Goal: Task Accomplishment & Management: Complete application form

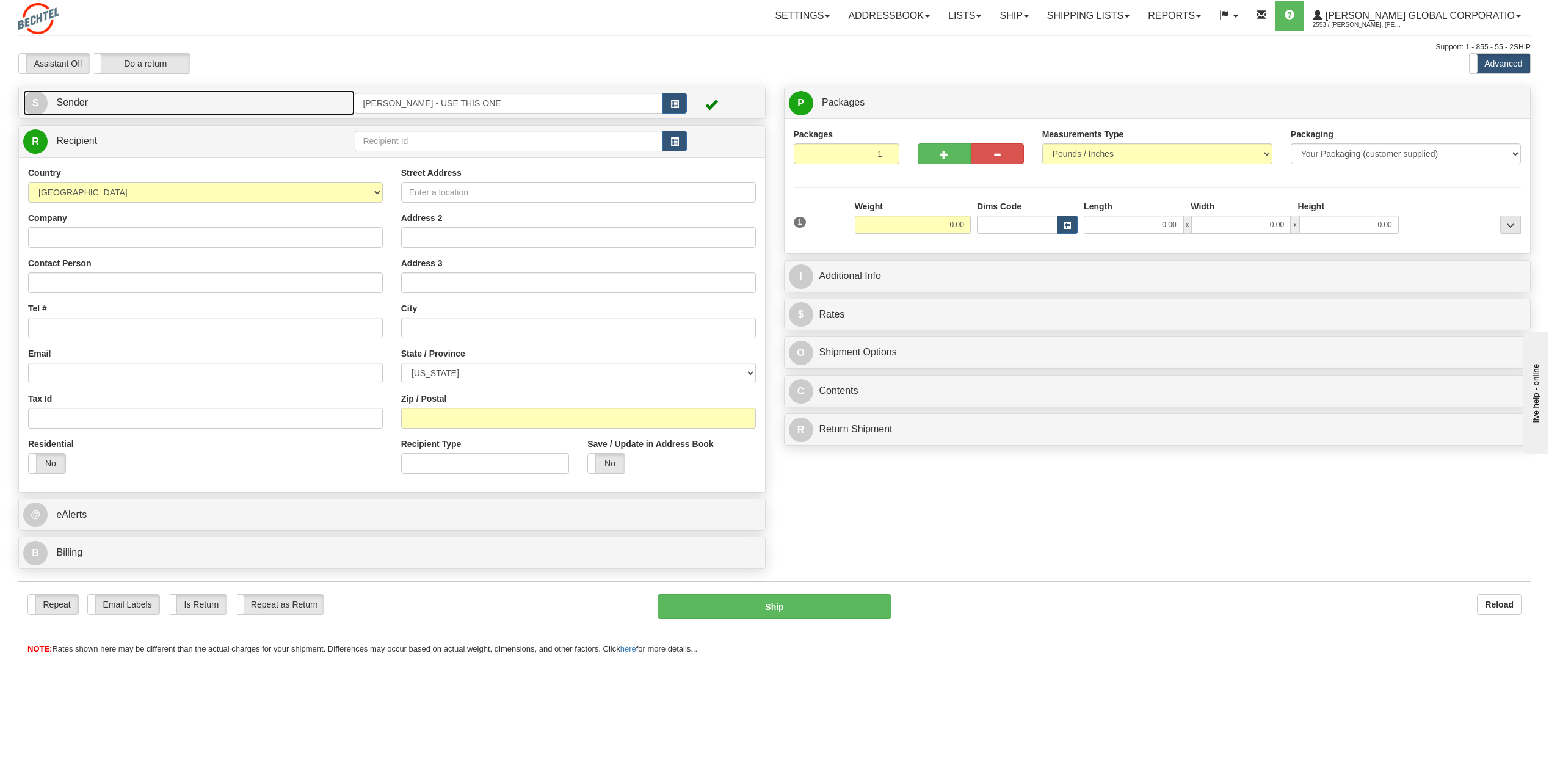
click at [42, 106] on span "S" at bounding box center [35, 103] width 25 height 25
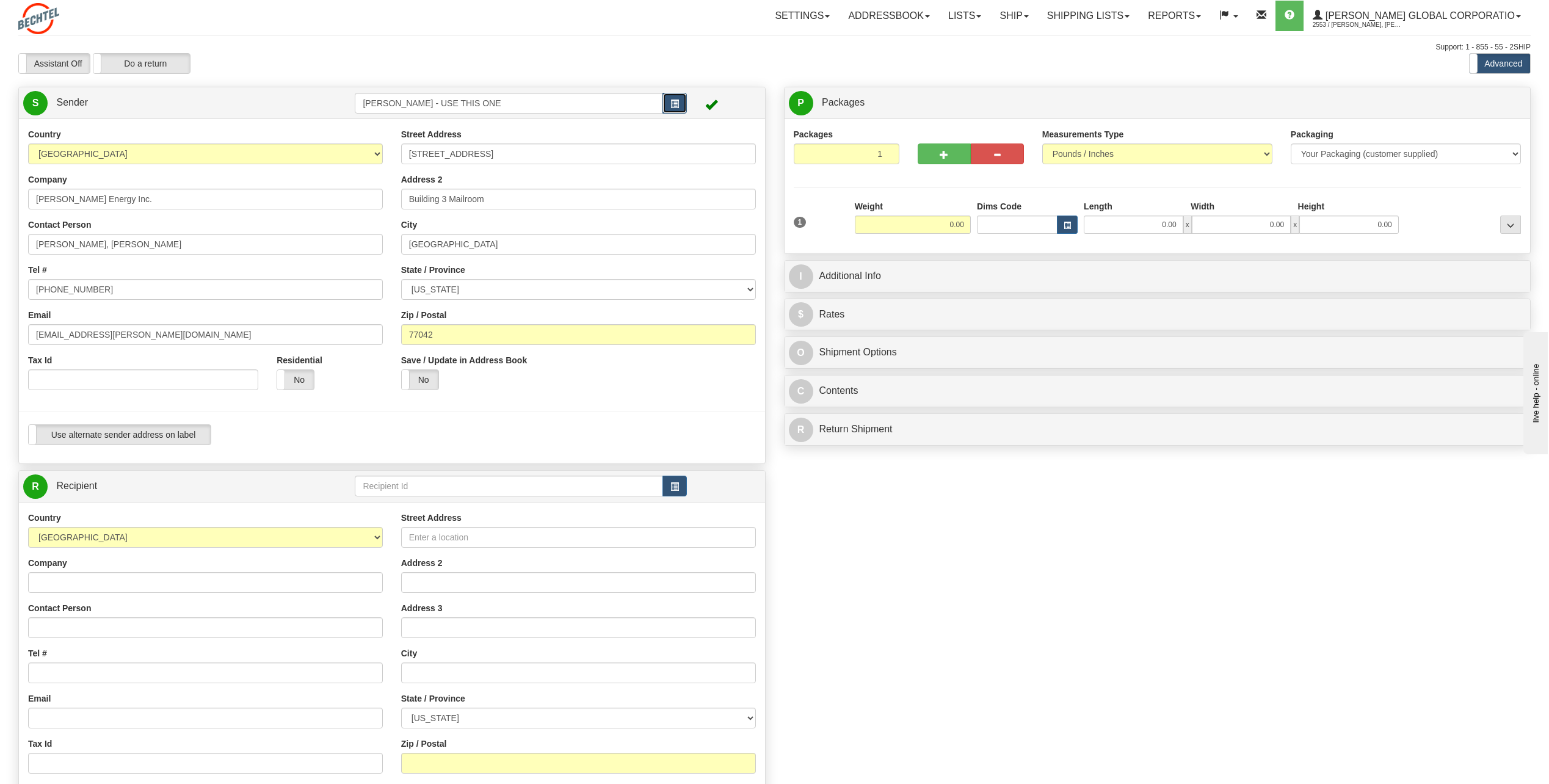
click at [680, 100] on button "button" at bounding box center [674, 103] width 25 height 21
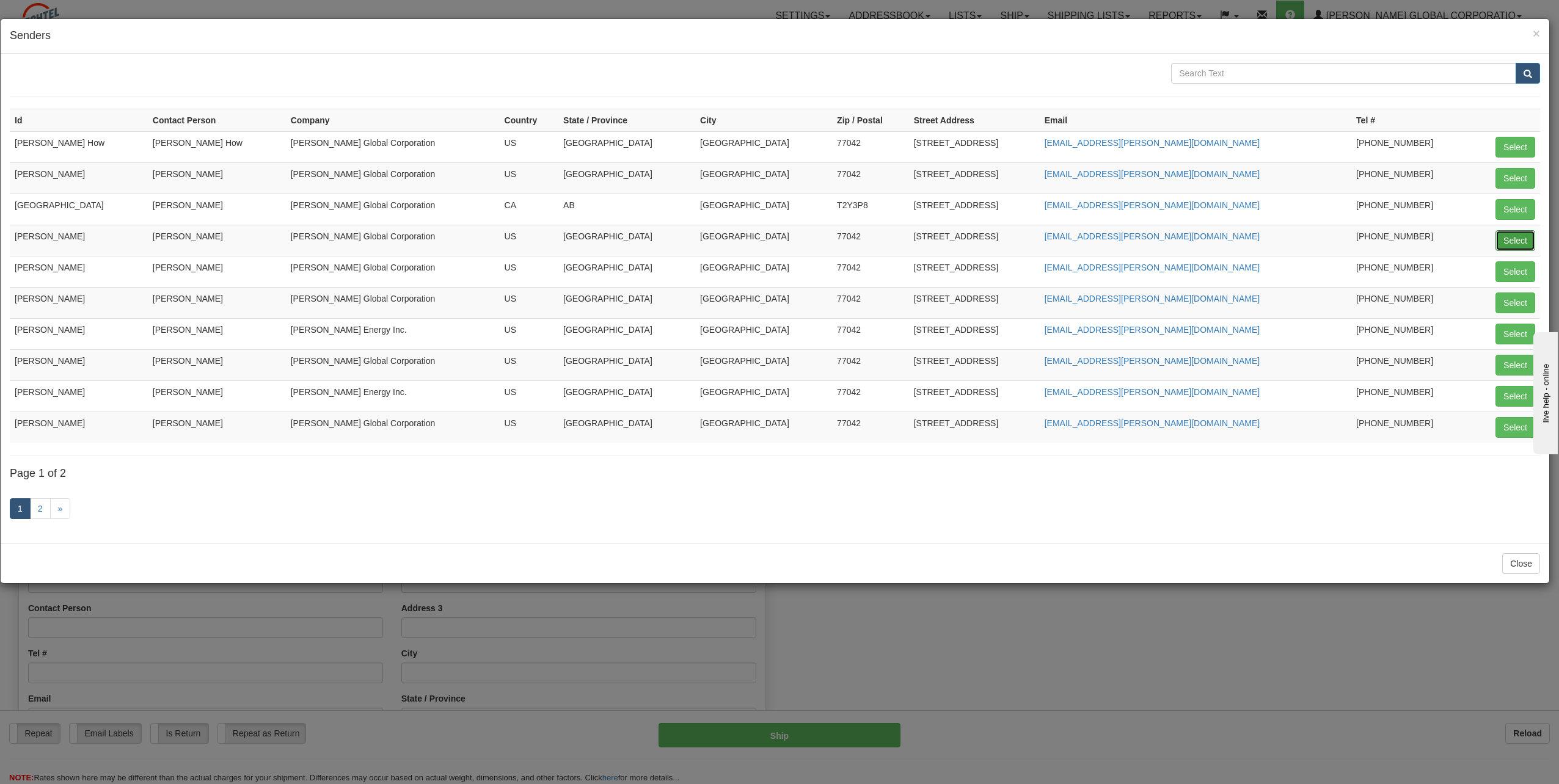
click at [1514, 239] on button "Select" at bounding box center [1516, 240] width 40 height 21
type input "[PERSON_NAME]"
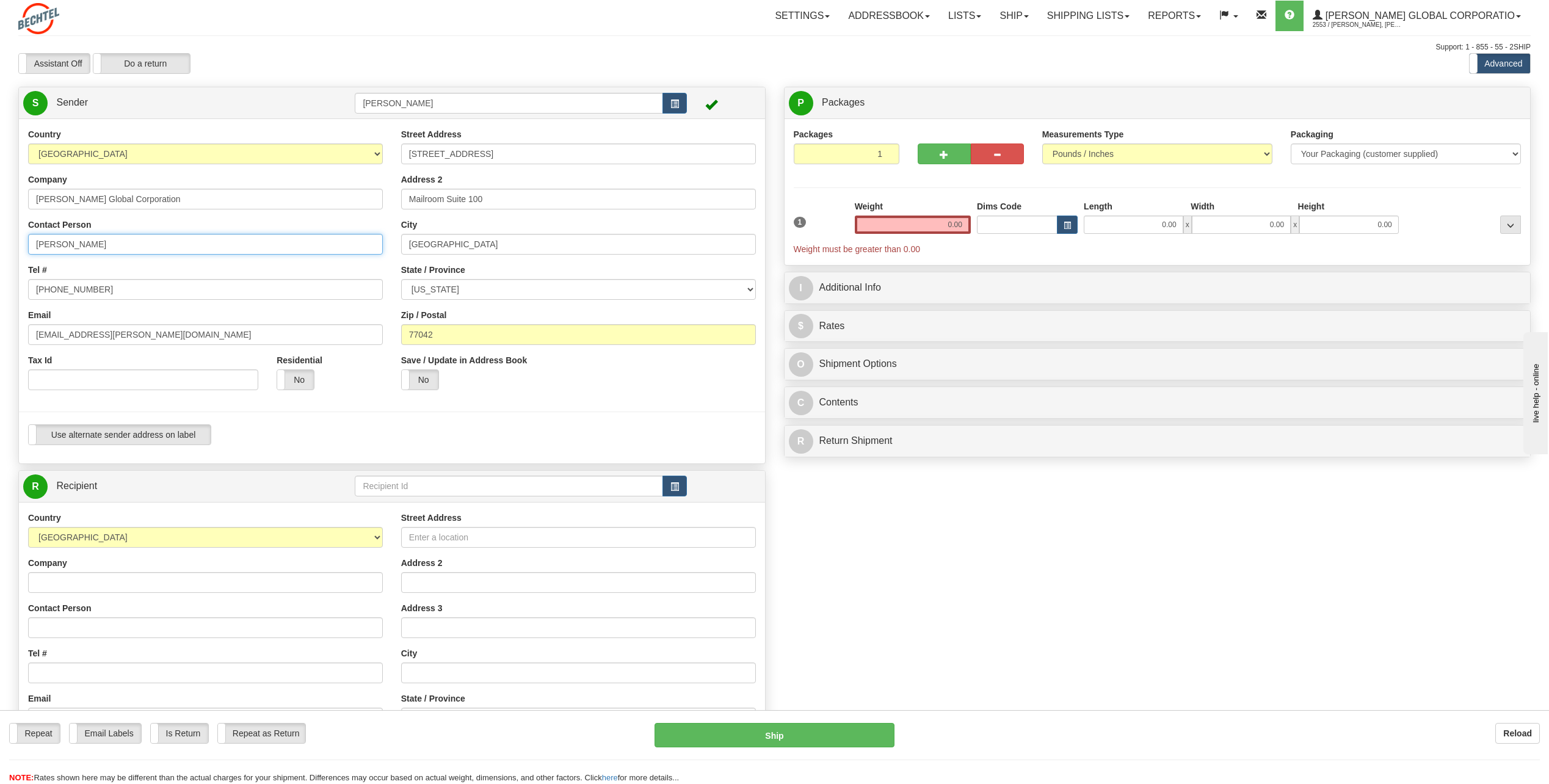
click at [115, 245] on input "[PERSON_NAME]" at bounding box center [205, 244] width 355 height 21
type input "C"
type input "[PERSON_NAME]"
click at [118, 289] on input "[PHONE_NUMBER]" at bounding box center [205, 289] width 355 height 21
type input "[PHONE_NUMBER]"
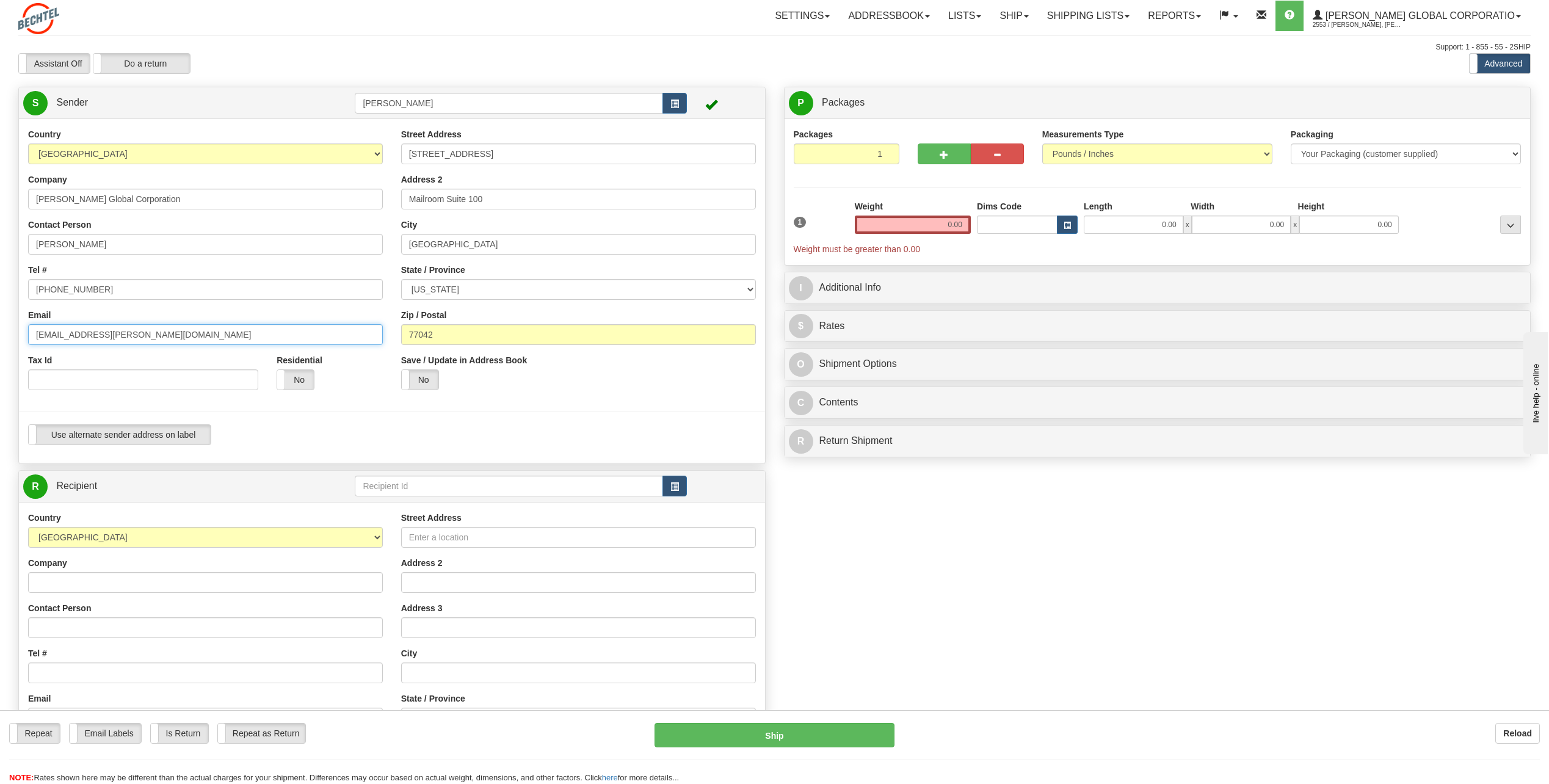
drag, startPoint x: 76, startPoint y: 332, endPoint x: -2, endPoint y: 335, distance: 78.1
click at [0, 335] on html "Training Course Close Toggle navigation Settings Shipping Preferences New Sende…" at bounding box center [774, 392] width 1549 height 784
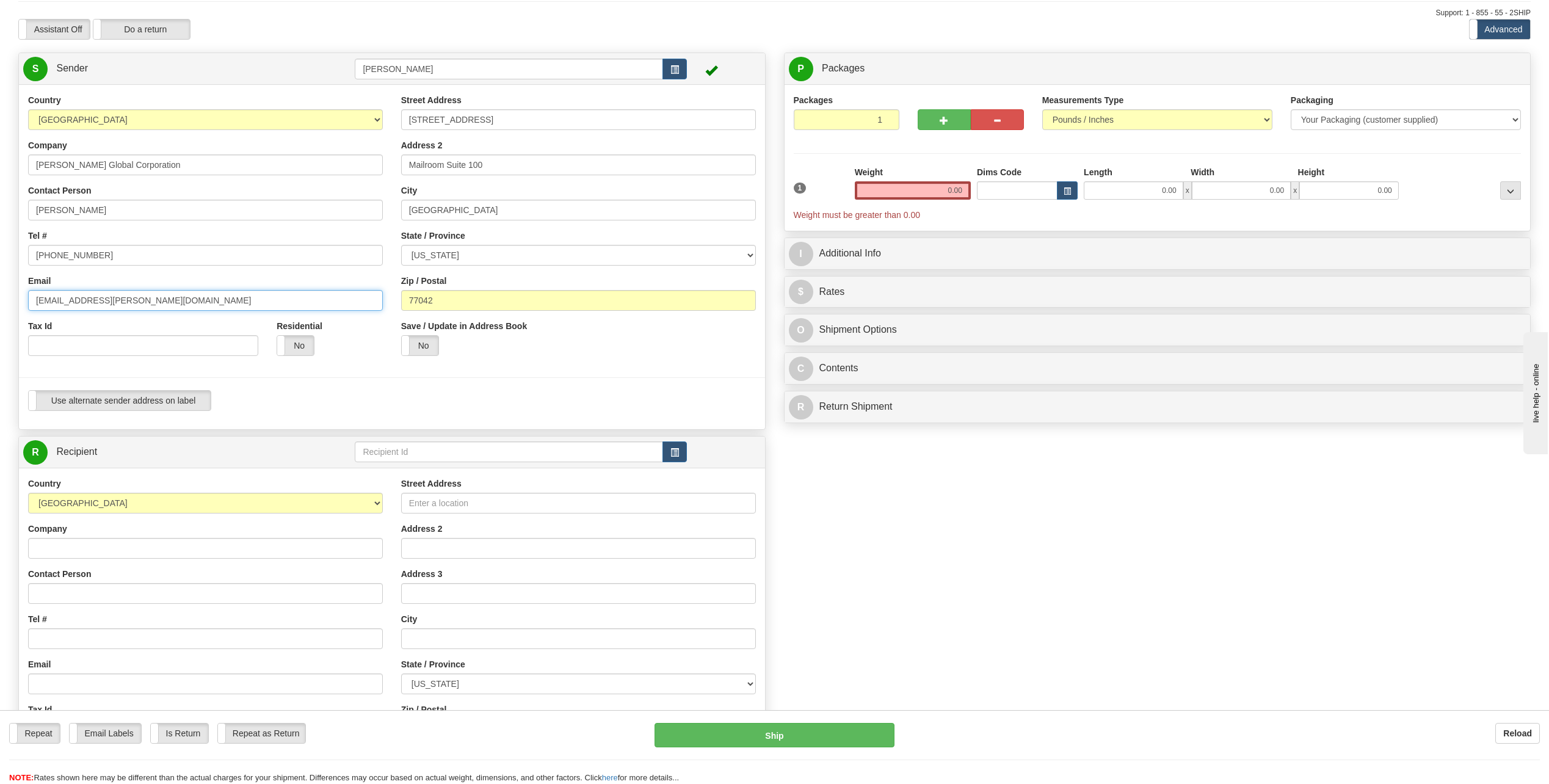
scroll to position [61, 0]
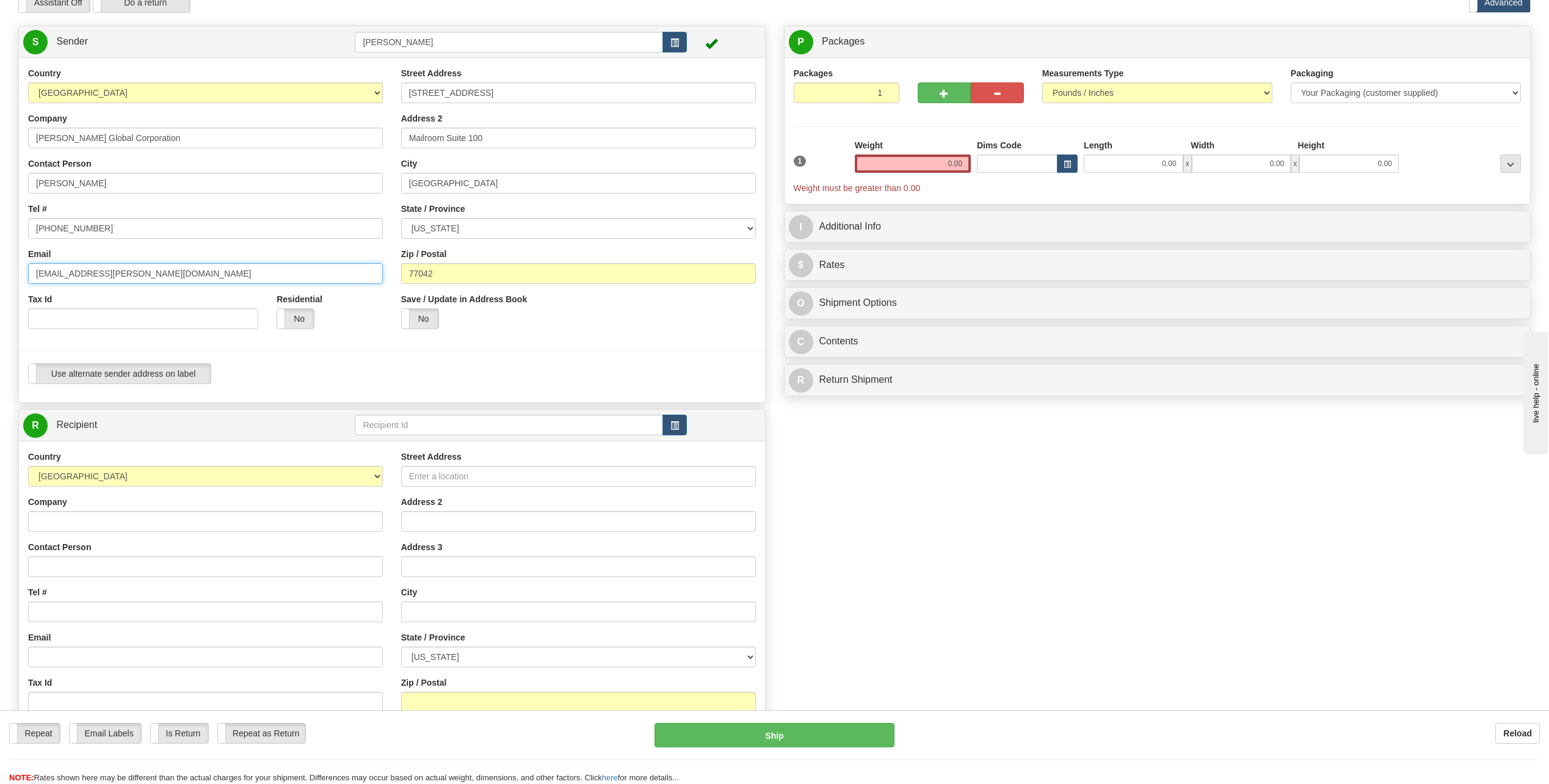
type input "[EMAIL_ADDRESS][PERSON_NAME][DOMAIN_NAME]"
drag, startPoint x: 934, startPoint y: 159, endPoint x: 1084, endPoint y: 166, distance: 150.2
click at [1084, 166] on div "1 Weight 0.00 Dims Code 0.00" at bounding box center [1158, 167] width 734 height 55
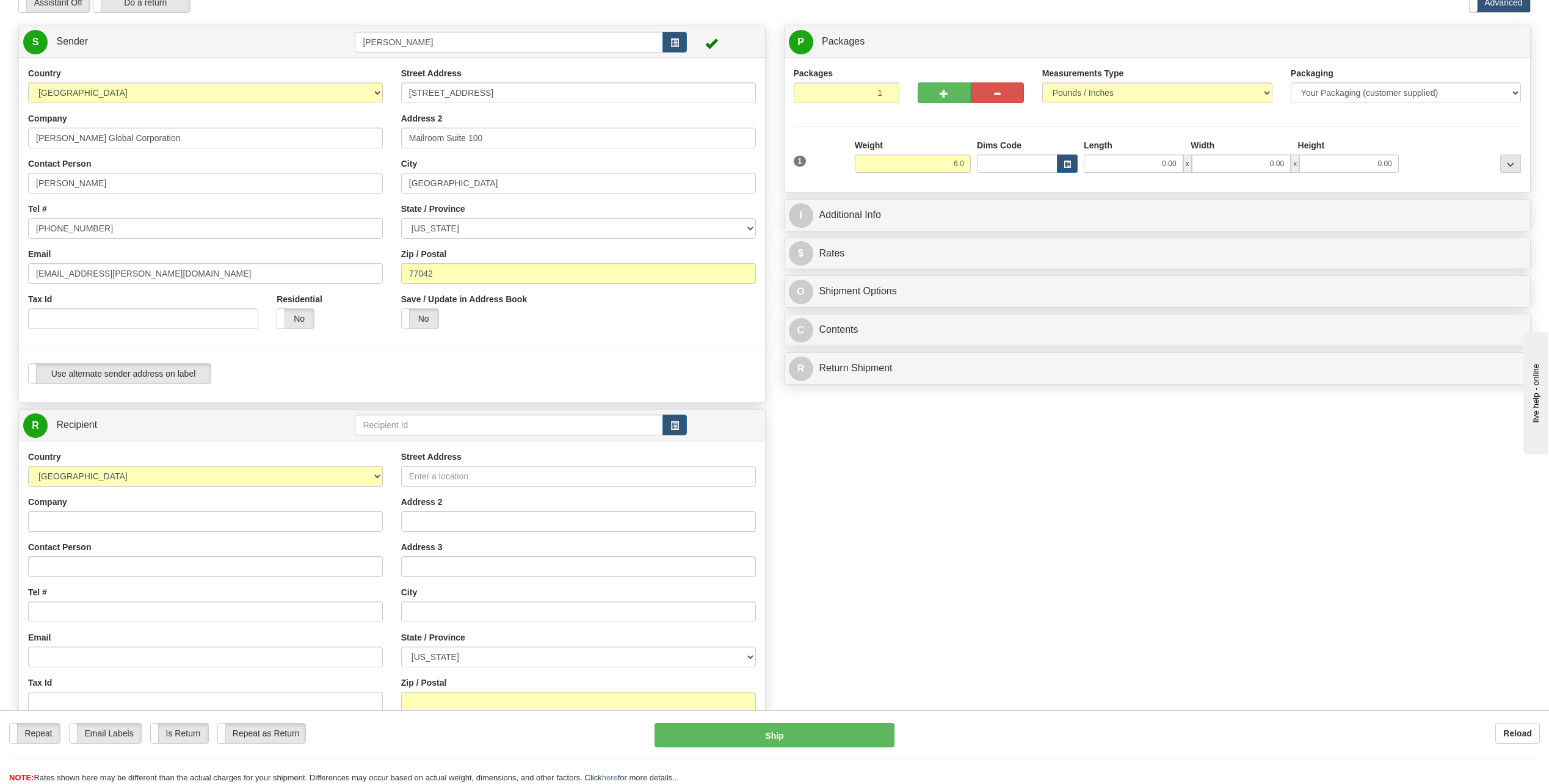
type input "6.00"
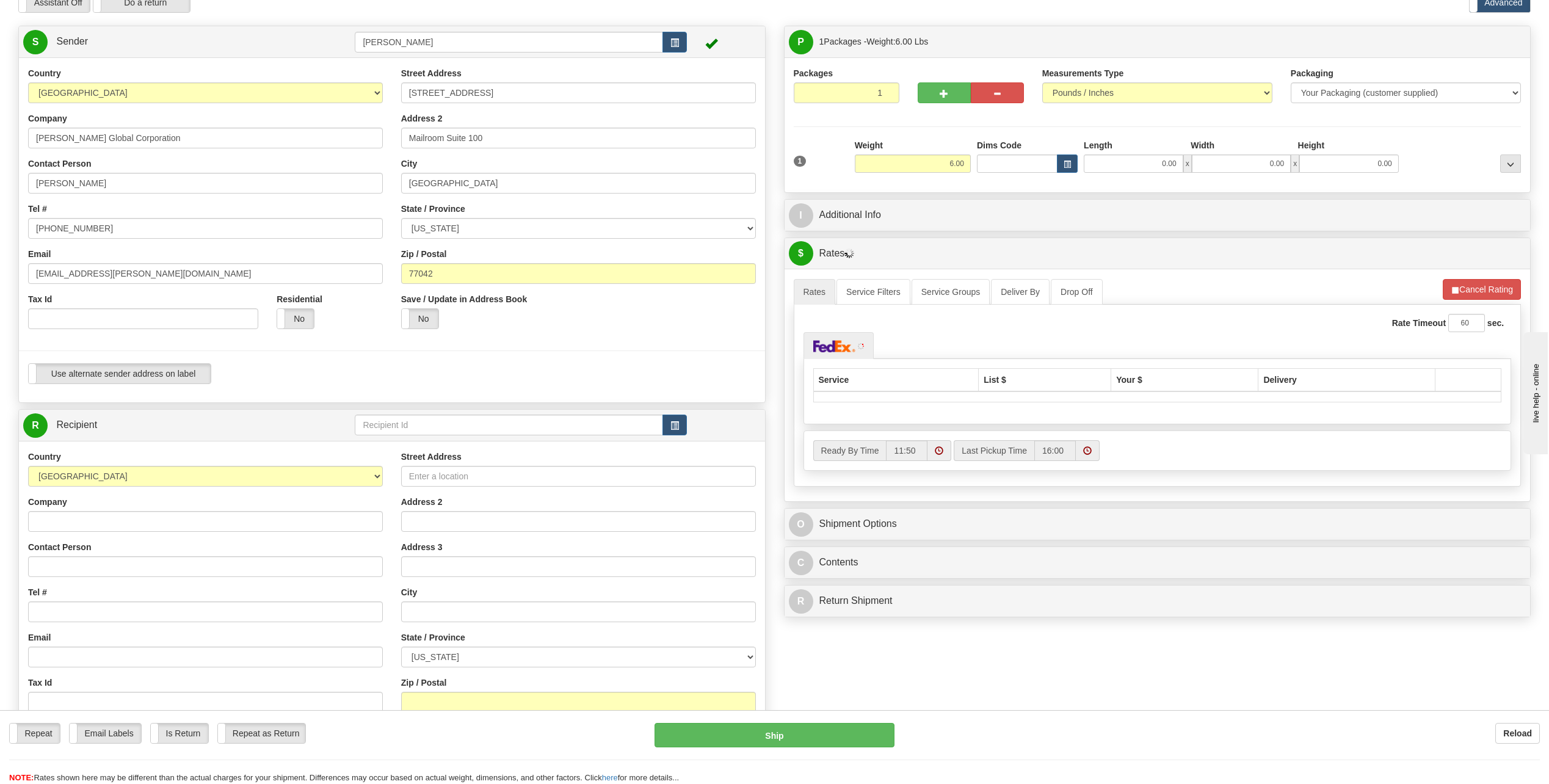
click at [1032, 200] on div "I Additional Info" at bounding box center [1158, 215] width 747 height 31
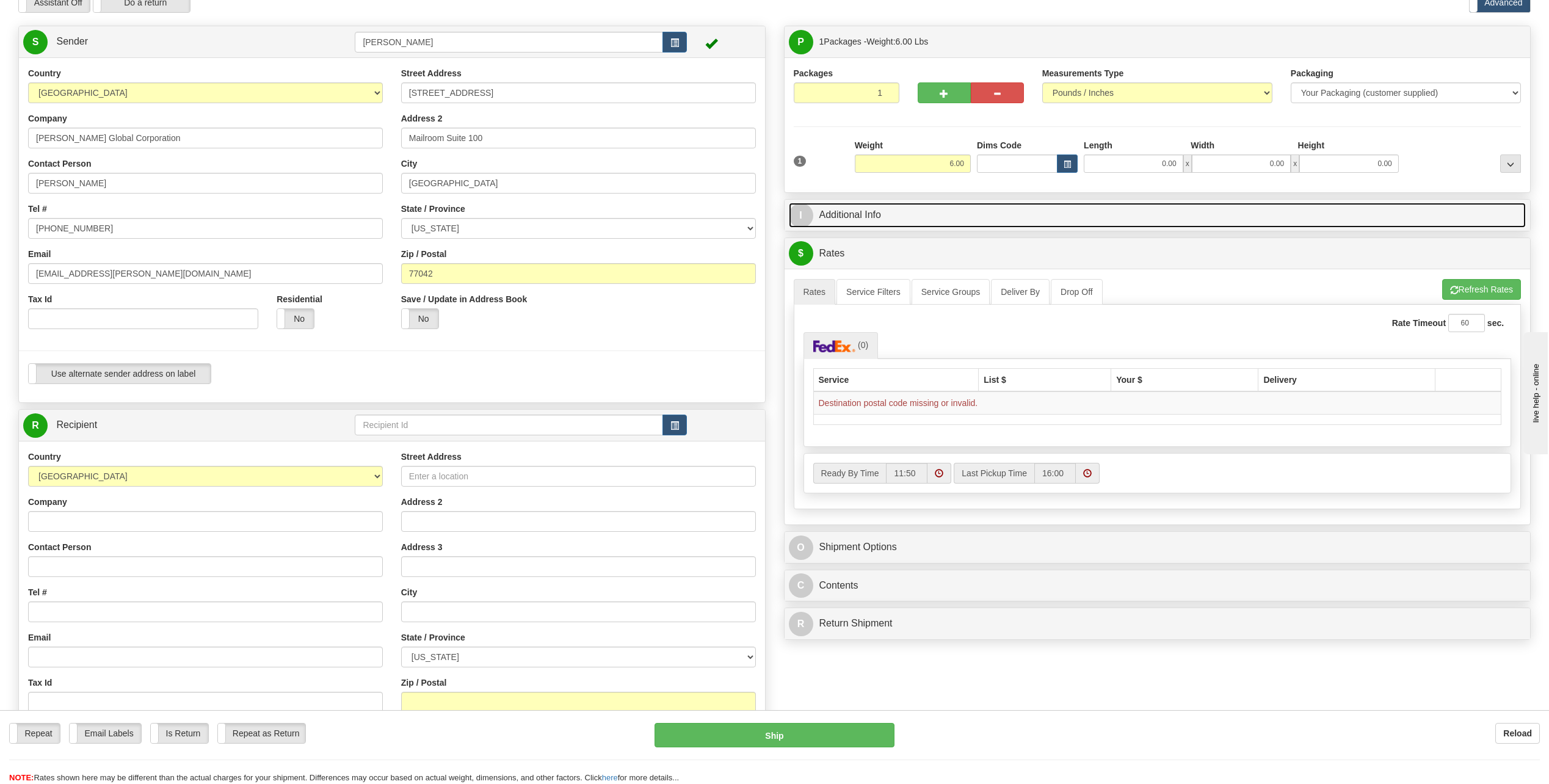
click at [798, 219] on span "I" at bounding box center [801, 215] width 25 height 25
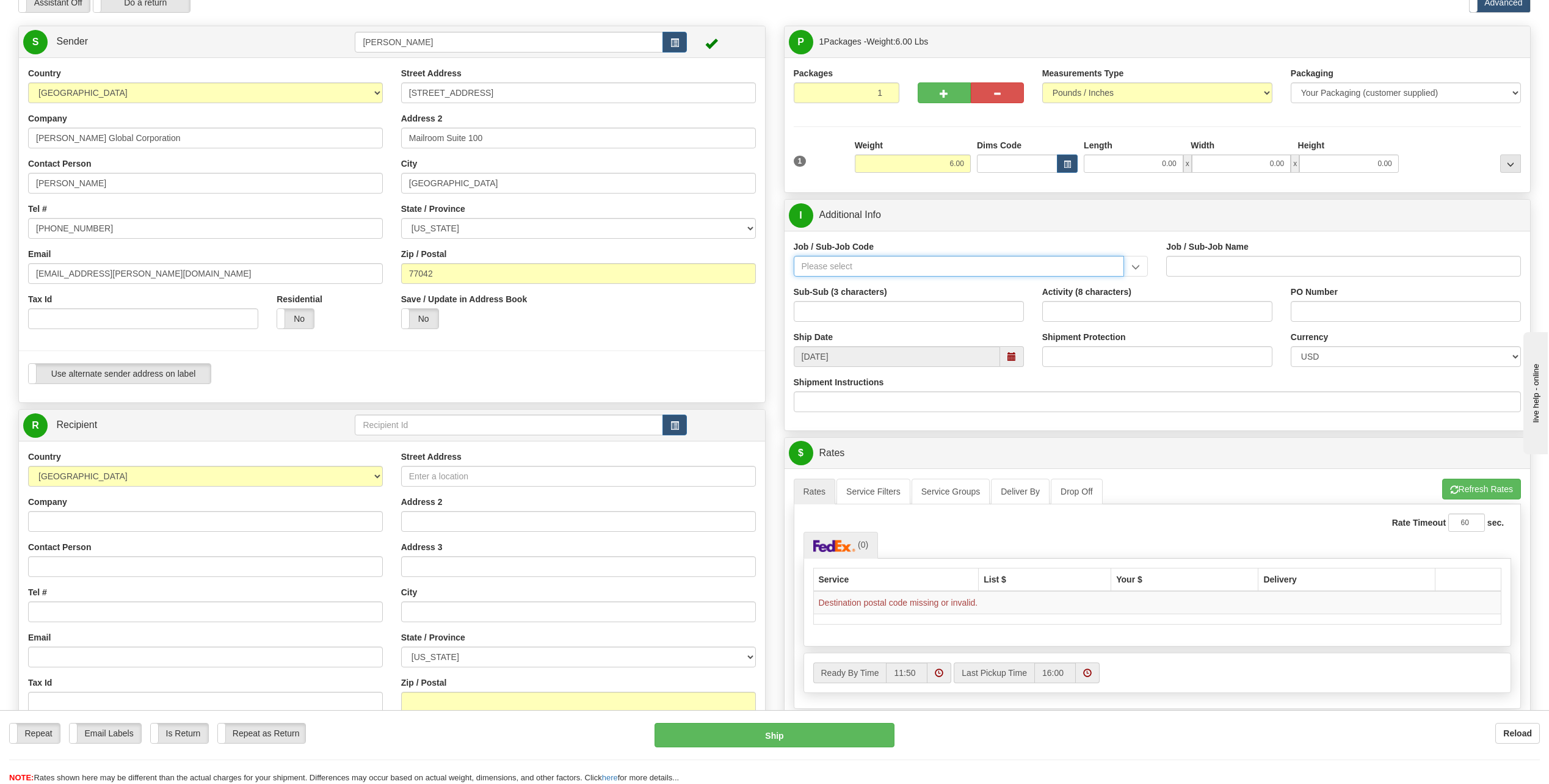
click at [841, 263] on input "Job / Sub-Job Code" at bounding box center [960, 266] width 331 height 21
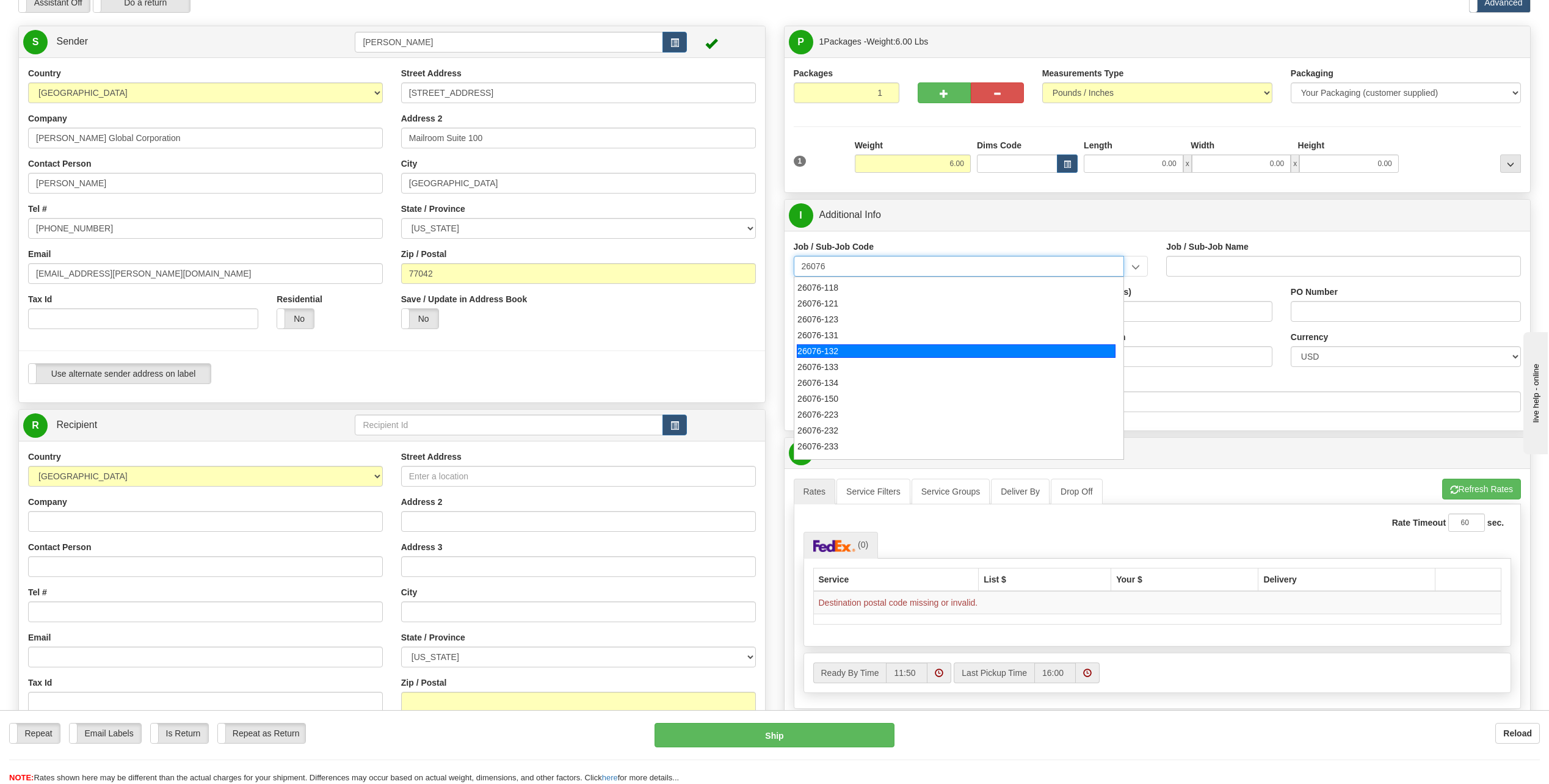
scroll to position [122, 0]
click at [841, 354] on div "26076-133" at bounding box center [956, 353] width 318 height 13
type input "26076-133"
type input "EDMONTON LRT - [PERSON_NAME] NM - JOBSITE NATIONALS (EDM"
type input "26076-133"
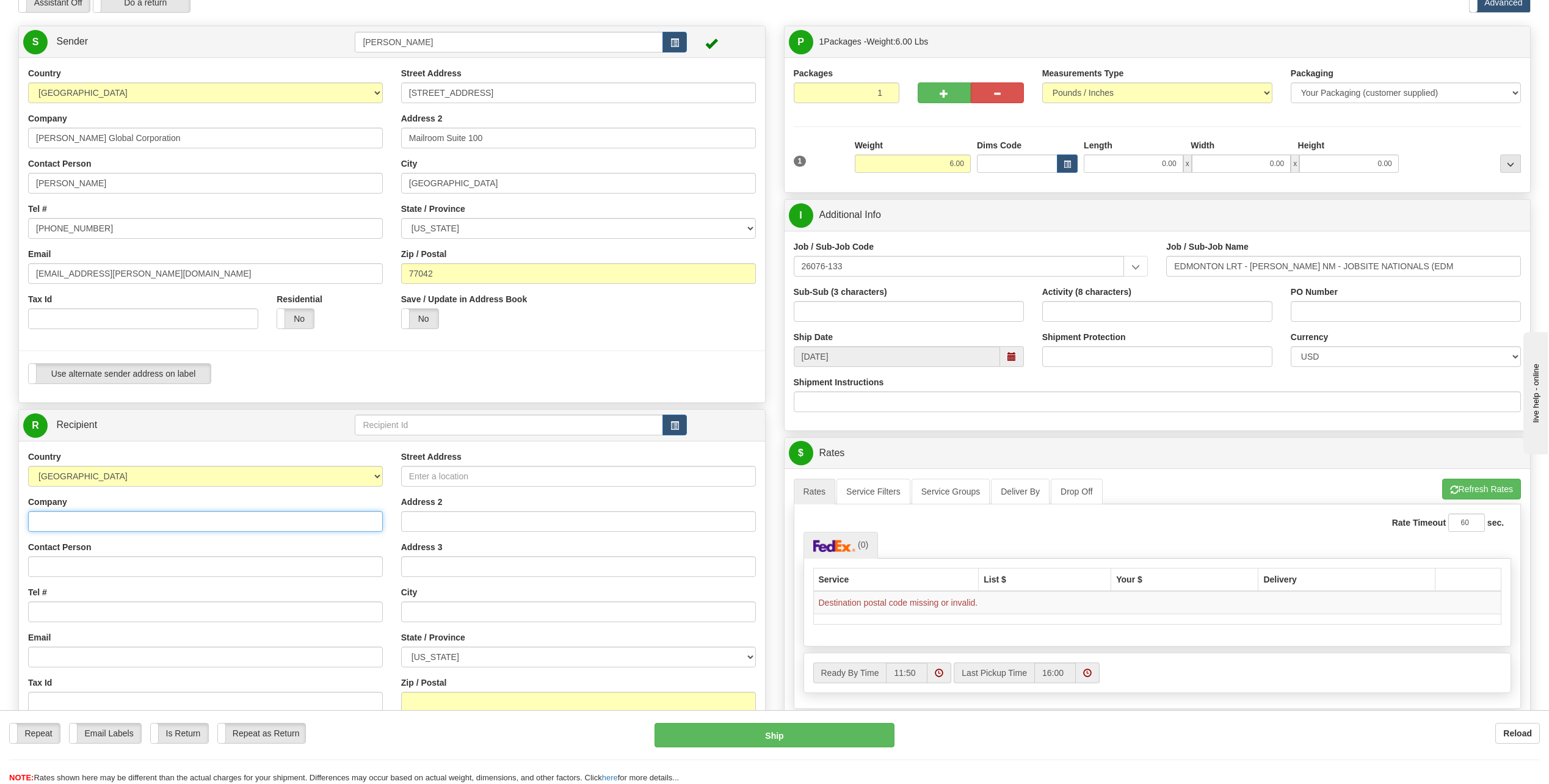
click at [69, 524] on input "Company" at bounding box center [205, 521] width 355 height 21
click at [283, 568] on input "Contact Person" at bounding box center [205, 566] width 355 height 21
click at [78, 569] on input "Contact Person" at bounding box center [205, 566] width 355 height 21
type input "[PERSON_NAME]"
click at [67, 613] on input "Tel #" at bounding box center [205, 611] width 355 height 21
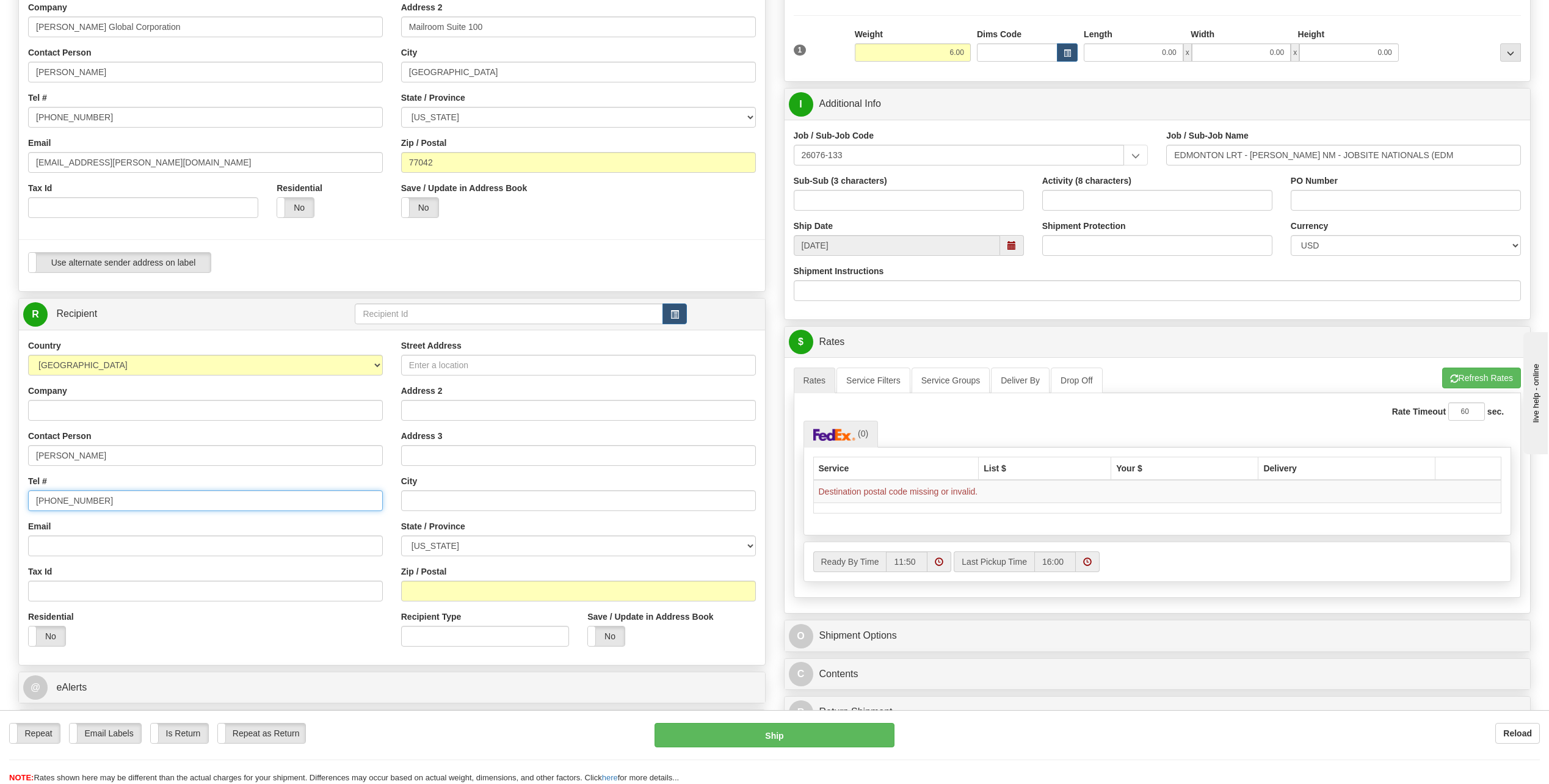
scroll to position [183, 0]
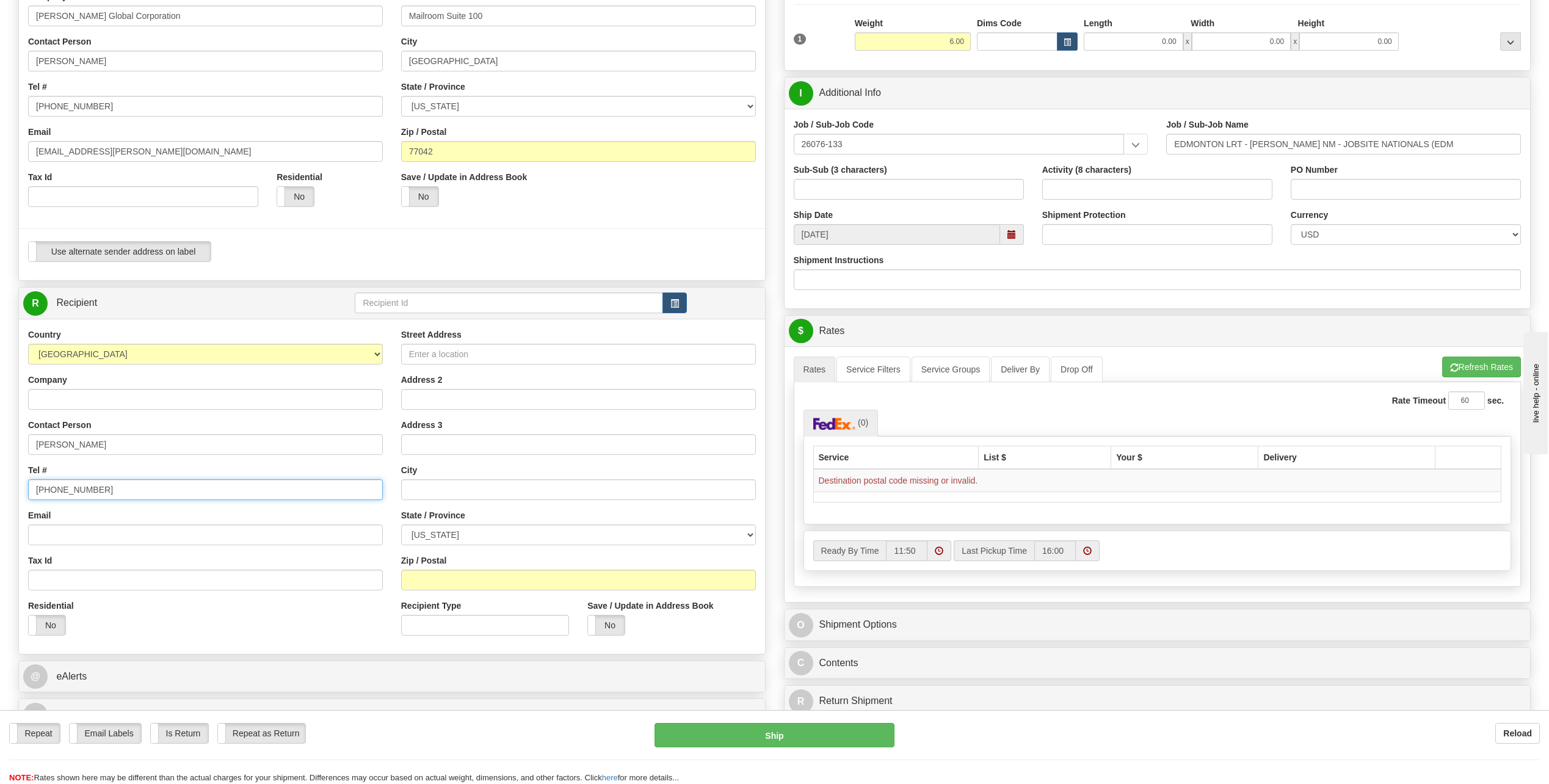
type input "[PHONE_NUMBER]"
click at [65, 534] on input "Email" at bounding box center [205, 534] width 355 height 21
click at [447, 350] on input "Street Address" at bounding box center [578, 354] width 355 height 21
type input "[STREET_ADDRESS]"
click at [410, 398] on input "Address 2" at bounding box center [578, 399] width 355 height 21
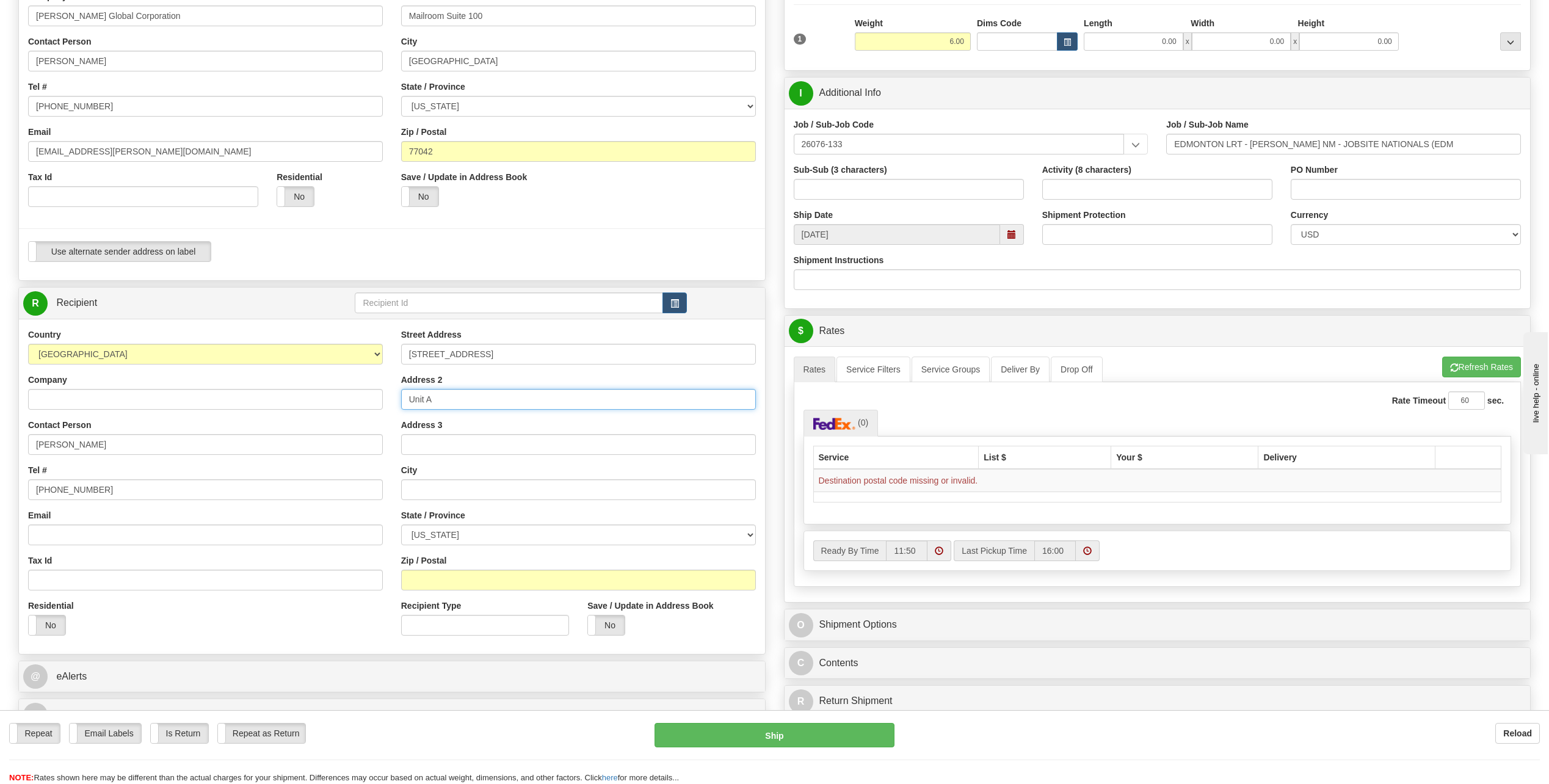
type input "Unit A"
click at [437, 496] on input "text" at bounding box center [578, 489] width 355 height 21
type input "Rockport"
click at [753, 531] on select "[US_STATE] [US_STATE] [US_STATE] [US_STATE] Armed Forces America Armed Forces E…" at bounding box center [578, 534] width 355 height 21
select select "[GEOGRAPHIC_DATA]"
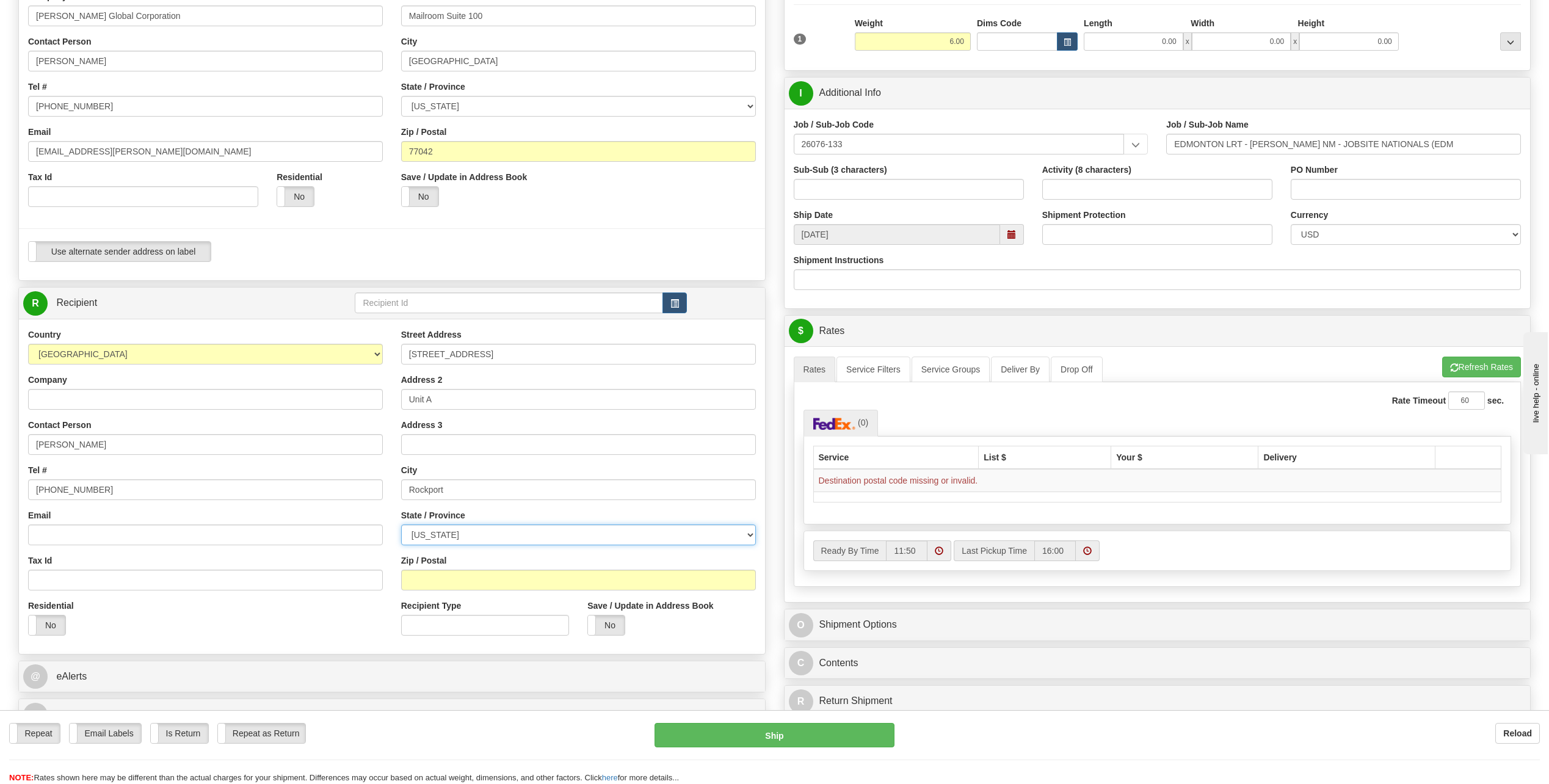
click at [401, 524] on select "[US_STATE] [US_STATE] [US_STATE] [US_STATE] Armed Forces America Armed Forces E…" at bounding box center [578, 534] width 355 height 21
click at [434, 575] on input "Zip / Postal" at bounding box center [578, 580] width 355 height 21
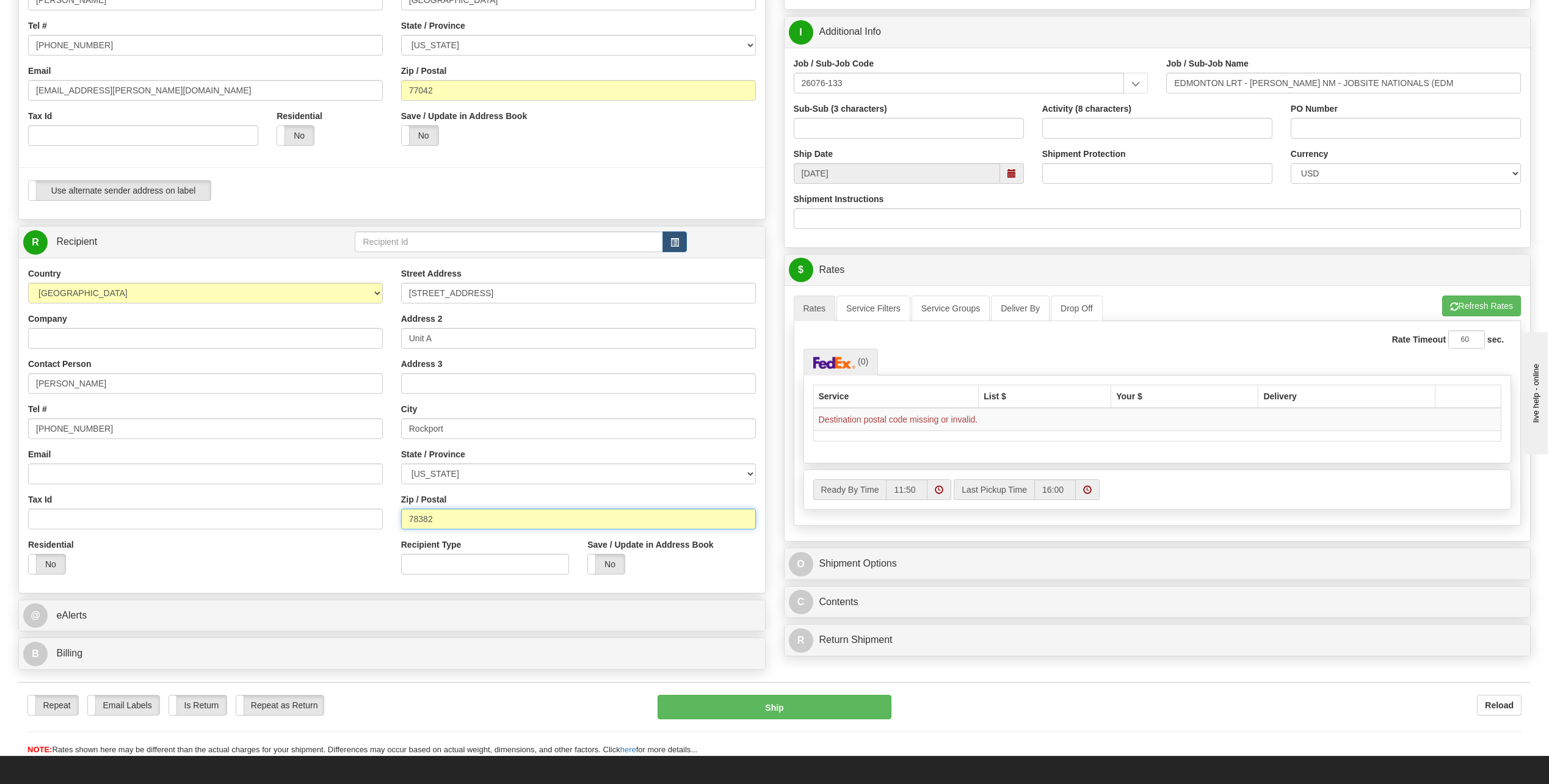
drag, startPoint x: 444, startPoint y: 524, endPoint x: 438, endPoint y: 515, distance: 10.8
click at [444, 524] on input "78382" at bounding box center [578, 519] width 355 height 21
type input "78382"
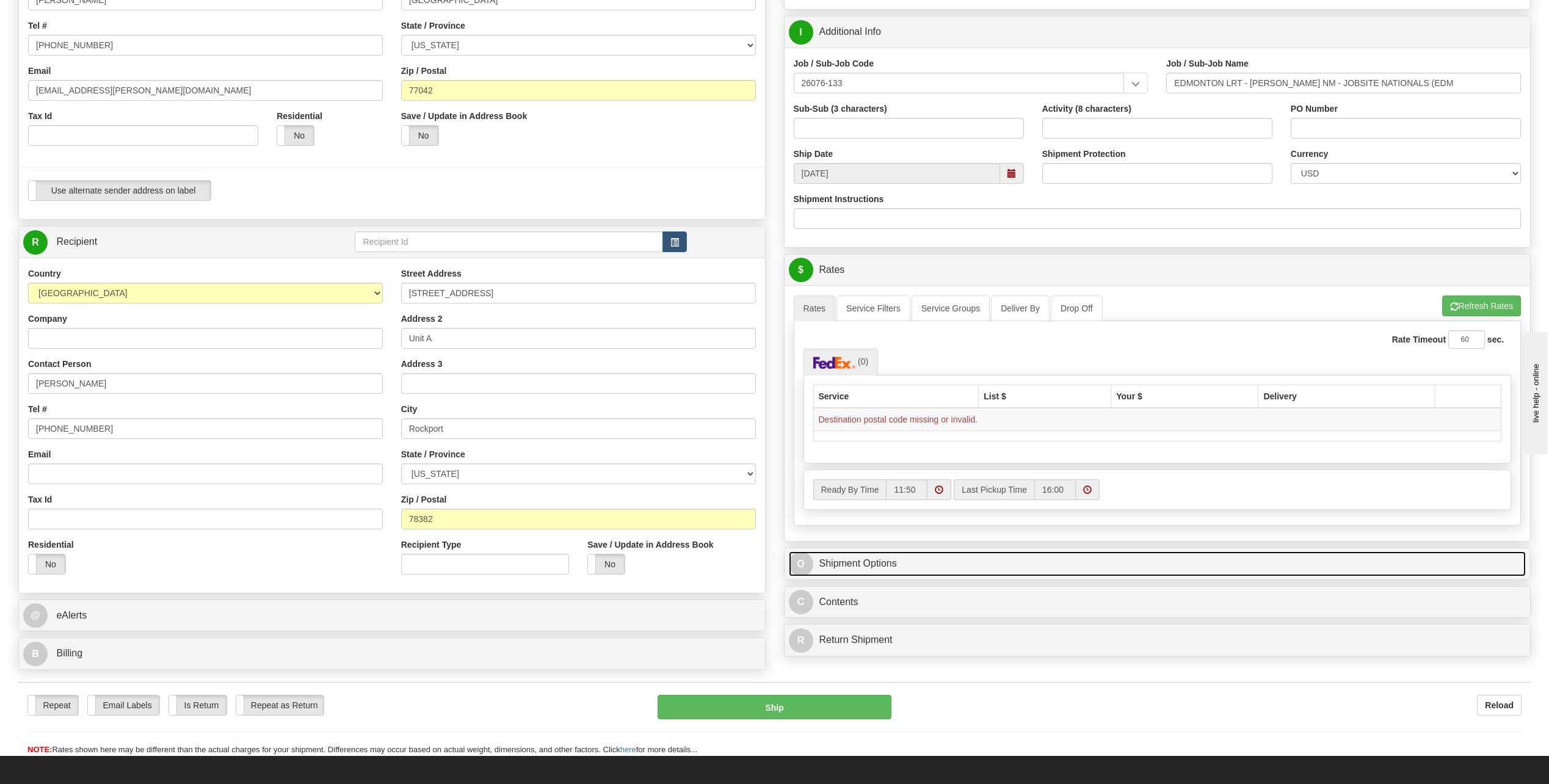
click at [974, 566] on link "O Shipment Options" at bounding box center [1158, 563] width 738 height 25
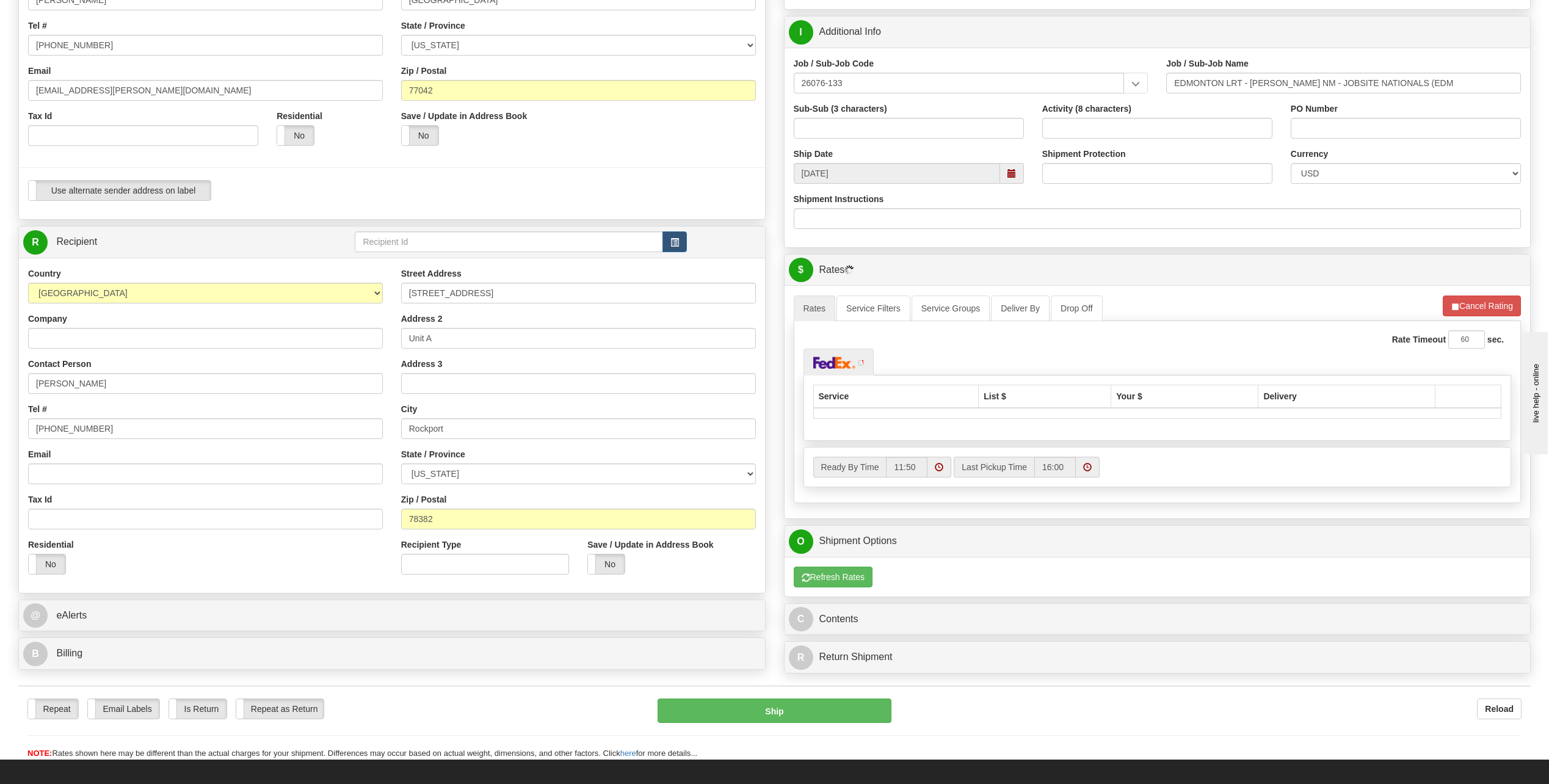
click at [1032, 432] on div "Service List $ Your $ Delivery" at bounding box center [1158, 408] width 708 height 65
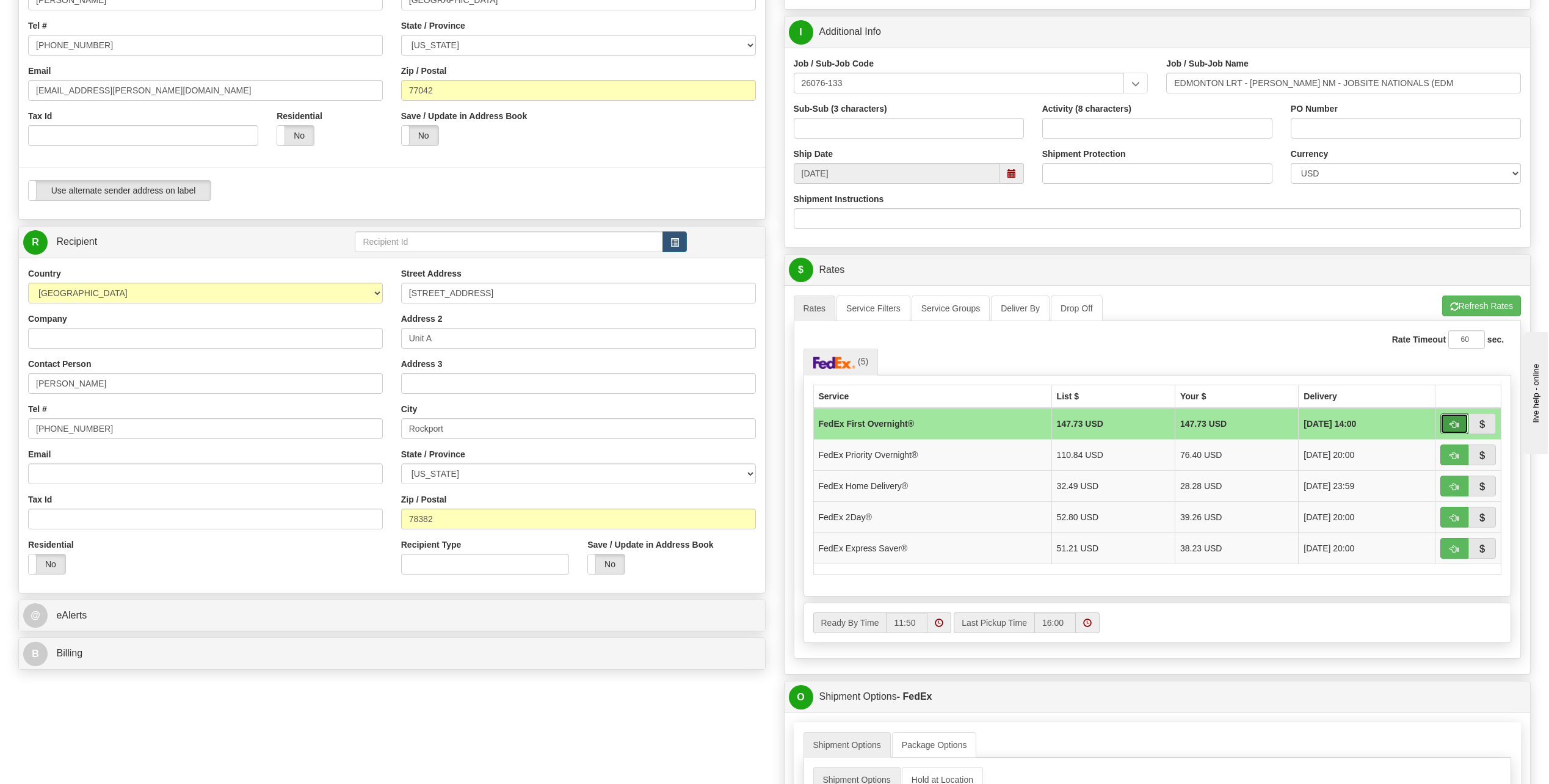
click at [1453, 427] on span "button" at bounding box center [1455, 425] width 8 height 8
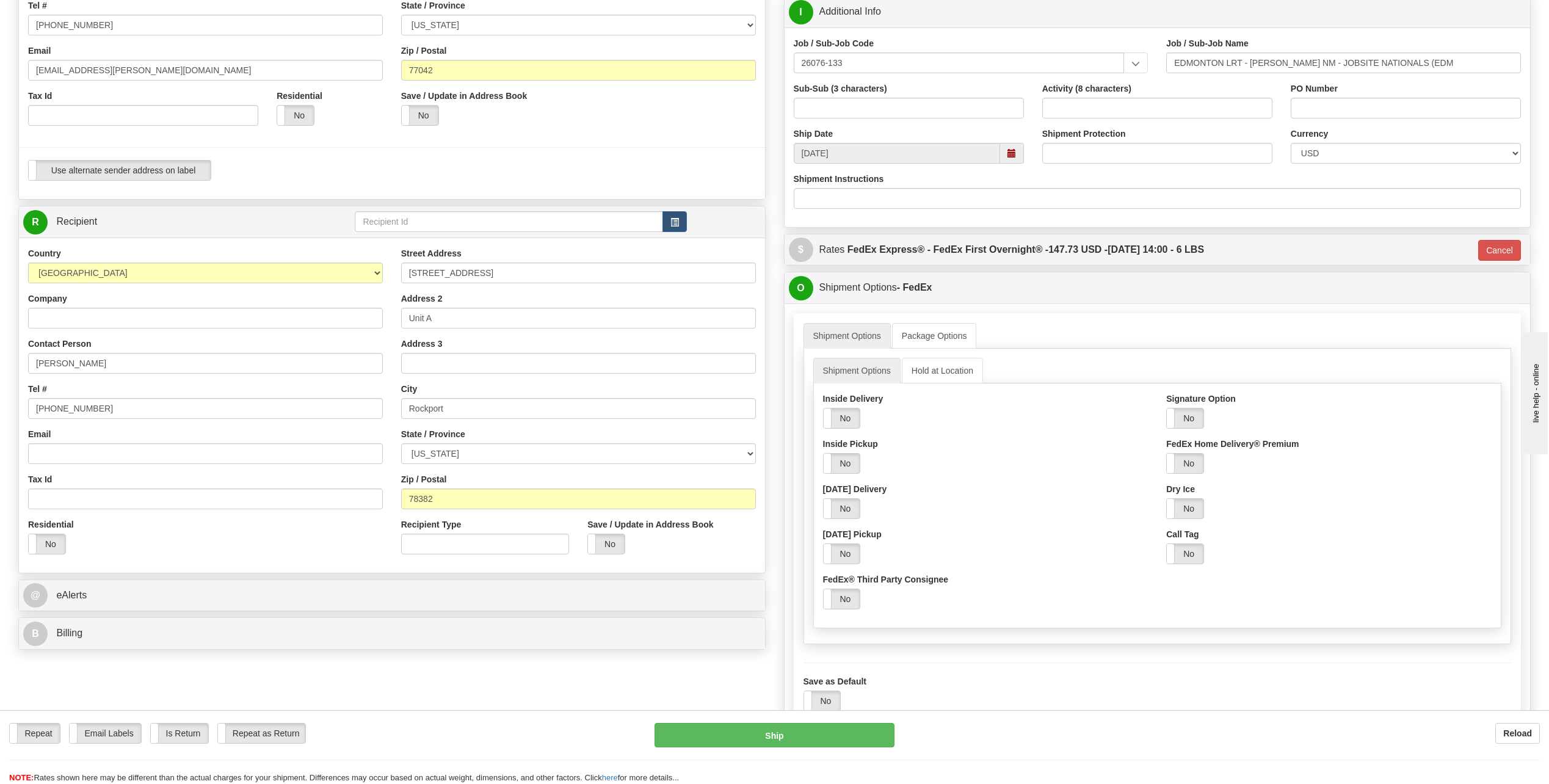
scroll to position [306, 0]
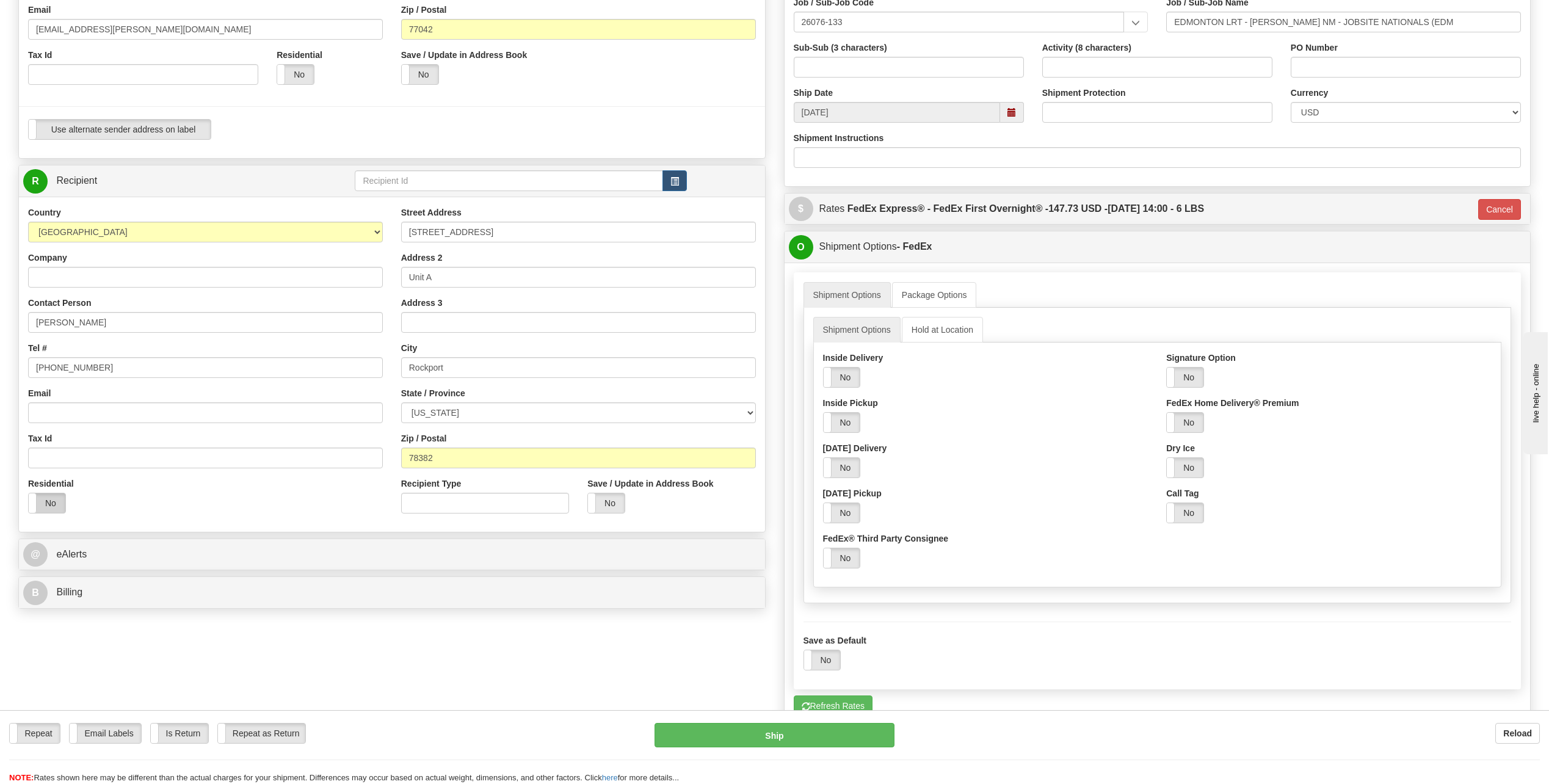
click at [64, 502] on label "No" at bounding box center [47, 503] width 37 height 20
type input "06"
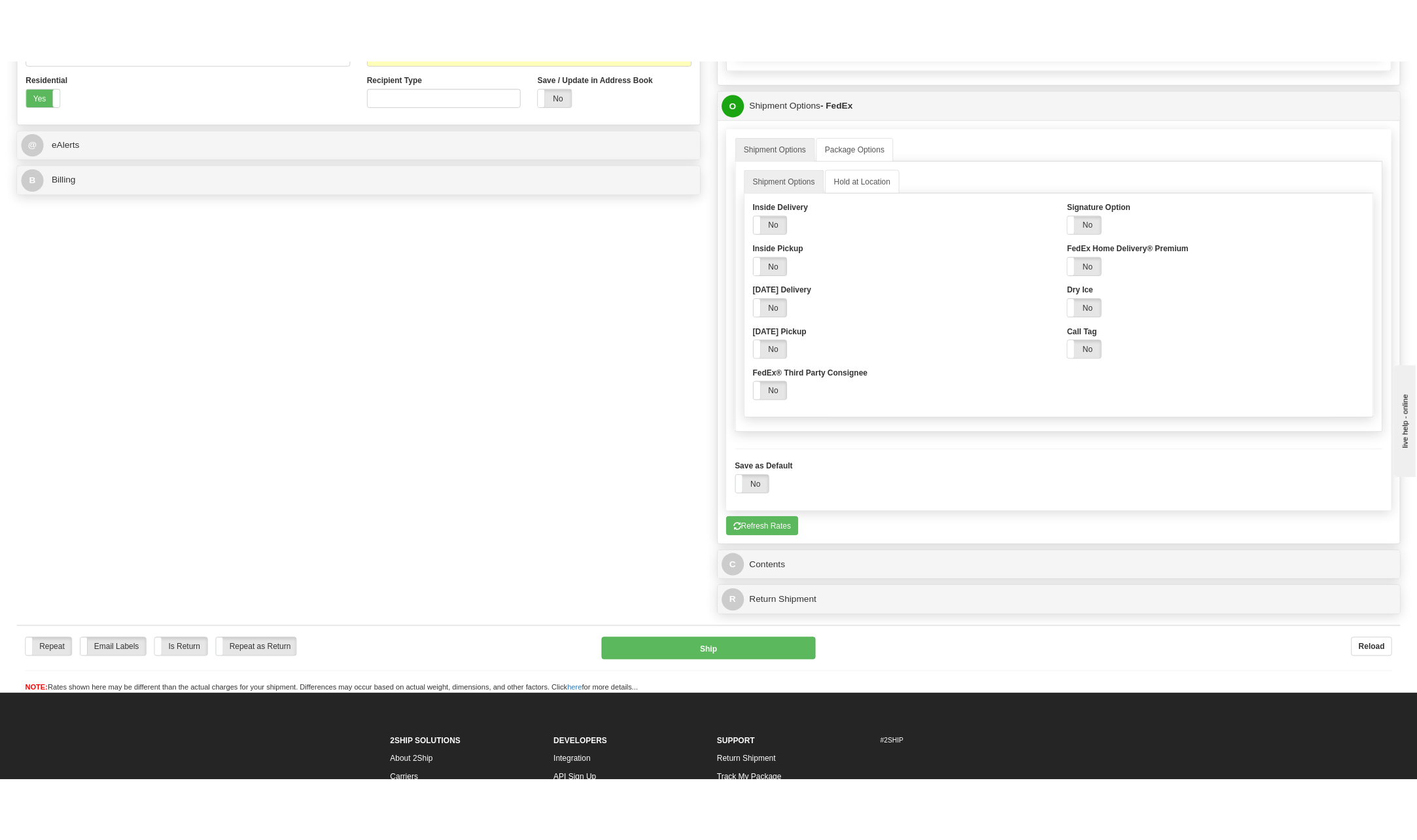
scroll to position [851, 0]
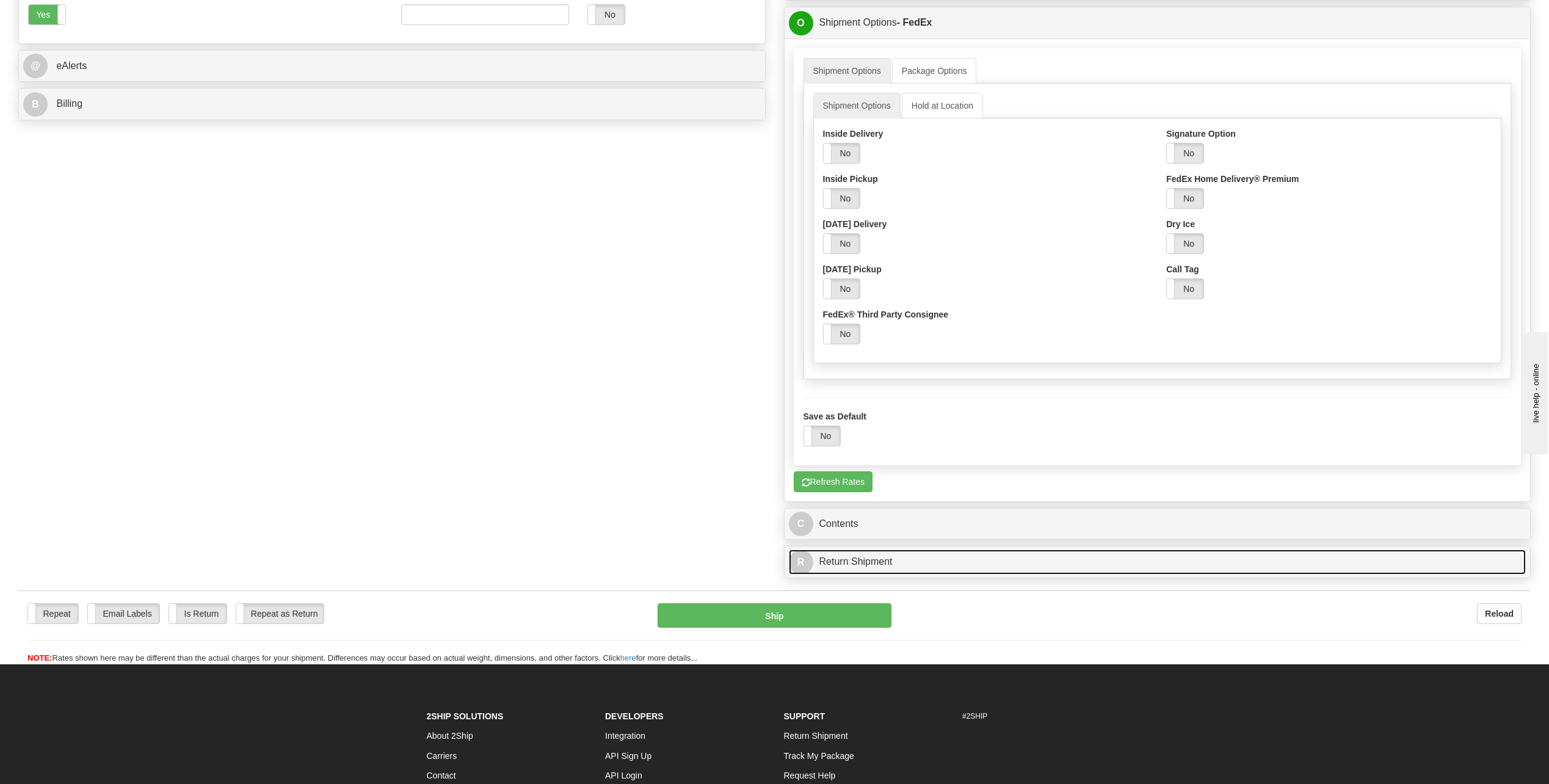
click at [808, 564] on span "R" at bounding box center [801, 563] width 25 height 25
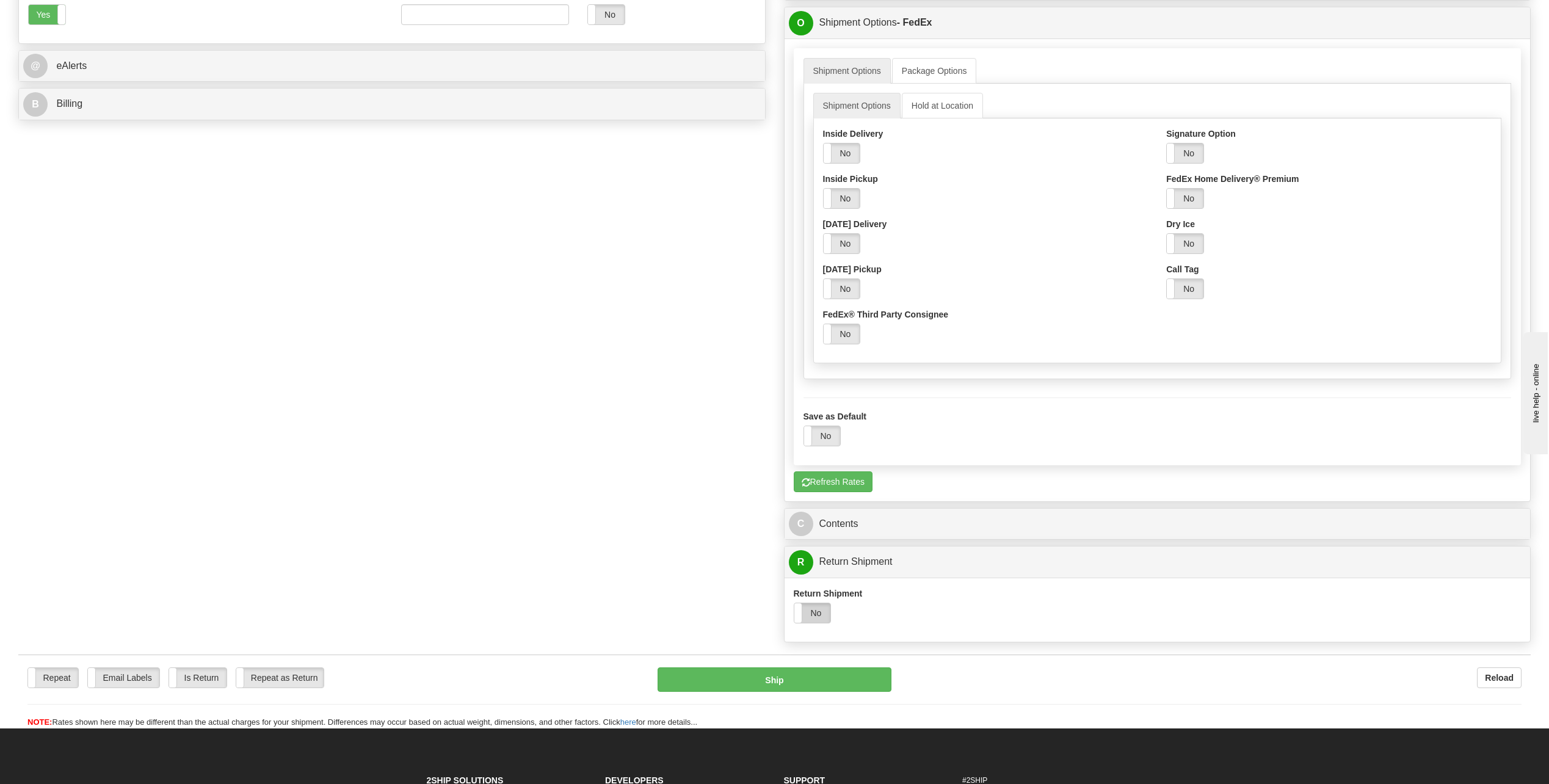
click at [822, 613] on label "No" at bounding box center [813, 613] width 37 height 20
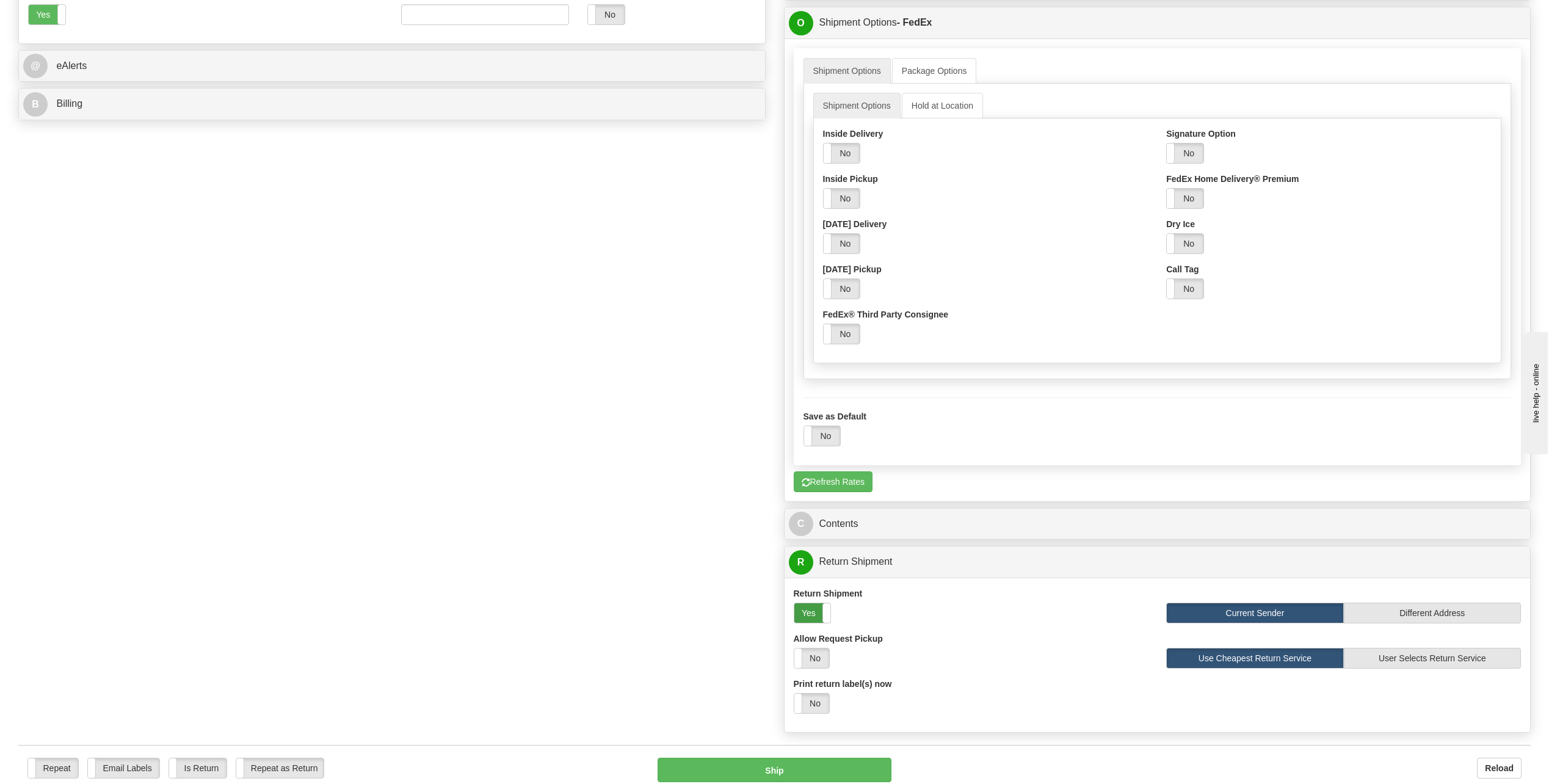
click at [811, 613] on label "Yes" at bounding box center [813, 613] width 37 height 20
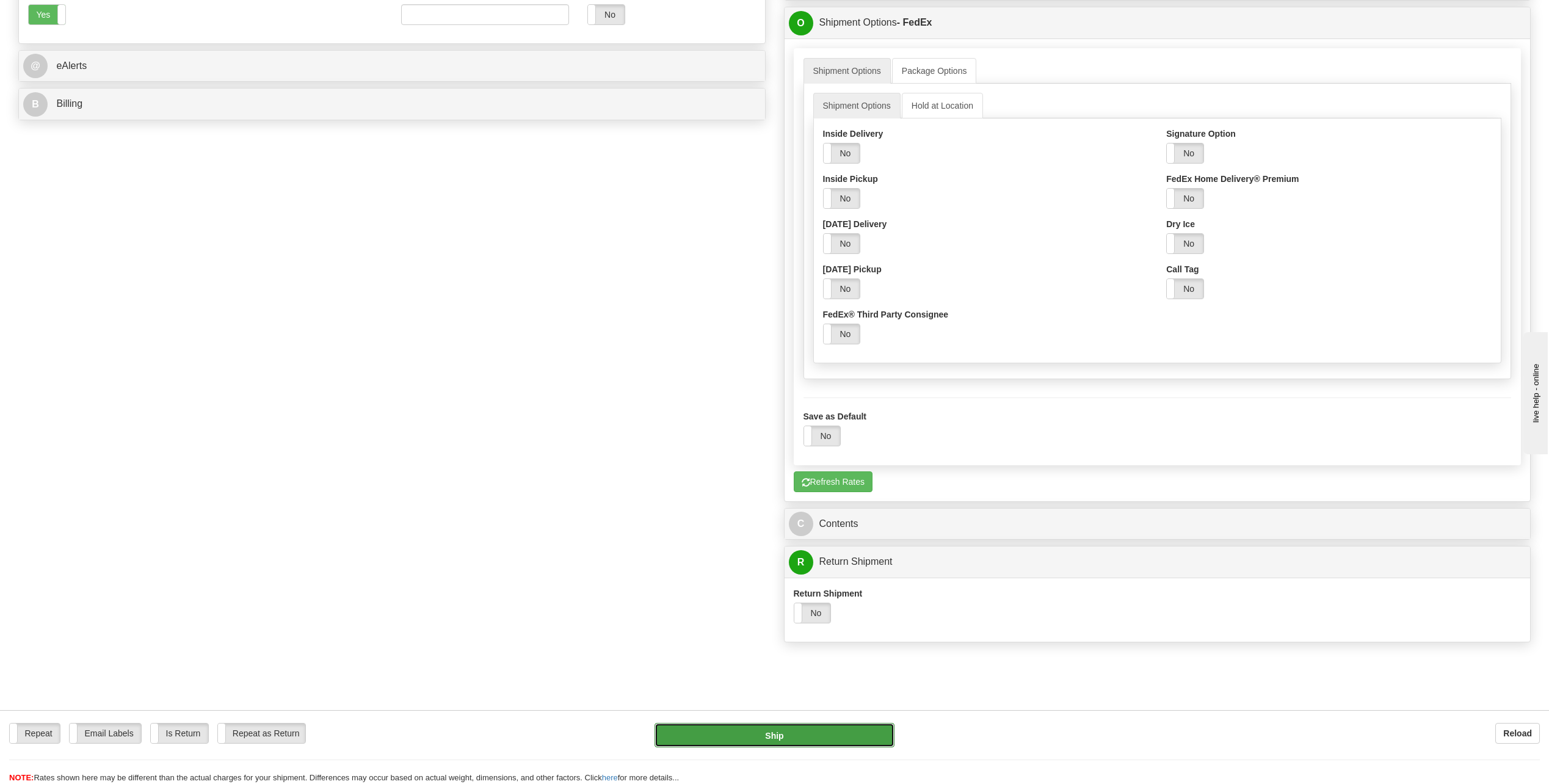
click at [831, 737] on button "Ship" at bounding box center [774, 735] width 240 height 25
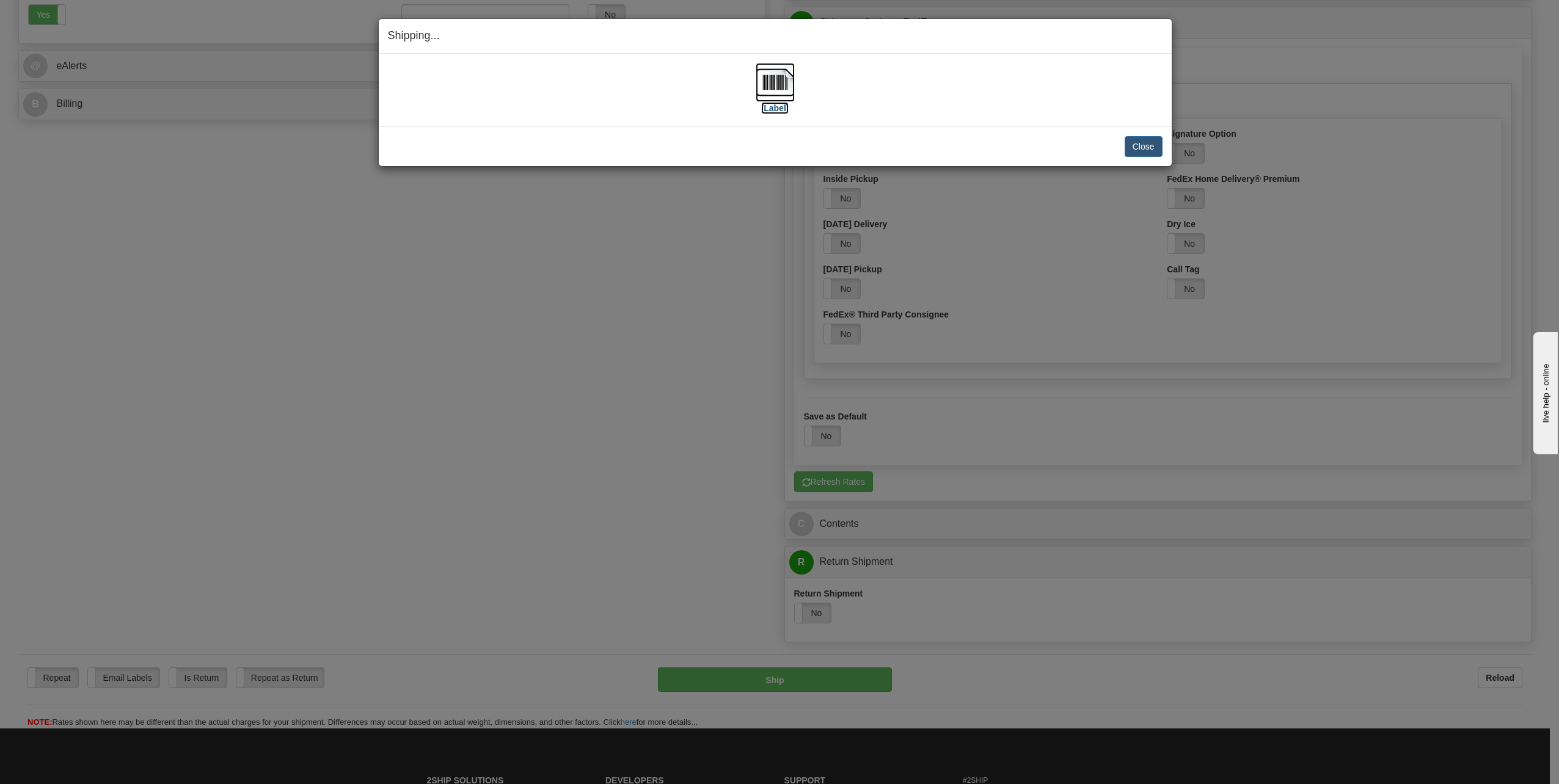
click at [777, 83] on img at bounding box center [775, 82] width 39 height 39
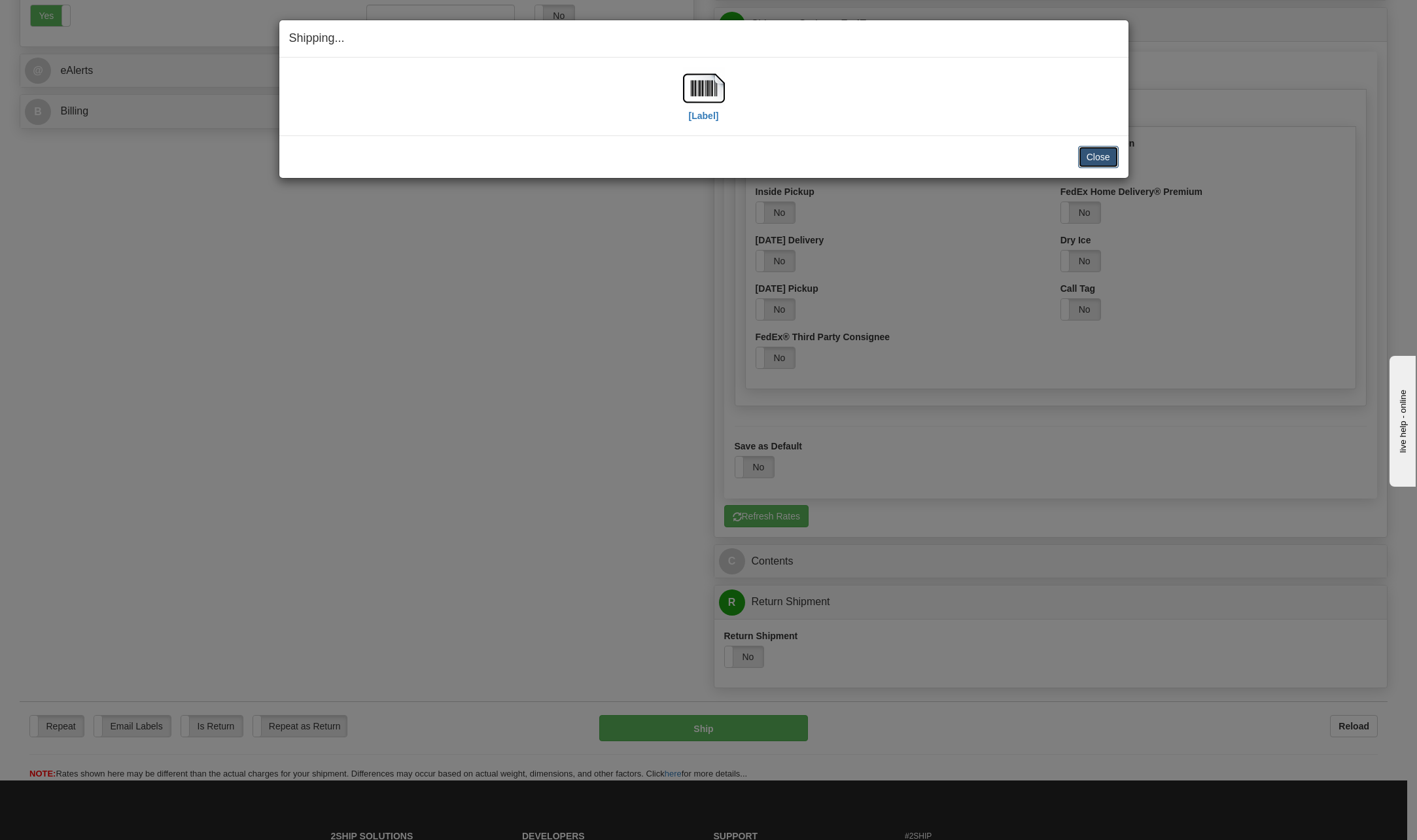
click at [1102, 161] on button "Close" at bounding box center [1099, 156] width 41 height 22
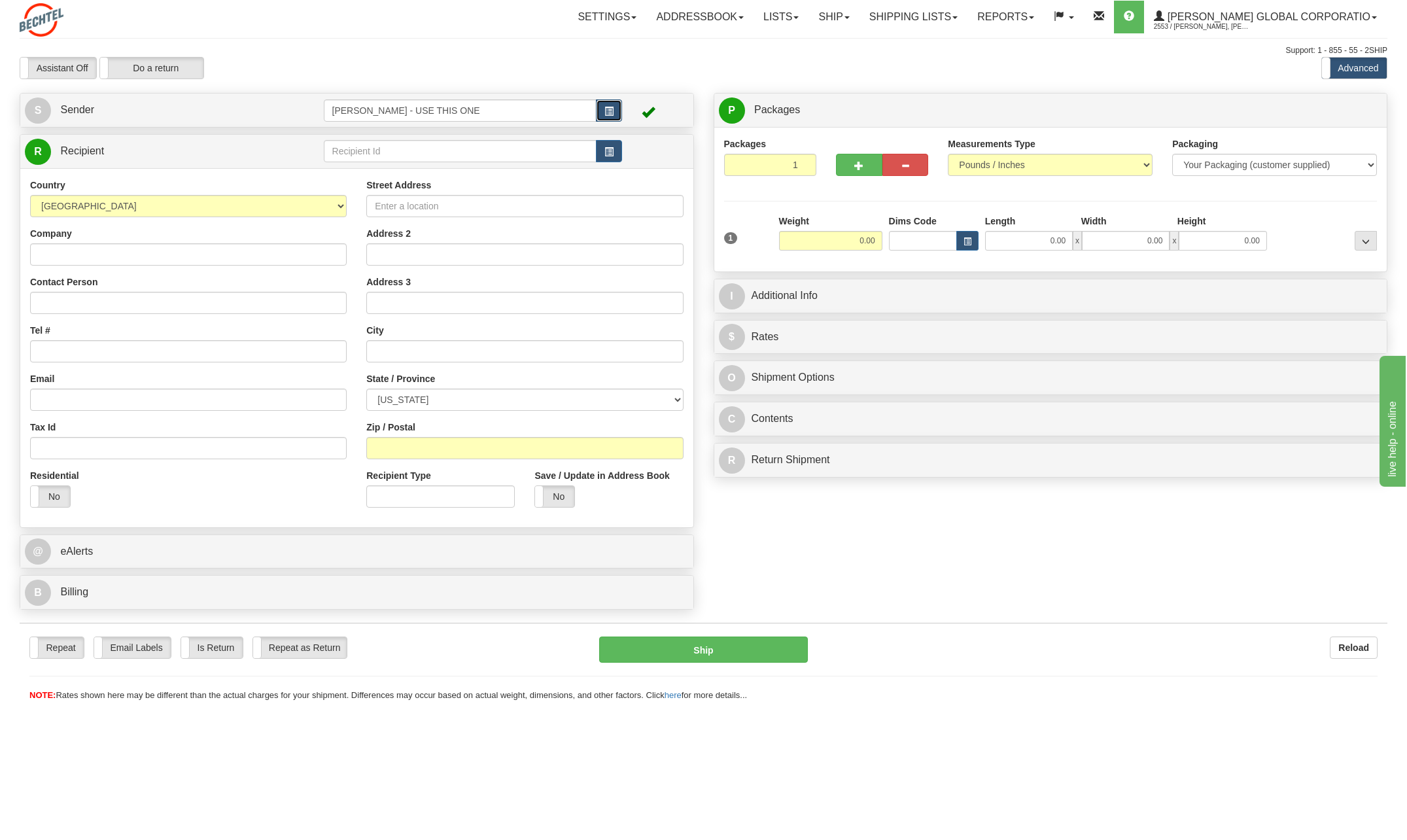
click at [614, 111] on button "button" at bounding box center [609, 110] width 27 height 22
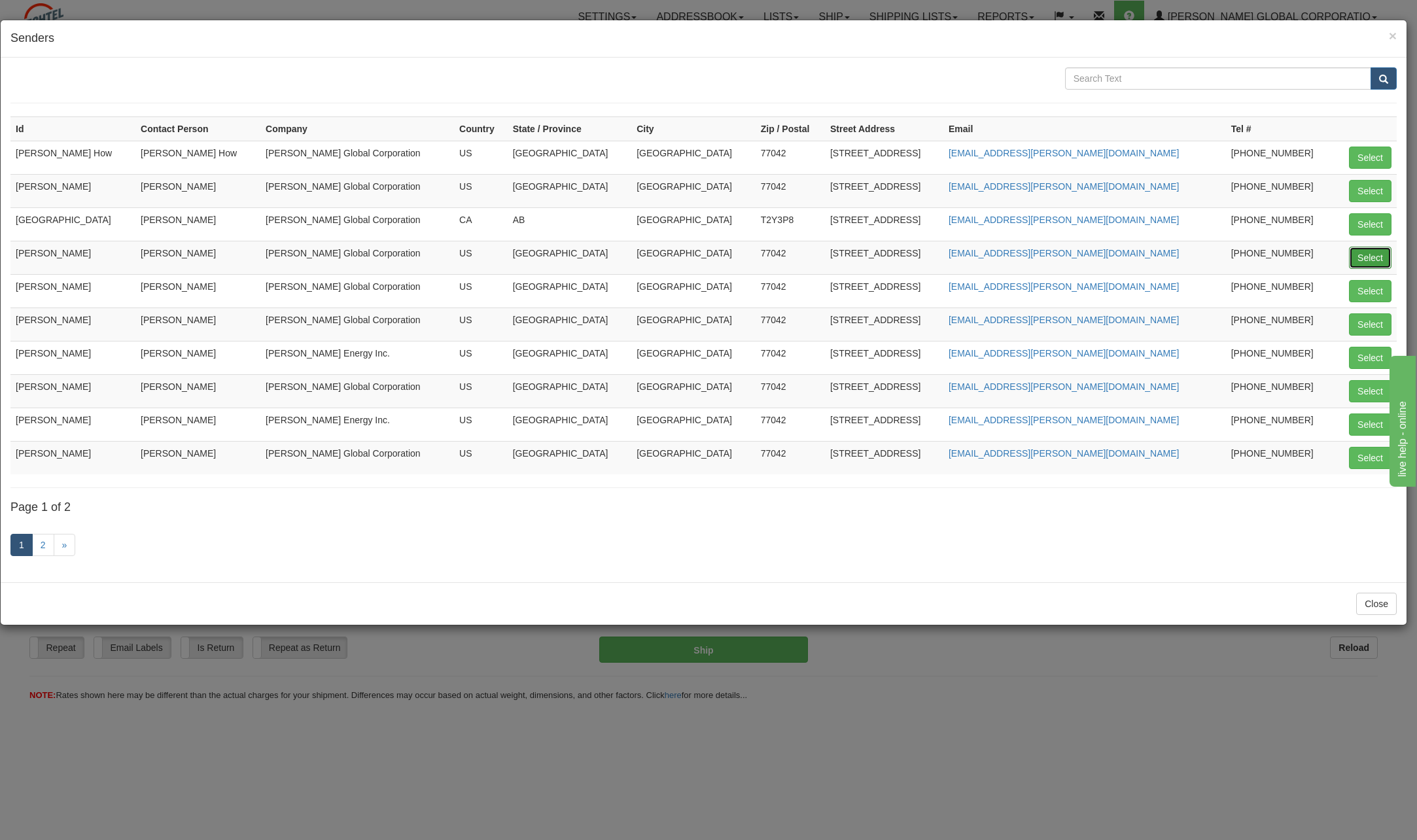
click at [1384, 249] on button "Select" at bounding box center [1371, 257] width 42 height 22
type input "[PERSON_NAME]"
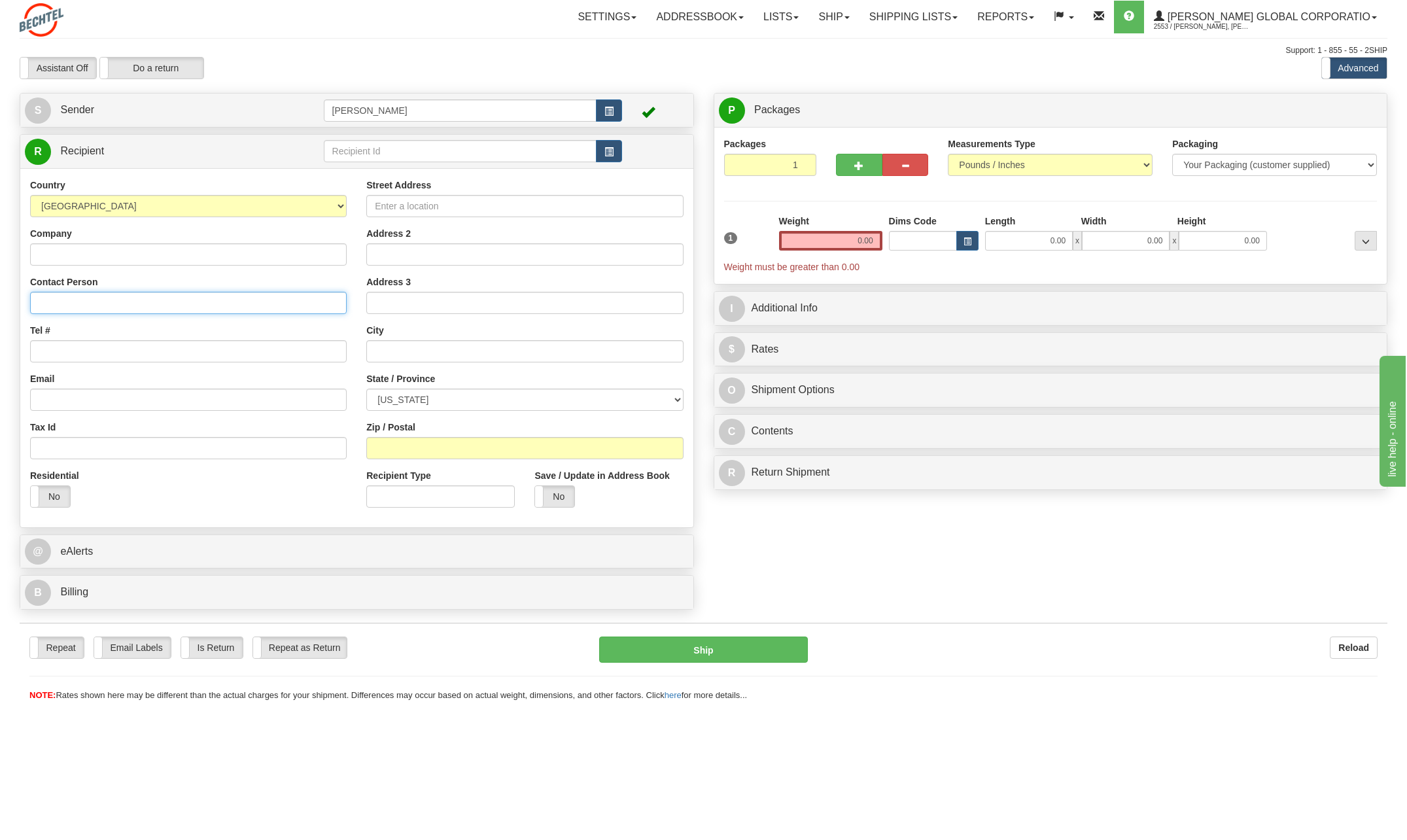
click at [86, 298] on input "Contact Person" at bounding box center [189, 302] width 317 height 22
type input "[PERSON_NAME]"
click at [315, 332] on div "Tel #" at bounding box center [189, 343] width 317 height 39
click at [86, 355] on input "Tel #" at bounding box center [189, 351] width 317 height 22
type input "[PHONE_NUMBER]"
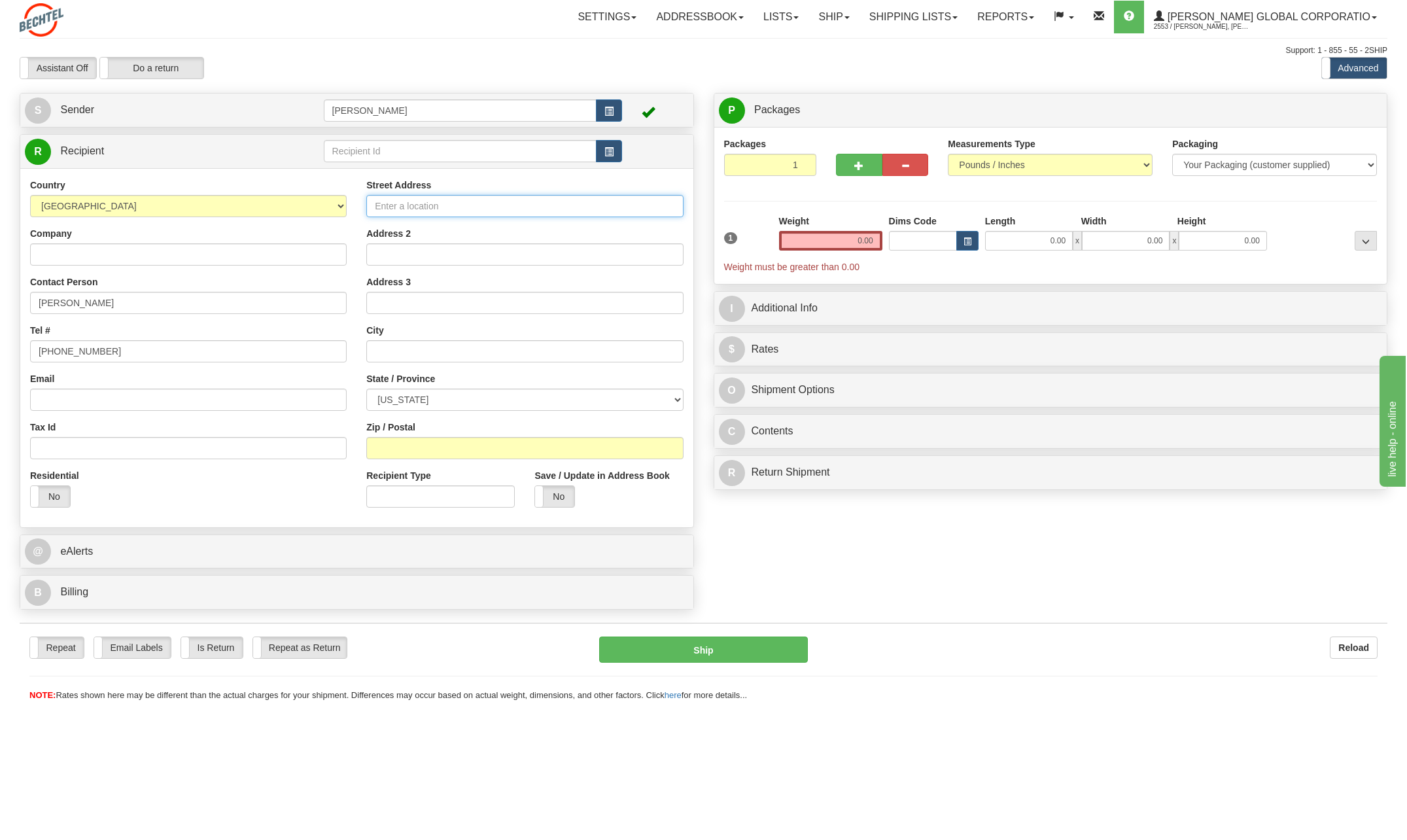
click at [413, 208] on input "Street Address" at bounding box center [525, 205] width 317 height 22
type input "[STREET_ADDRESS]"
click at [404, 253] on input "Address 2" at bounding box center [525, 254] width 317 height 22
click at [44, 111] on span "S" at bounding box center [38, 111] width 27 height 27
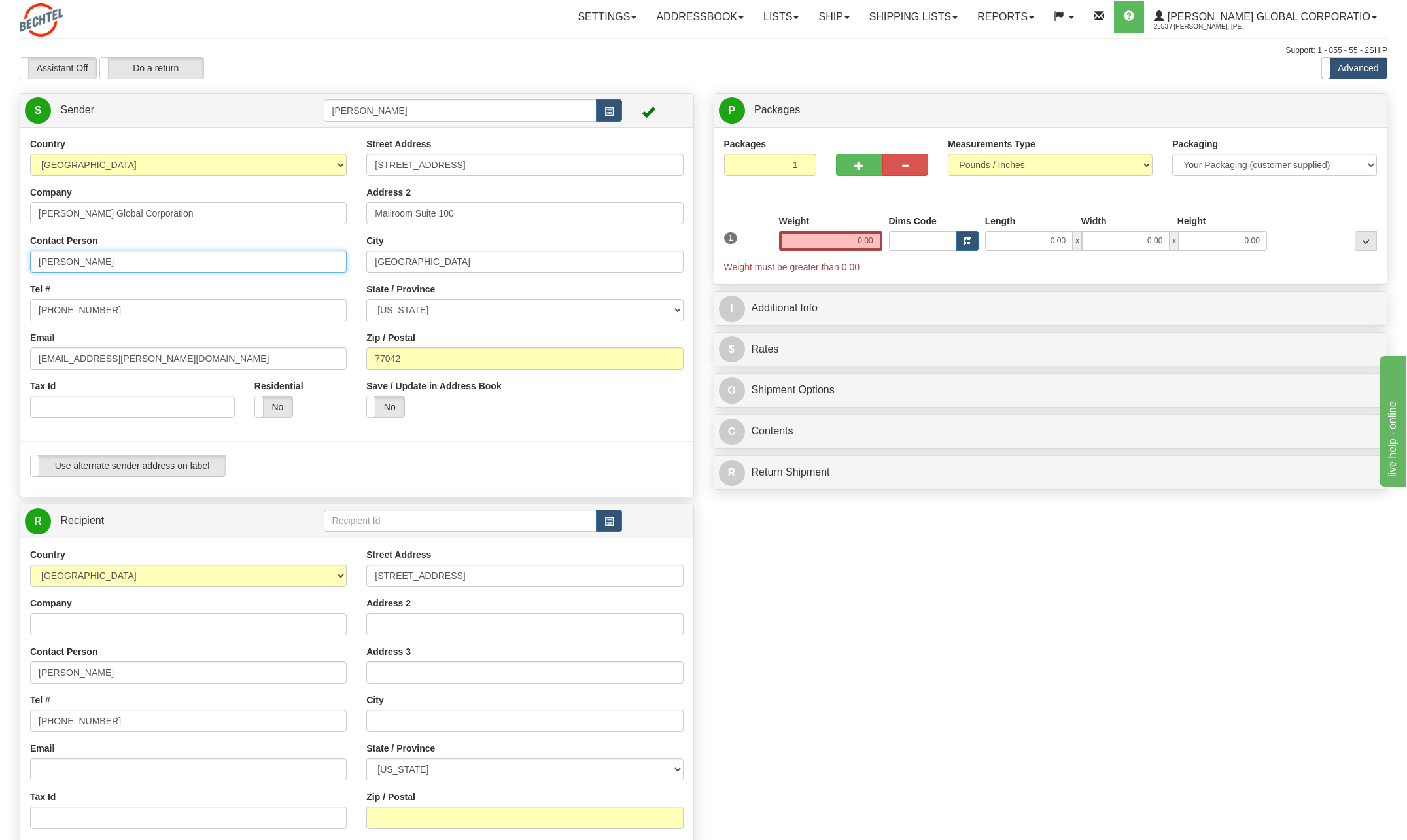
click at [116, 258] on input "[PERSON_NAME]" at bounding box center [189, 262] width 317 height 22
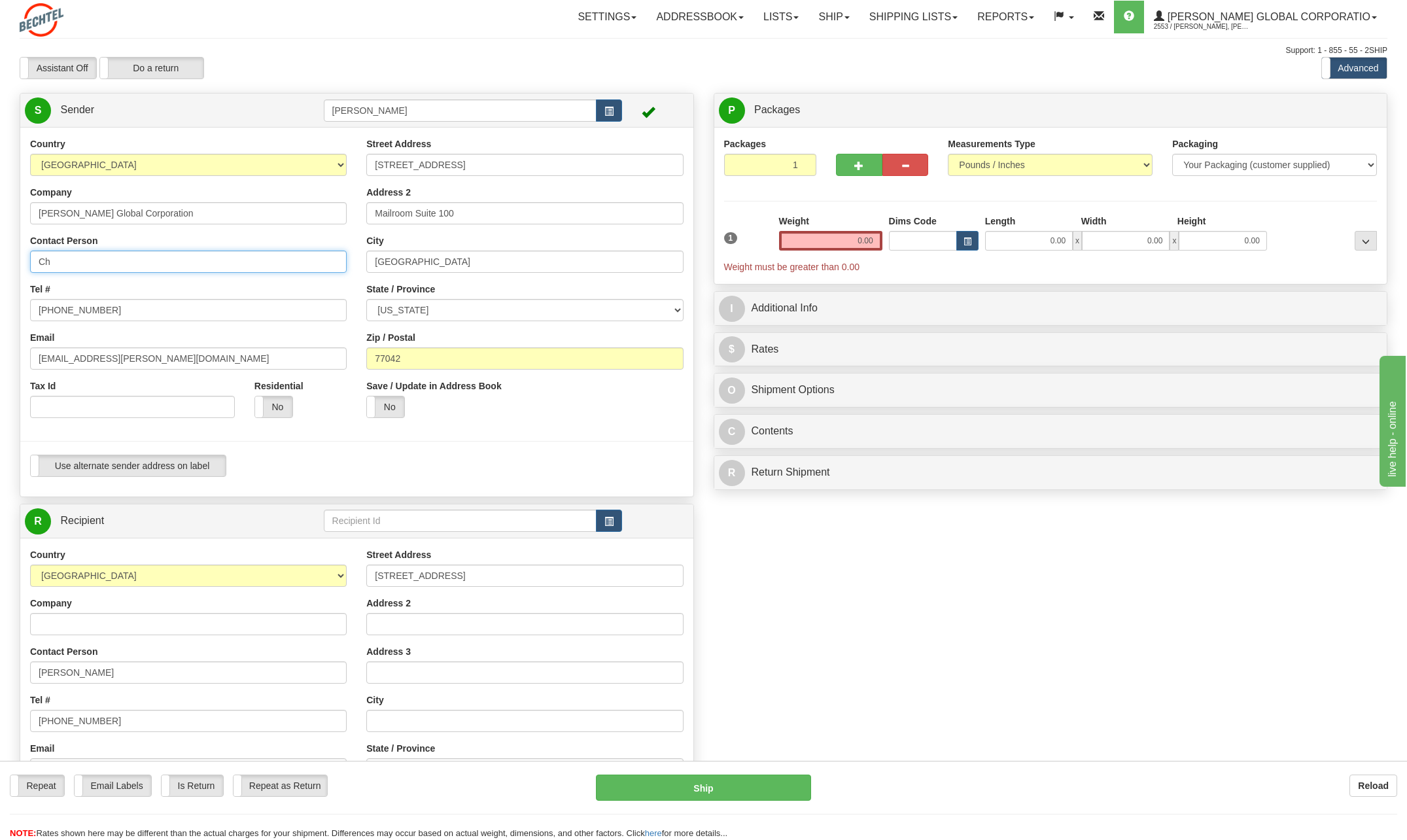
type input "C"
type input "B"
type input "[PERSON_NAME]"
click at [296, 287] on div "Tel # 713 235-5146" at bounding box center [189, 302] width 317 height 39
click at [116, 309] on input "[PHONE_NUMBER]" at bounding box center [189, 309] width 317 height 22
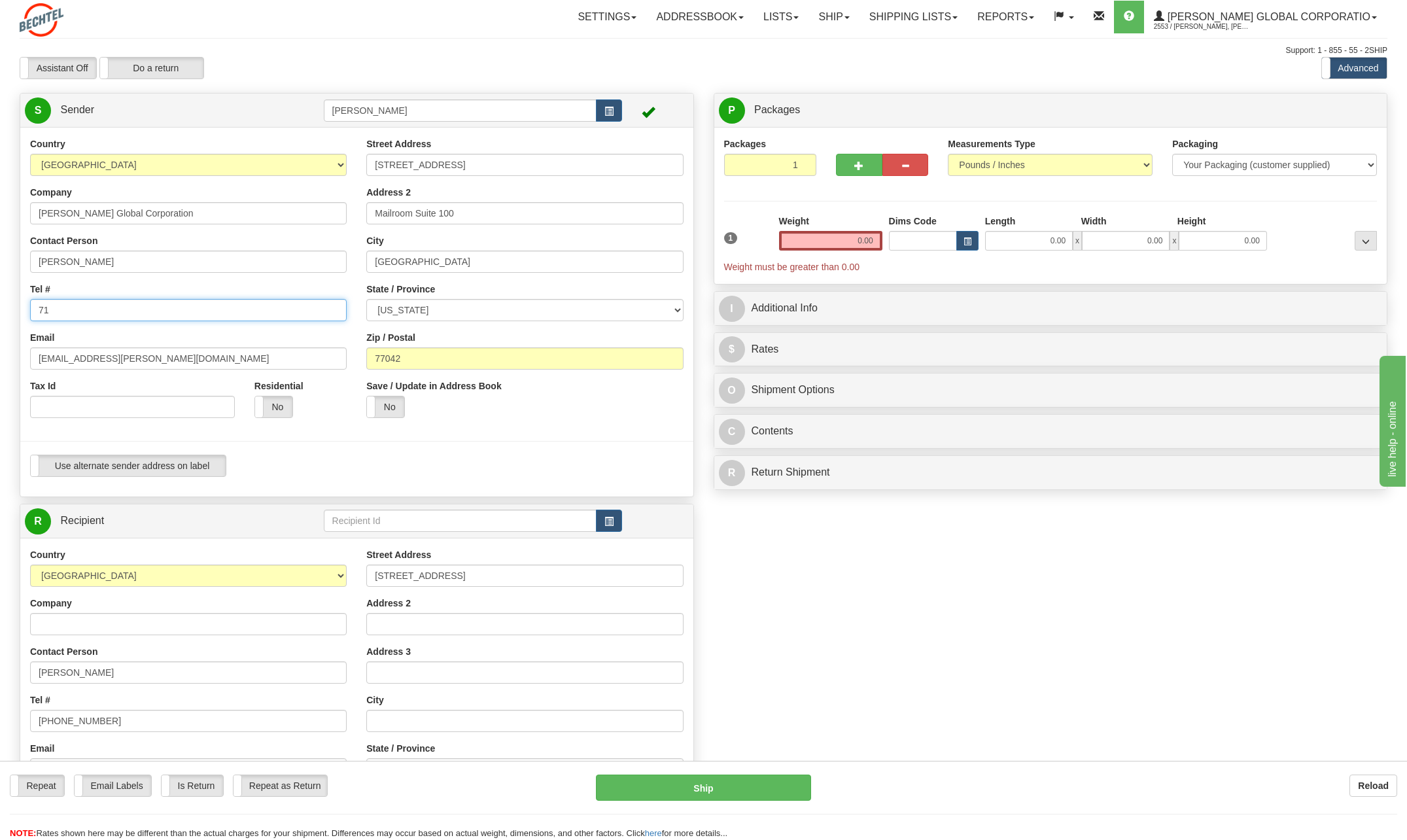
type input "7"
type input "[PHONE_NUMBER]"
drag, startPoint x: 81, startPoint y: 356, endPoint x: -2, endPoint y: 376, distance: 85.4
click at [0, 376] on html "Training Course Close Toggle navigation Settings Shipping Preferences New Sende…" at bounding box center [704, 420] width 1407 height 840
type input "[EMAIL_ADDRESS][PERSON_NAME][DOMAIN_NAME]"
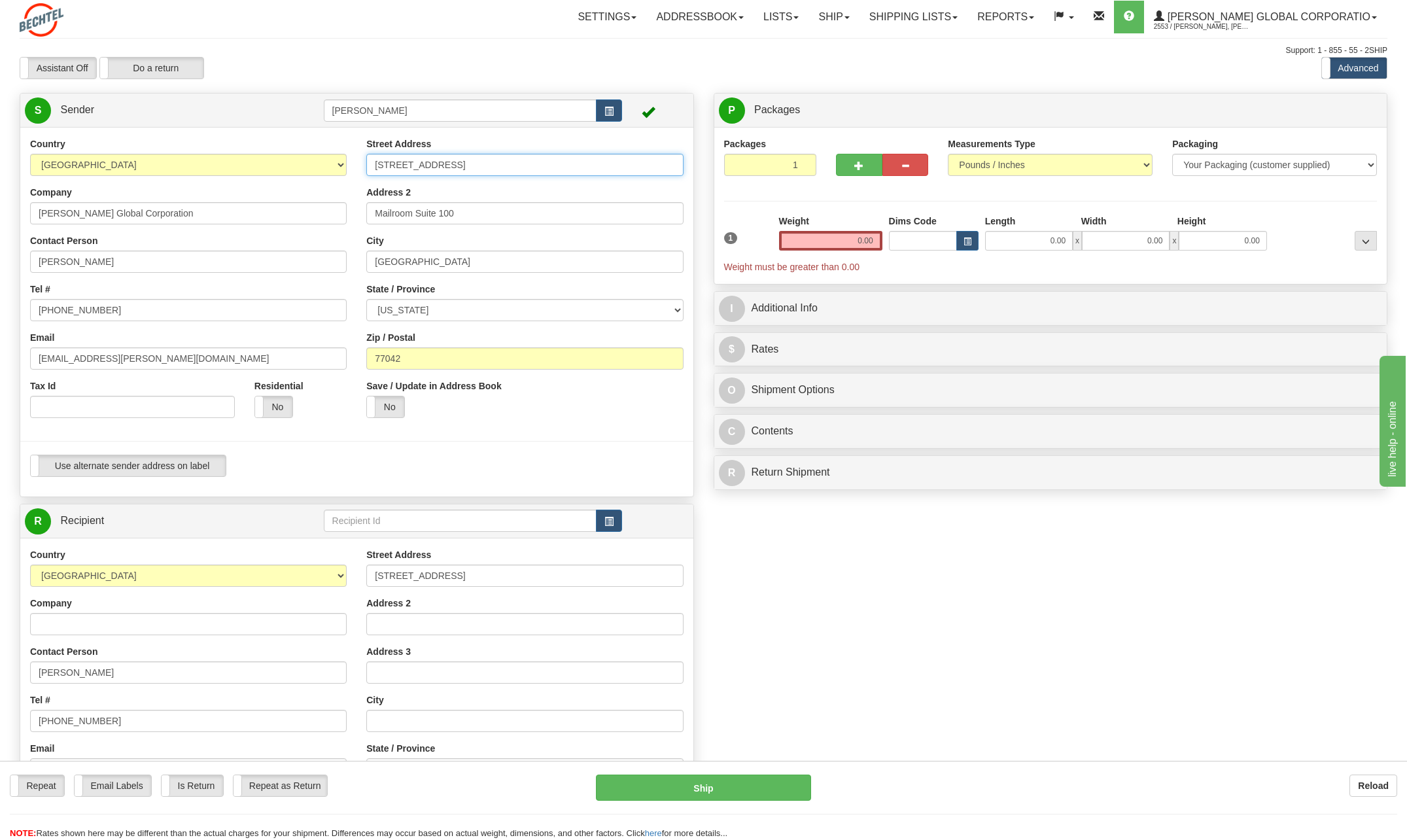
click at [472, 165] on input "[STREET_ADDRESS]" at bounding box center [525, 165] width 317 height 22
type input "2"
type input "[STREET_ADDRESS][PERSON_NAME]"
click at [647, 193] on div "Address 2 Mailroom Suite 100" at bounding box center [525, 205] width 317 height 39
click at [472, 214] on input "Mailroom Suite 100" at bounding box center [525, 213] width 317 height 22
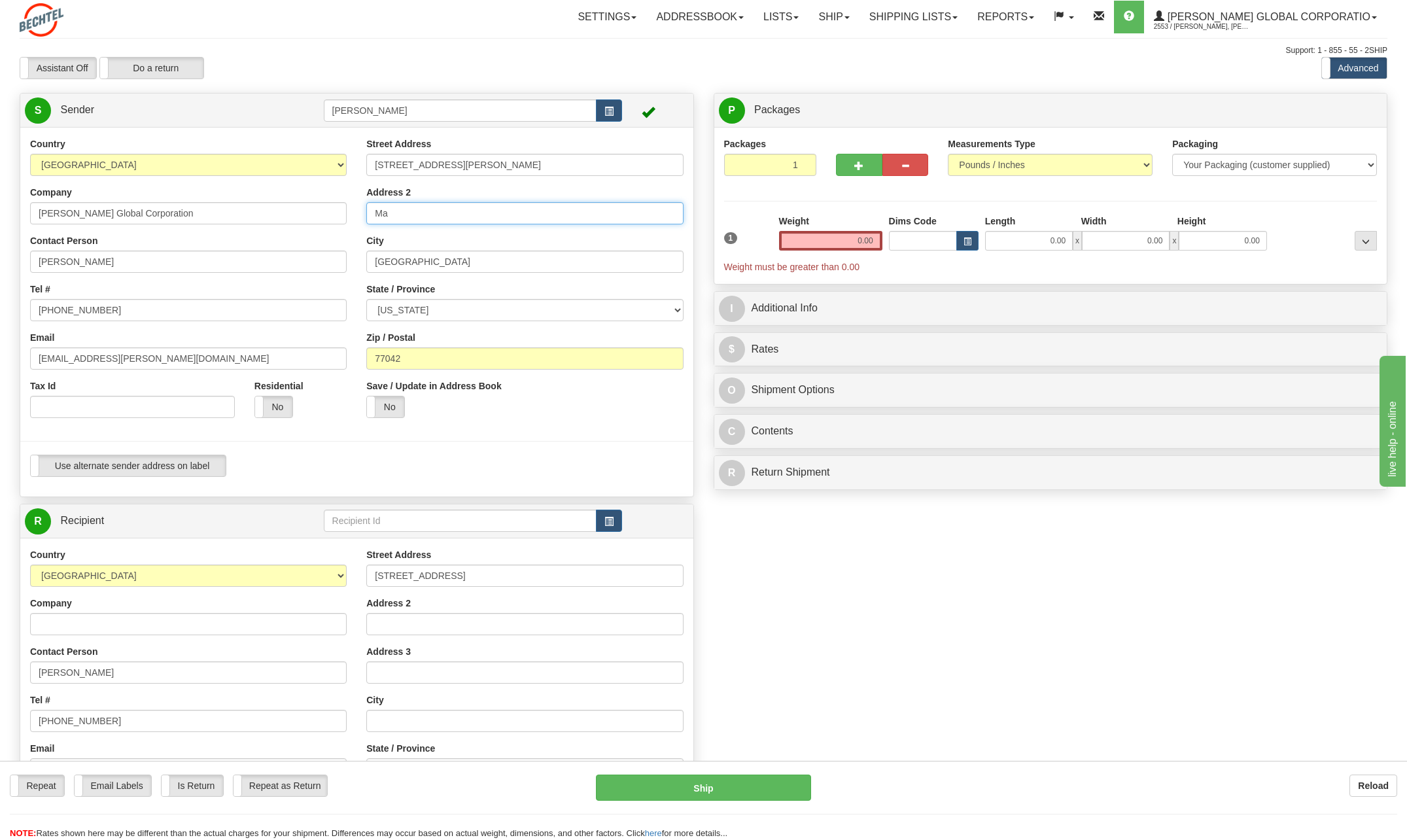
type input "M"
type input "Unit A"
click at [629, 249] on div "City Houston" at bounding box center [525, 253] width 317 height 39
click at [425, 267] on input "[GEOGRAPHIC_DATA]" at bounding box center [525, 262] width 317 height 22
type input "H"
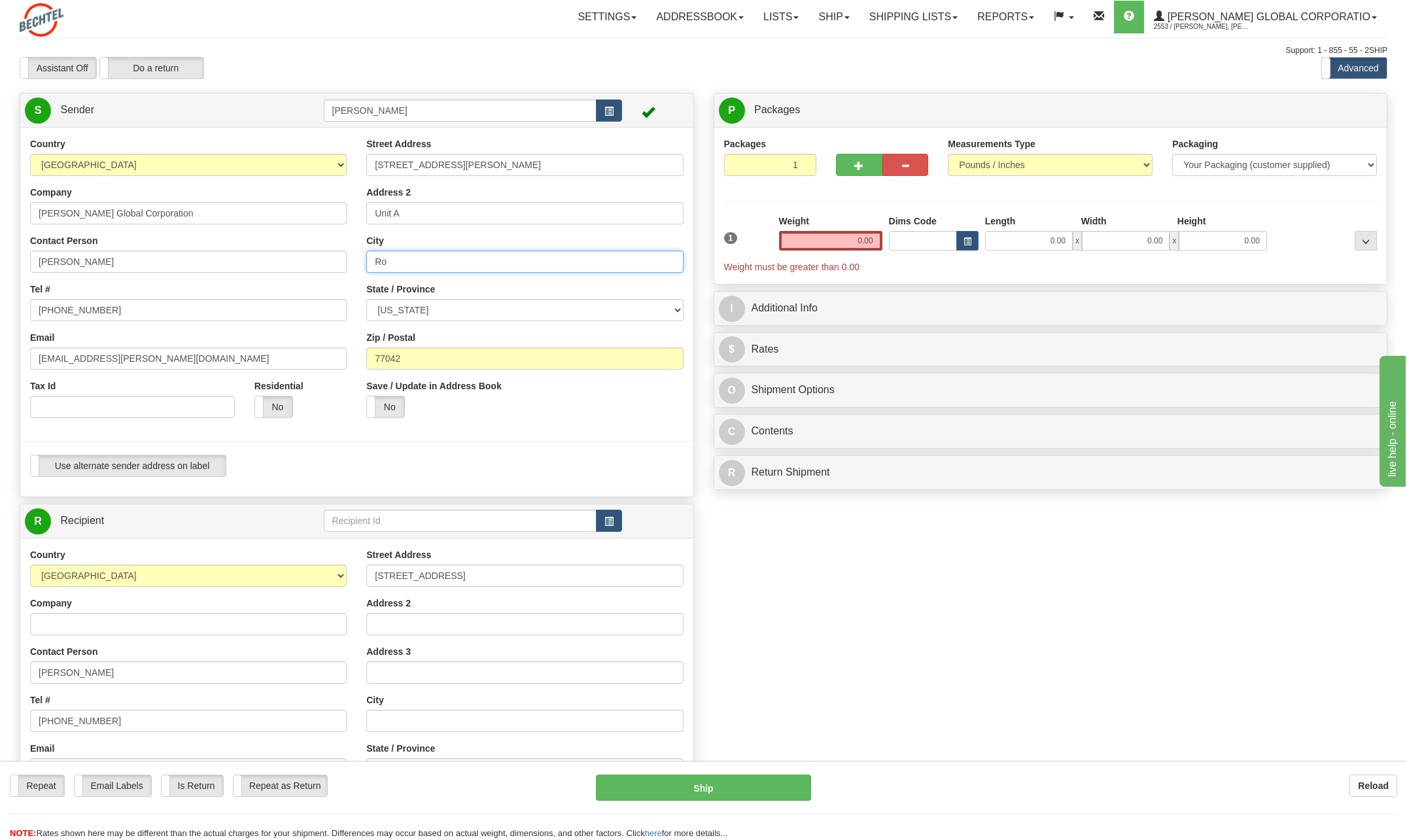
type input "R"
type input "Rockport"
click at [626, 290] on div "State / Province ALABAMA ALASKA ARIZONA ARKANSAS Armed Forces America Armed For…" at bounding box center [525, 302] width 317 height 39
click at [423, 356] on input "77042" at bounding box center [525, 358] width 317 height 22
type input "7"
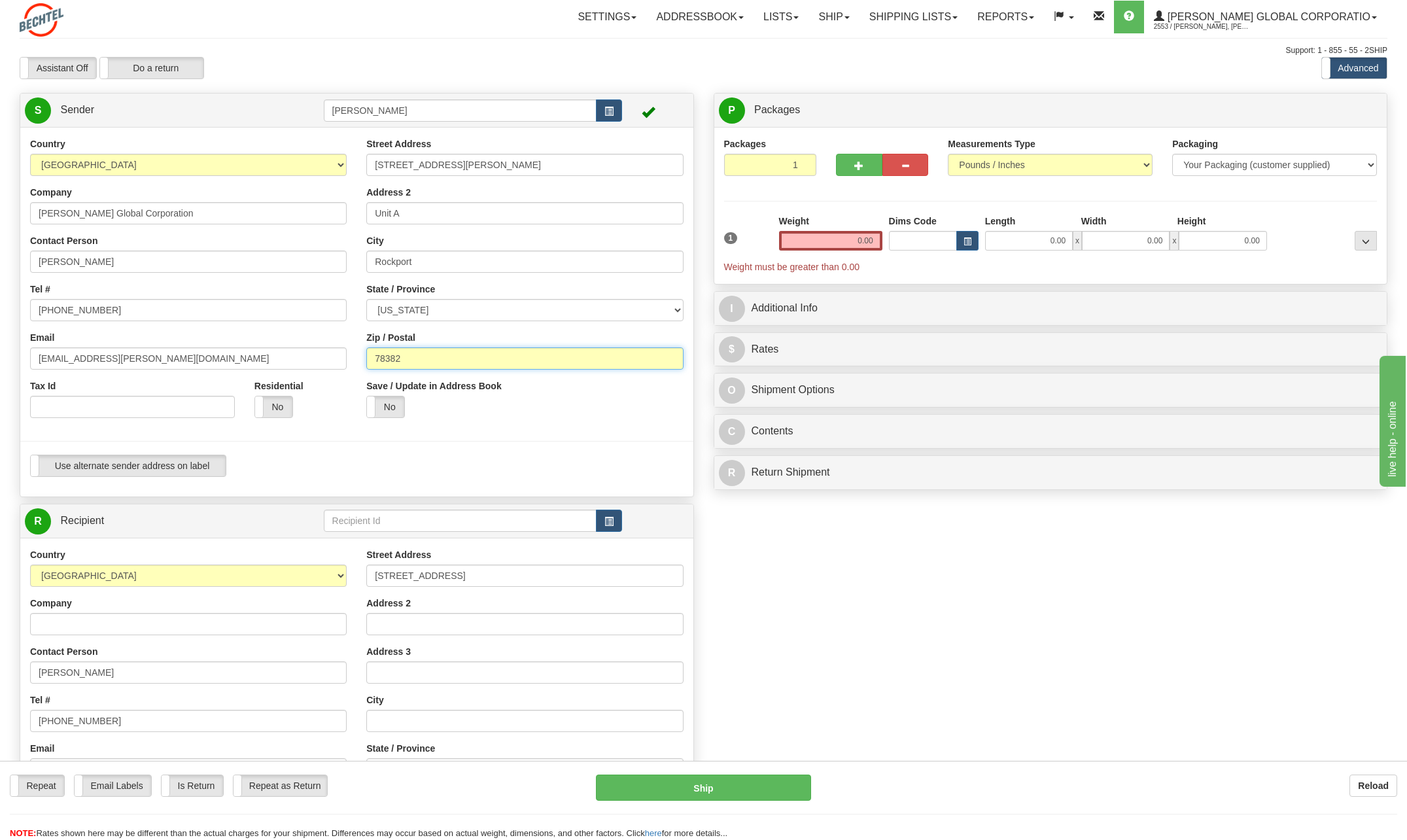
type input "78382"
click at [633, 403] on div "Save / Update in Address Book Yes No" at bounding box center [525, 404] width 337 height 49
click at [443, 166] on input "[STREET_ADDRESS][PERSON_NAME]" at bounding box center [525, 165] width 317 height 22
type input "[STREET_ADDRESS]"
click at [662, 188] on div "Address 2 Unit A" at bounding box center [525, 205] width 317 height 39
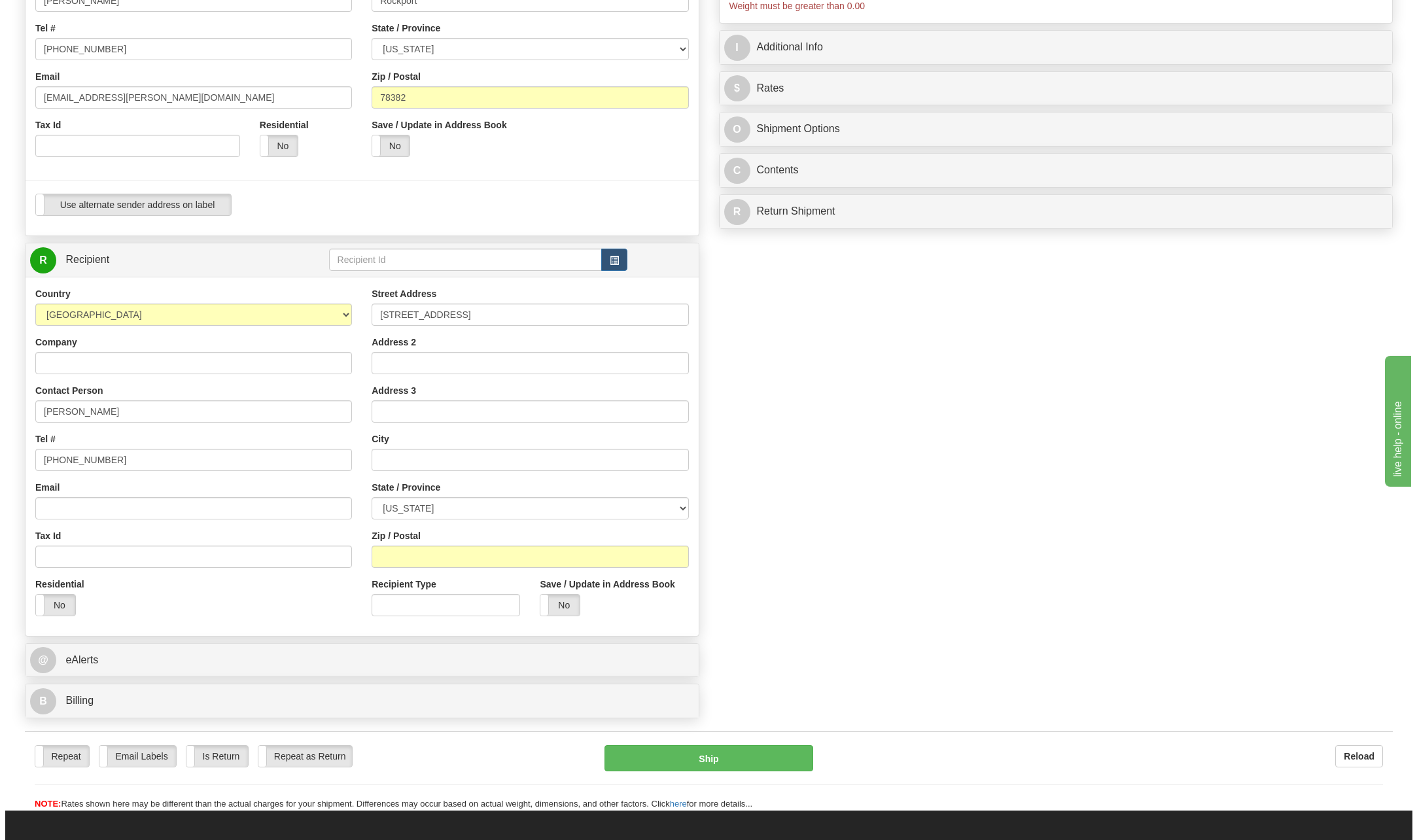
scroll to position [262, 0]
click at [600, 255] on button "button" at bounding box center [609, 259] width 27 height 22
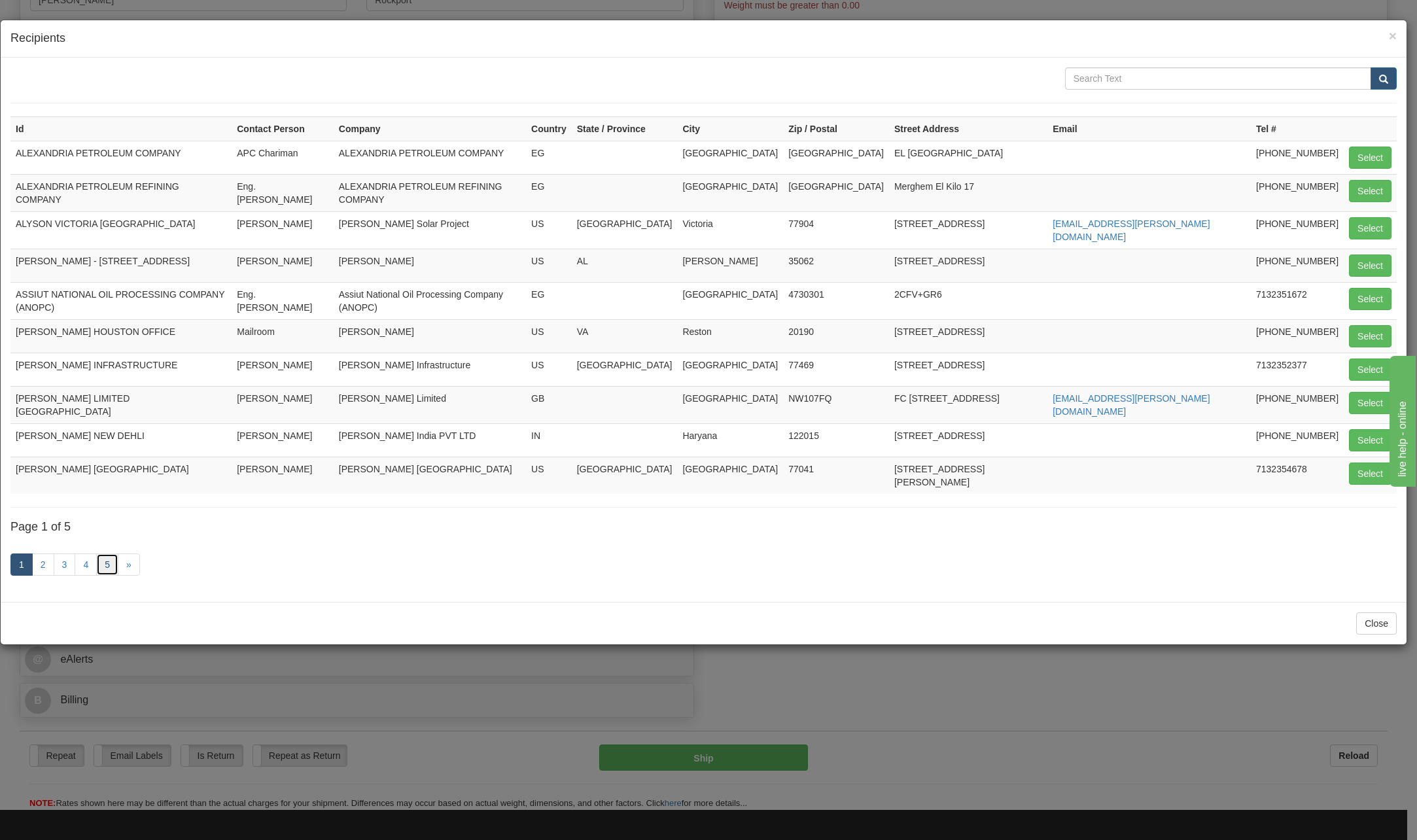
click at [108, 553] on link "5" at bounding box center [107, 564] width 22 height 22
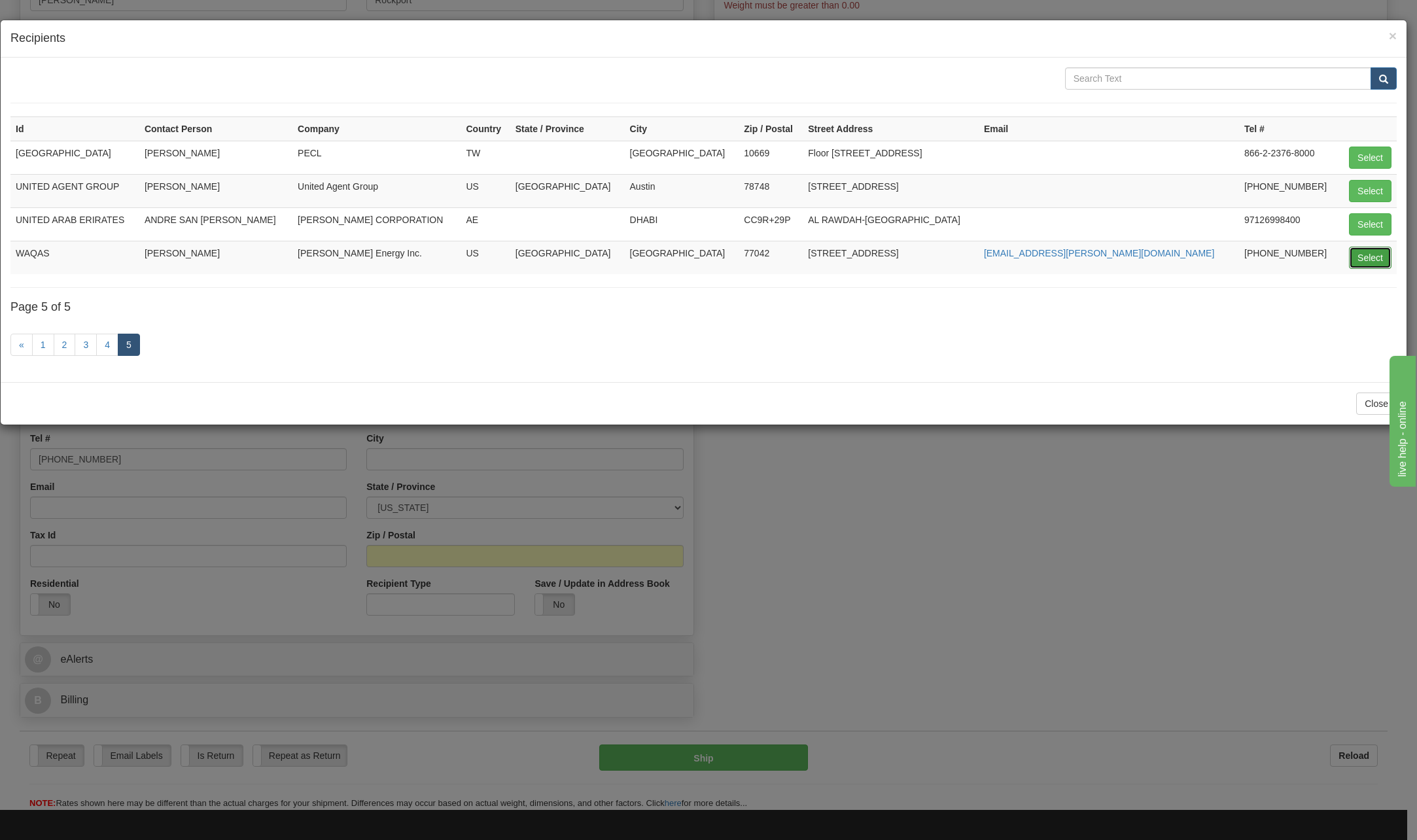
click at [1371, 255] on button "Select" at bounding box center [1371, 257] width 42 height 22
type input "WAQAS"
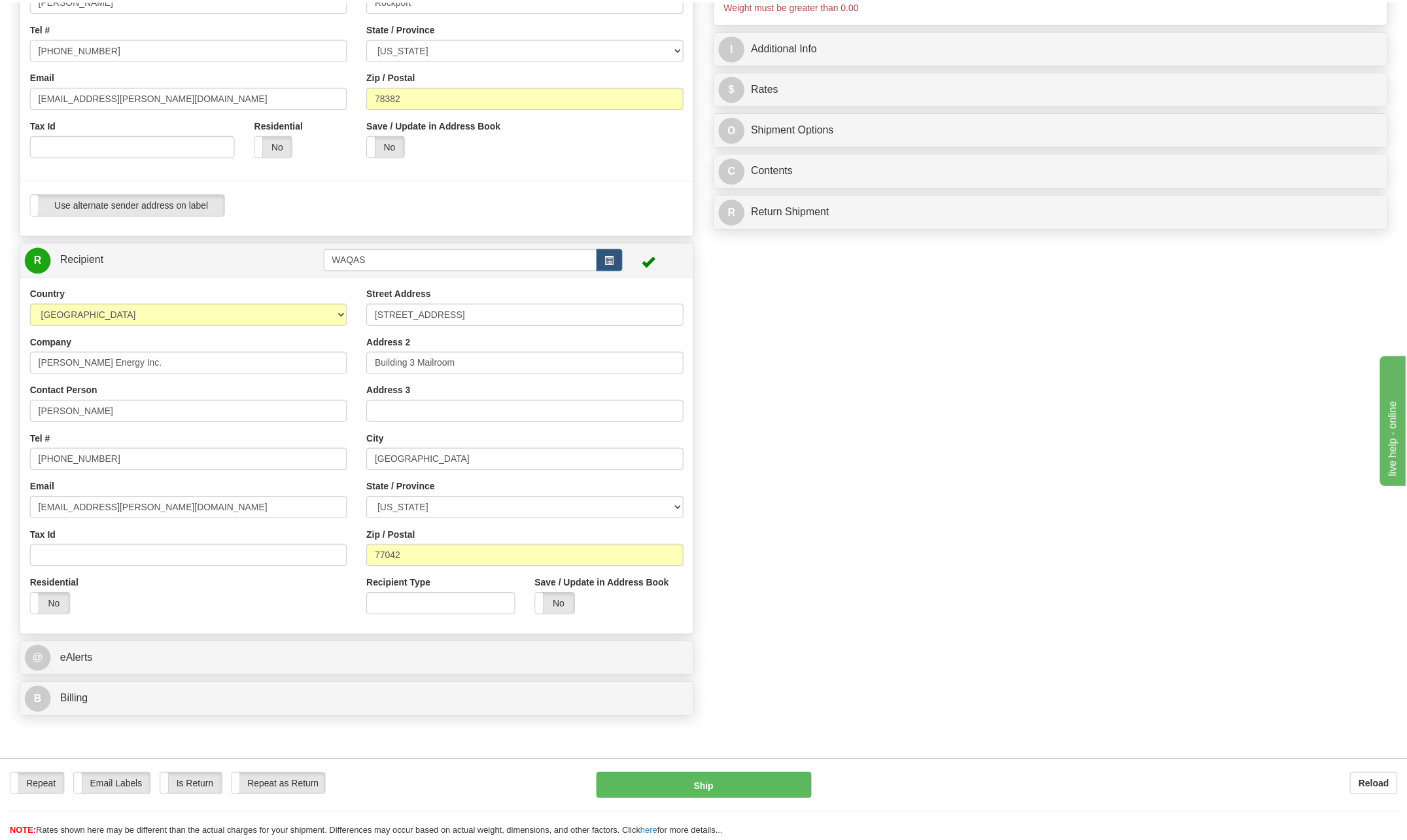
scroll to position [0, 0]
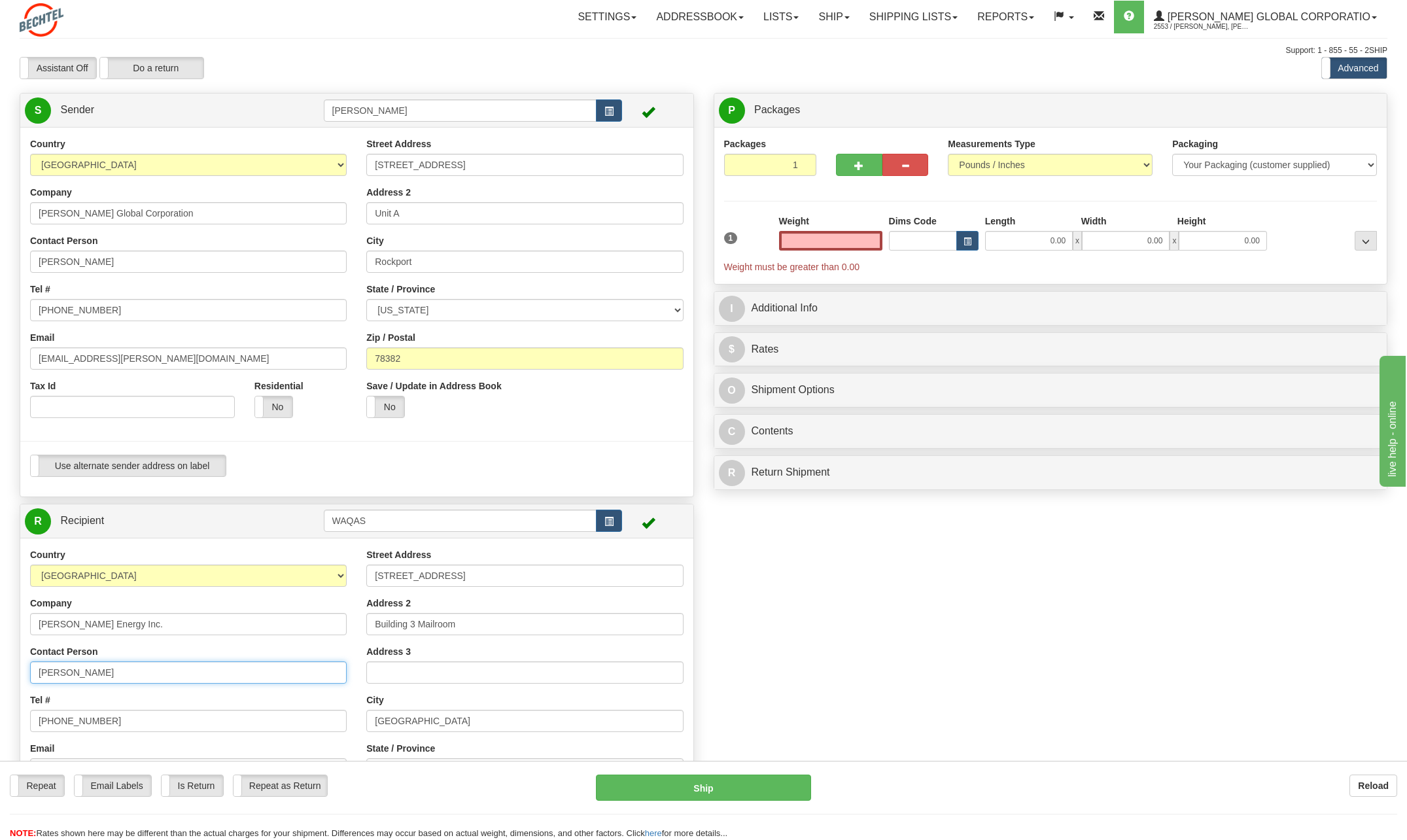
type input "0.00"
click at [118, 674] on input "Waqas Khurshid" at bounding box center [189, 672] width 317 height 22
type input "W"
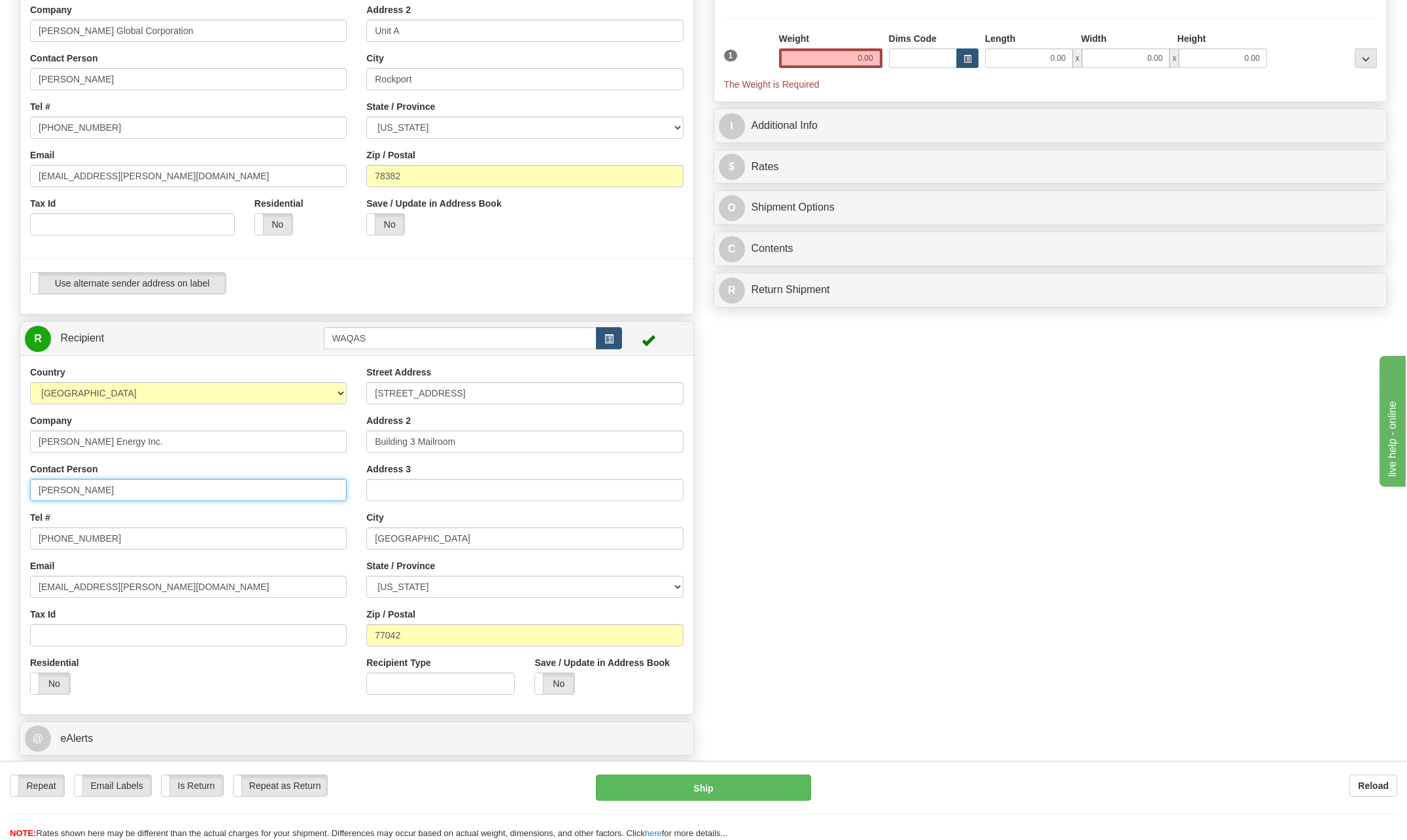
scroll to position [196, 0]
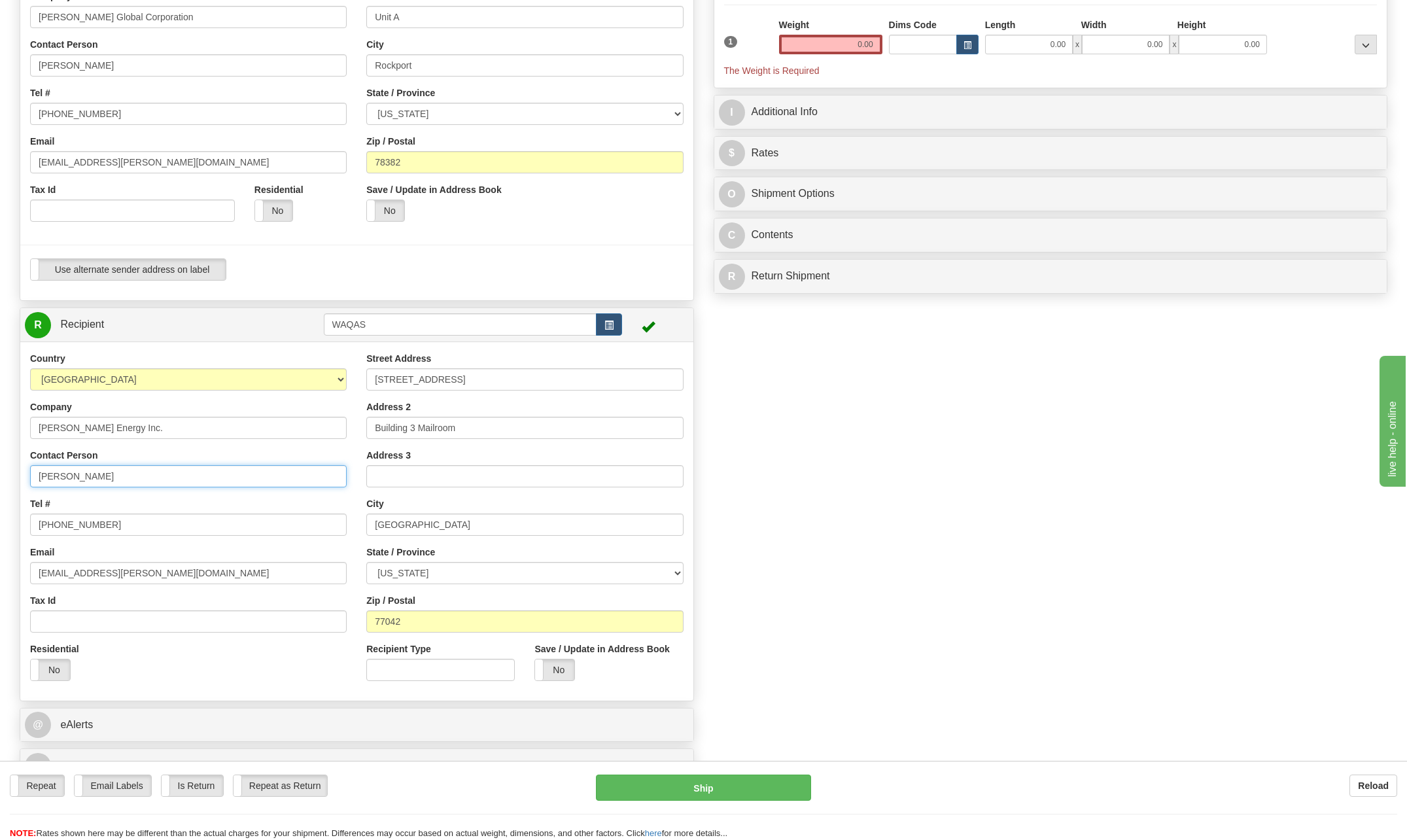
type input "[PERSON_NAME]"
drag, startPoint x: 75, startPoint y: 571, endPoint x: 8, endPoint y: 580, distance: 67.6
click at [8, 580] on div "Toggle navigation Settings Shipping Preferences Fields Preferences New" at bounding box center [704, 330] width 1407 height 1053
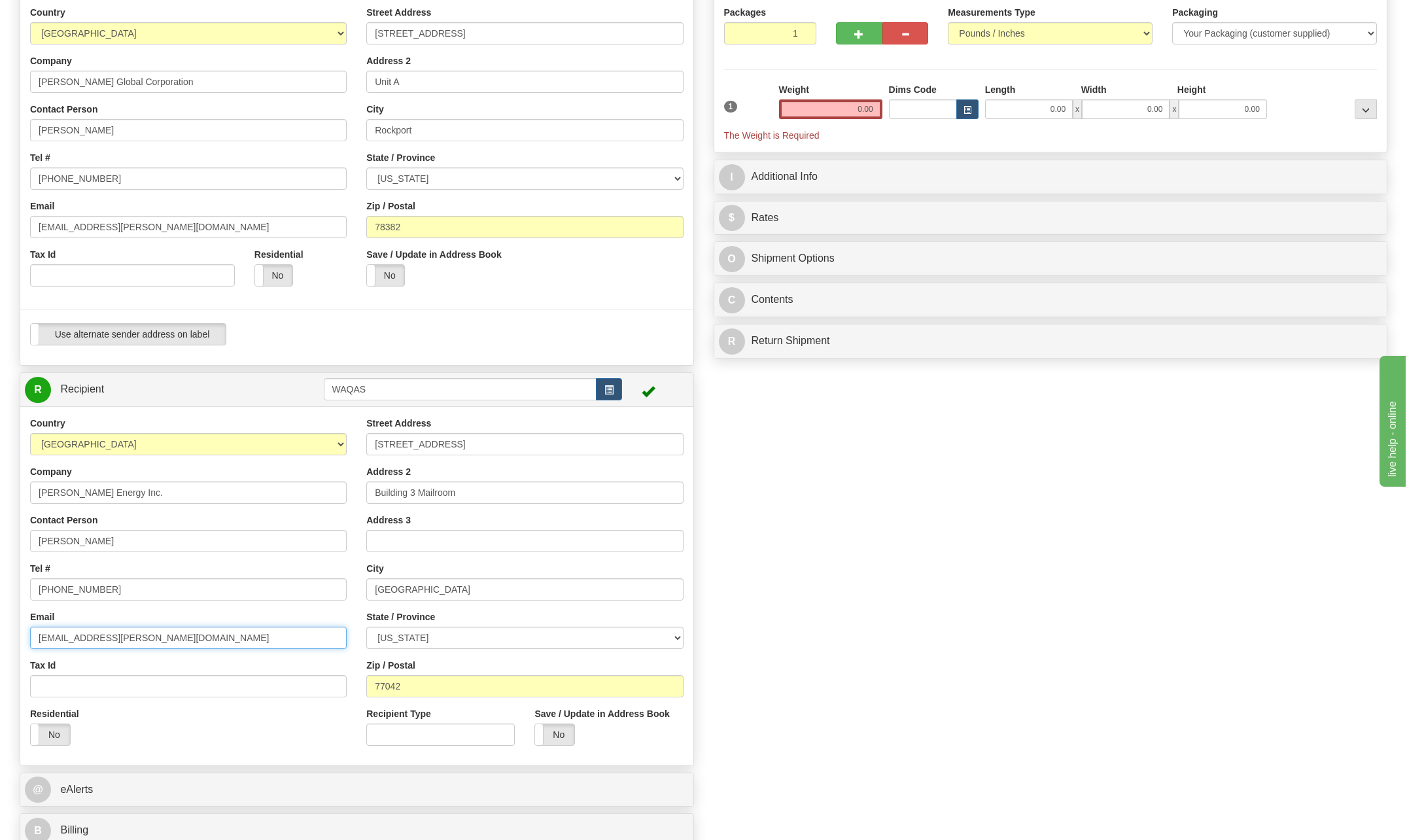
scroll to position [131, 0]
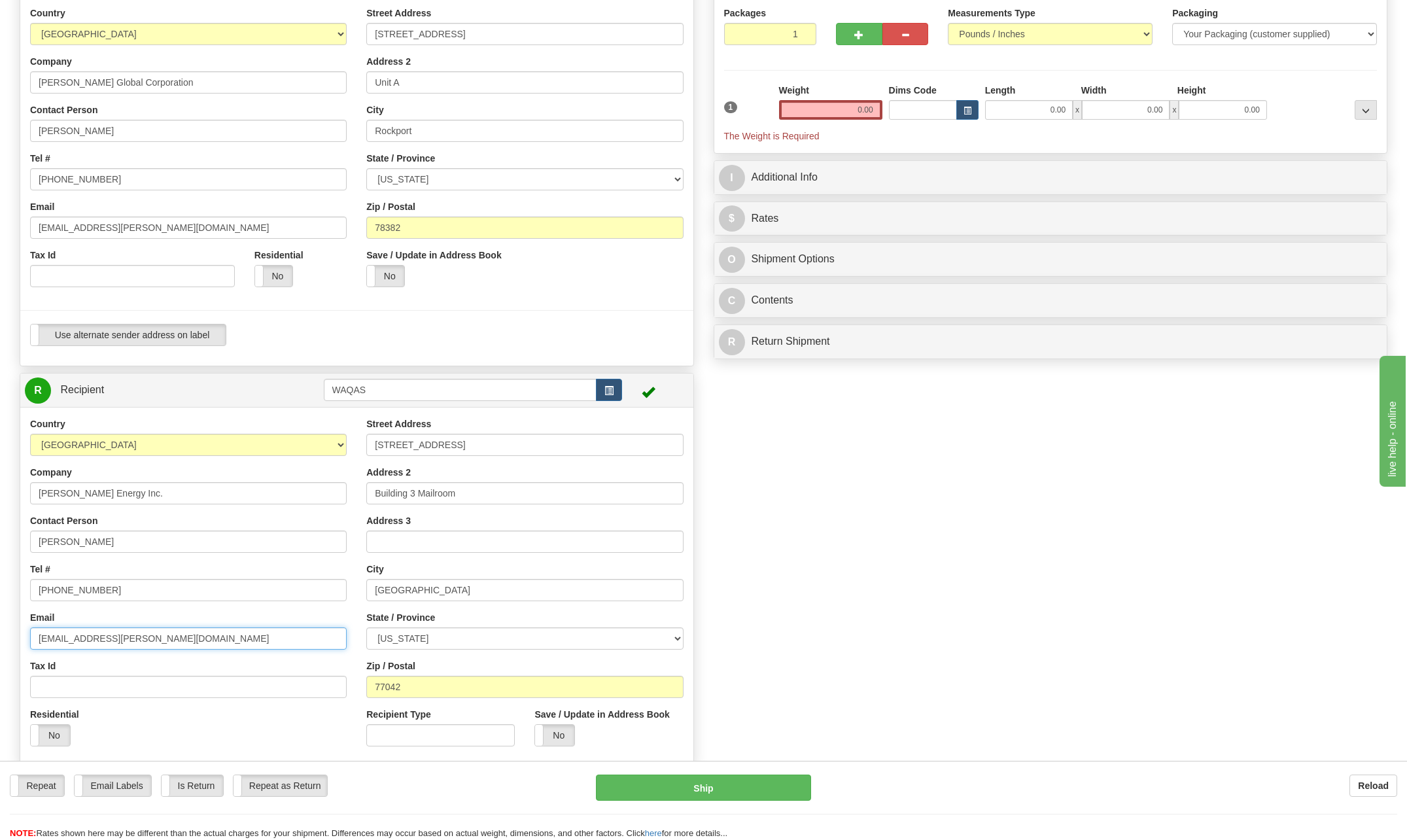
type input "[EMAIL_ADDRESS][PERSON_NAME][DOMAIN_NAME]"
drag, startPoint x: 848, startPoint y: 107, endPoint x: 1142, endPoint y: 120, distance: 294.3
click at [1141, 120] on div "1 Weight 0.00 Dims Code 0.00" at bounding box center [1051, 113] width 660 height 59
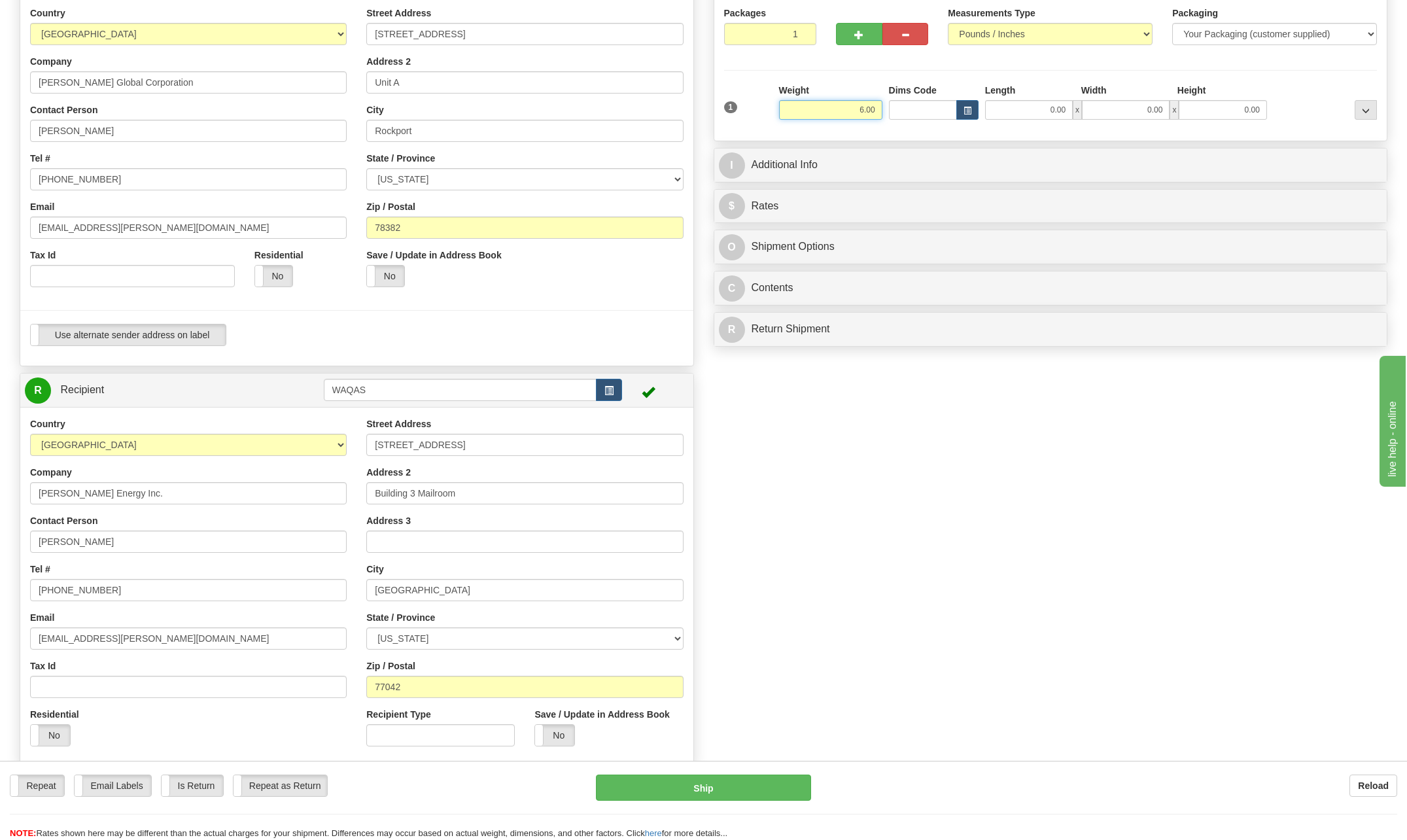
type input "6.00"
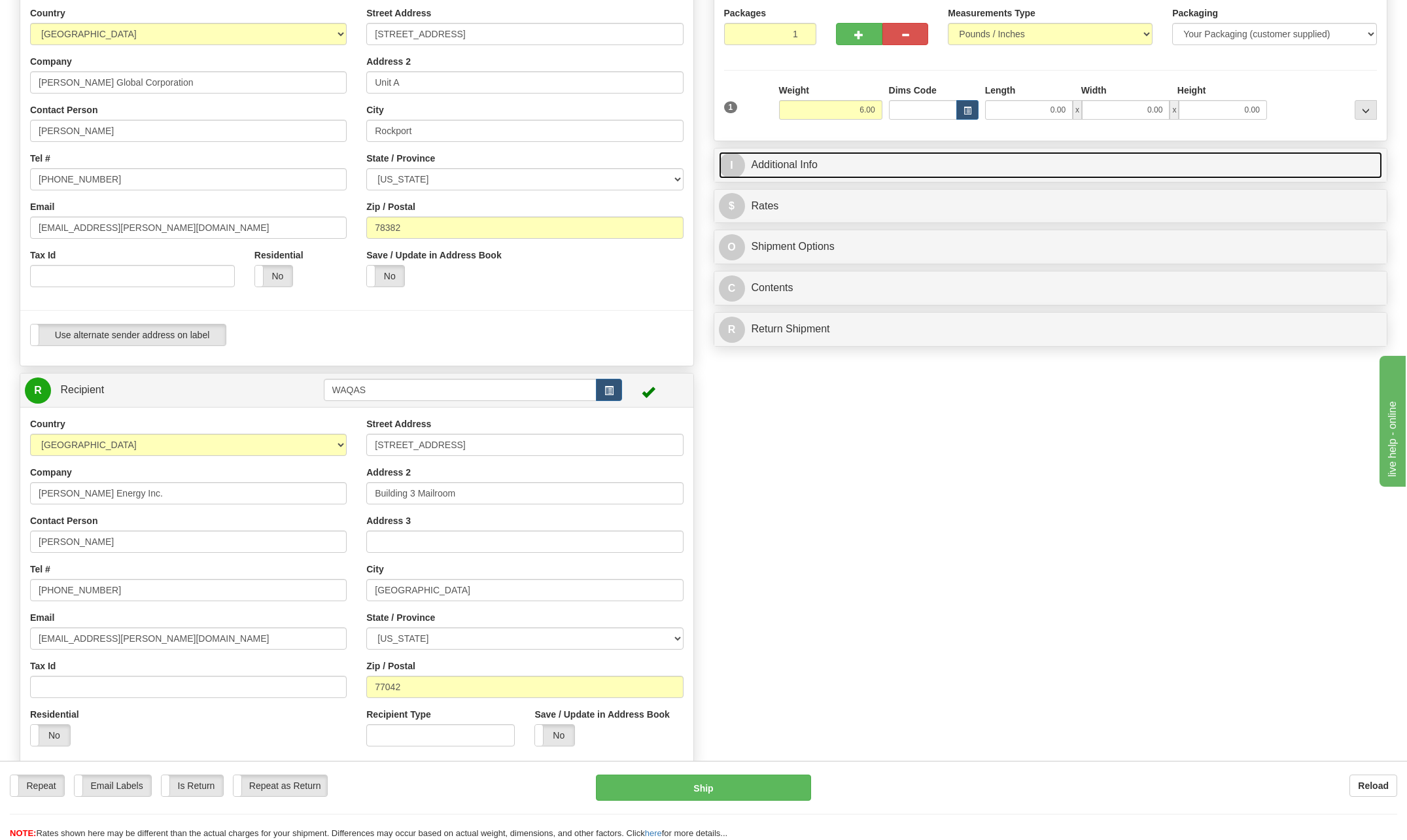
click at [733, 168] on span "I" at bounding box center [732, 165] width 27 height 27
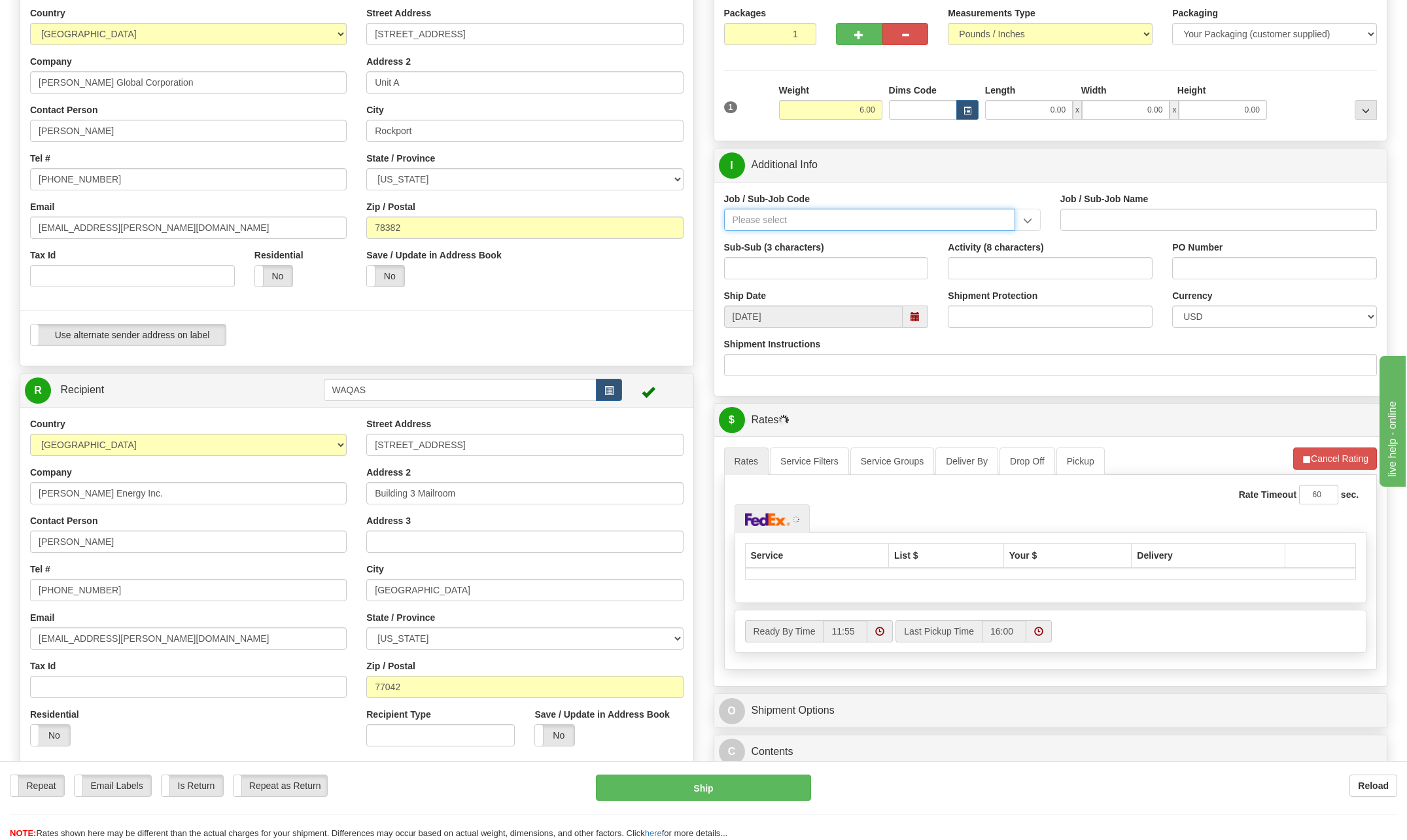
click at [764, 218] on input "Job / Sub-Job Code" at bounding box center [870, 219] width 291 height 22
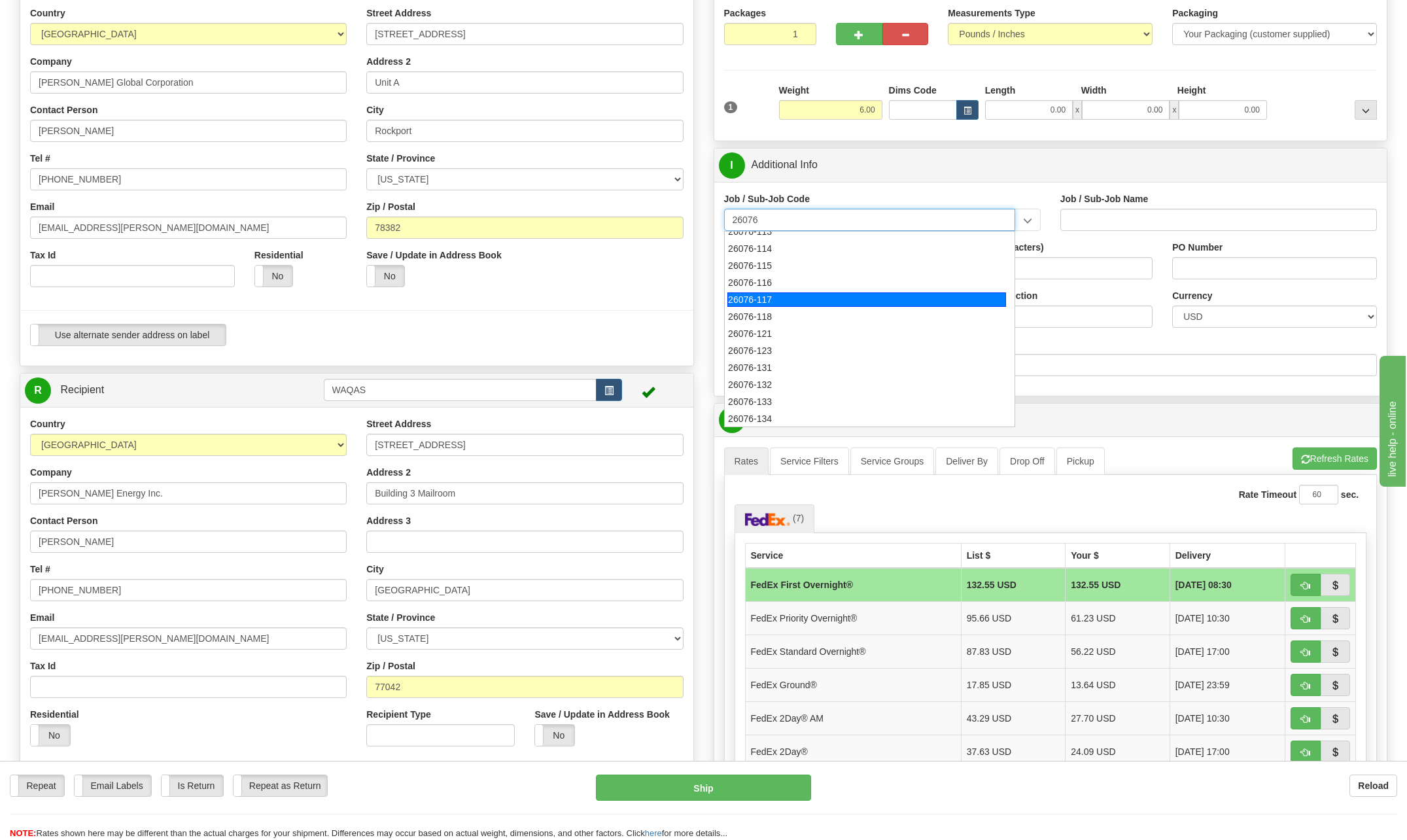
scroll to position [65, 0]
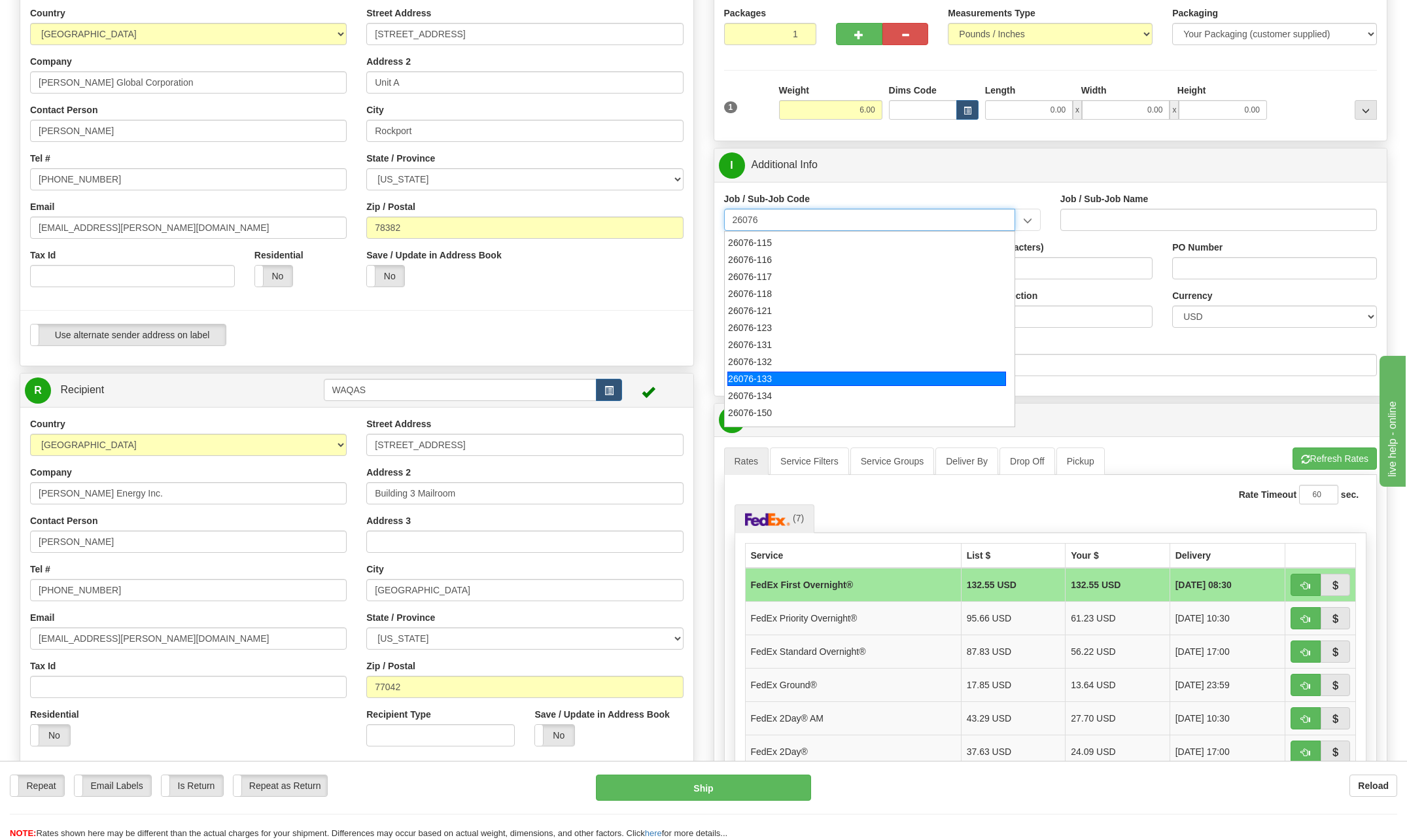
click at [757, 384] on div "26076-133" at bounding box center [867, 378] width 279 height 14
type input "26076-133"
type input "EDMONTON LRT - [PERSON_NAME] NM - JOBSITE NATIONALS (EDM"
type input "26076-133"
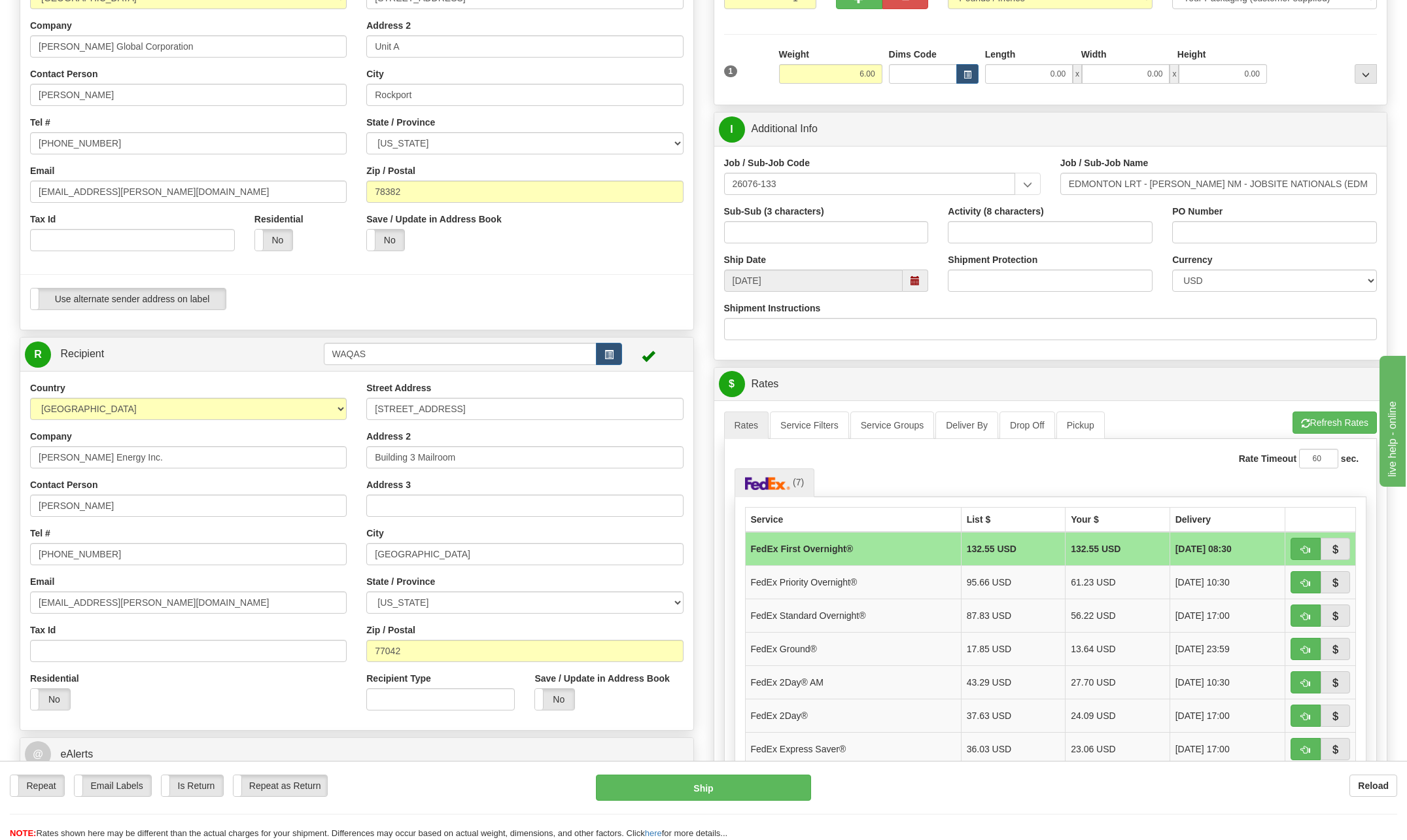
scroll to position [196, 0]
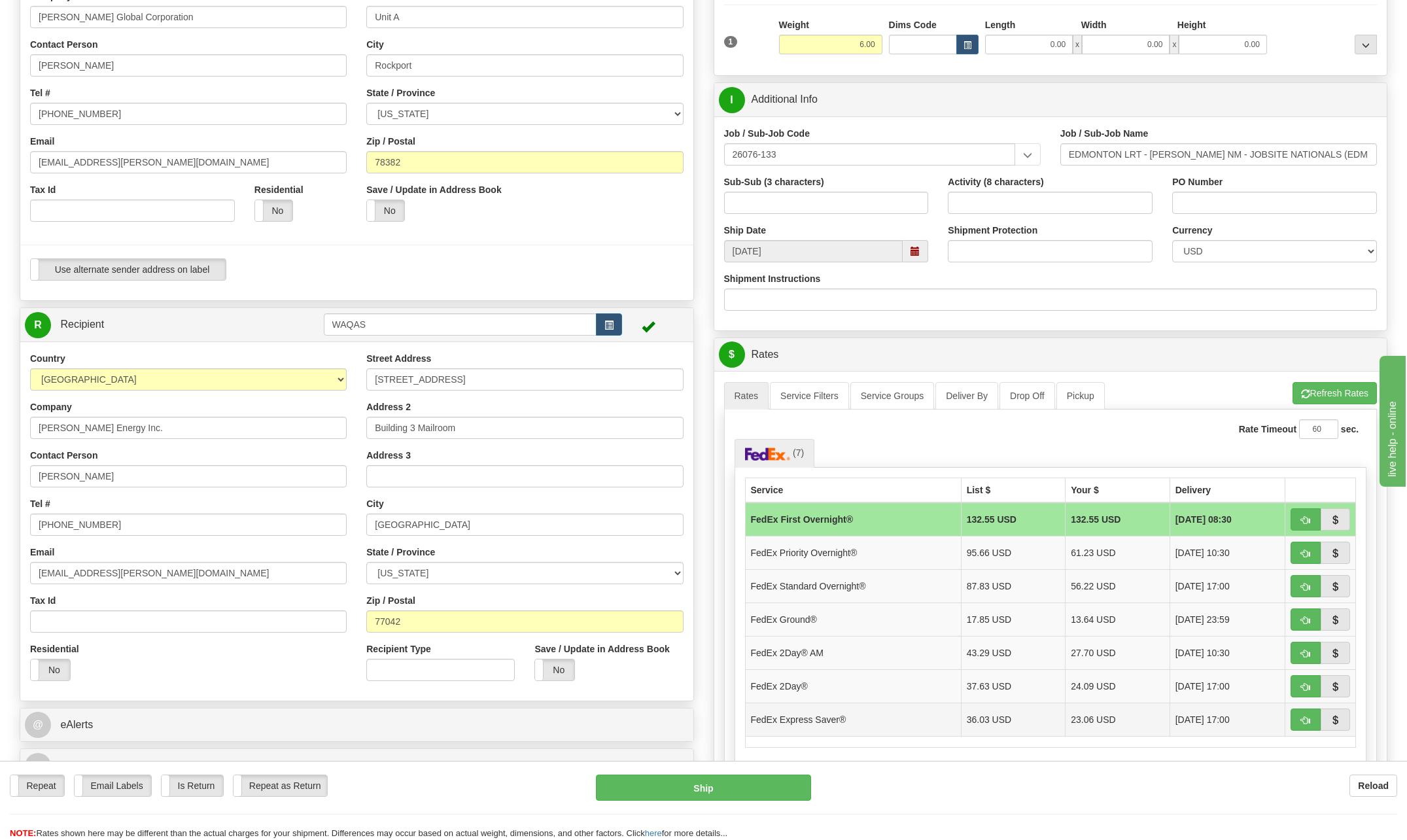
click at [851, 720] on td "FedEx Express Saver®" at bounding box center [853, 719] width 216 height 33
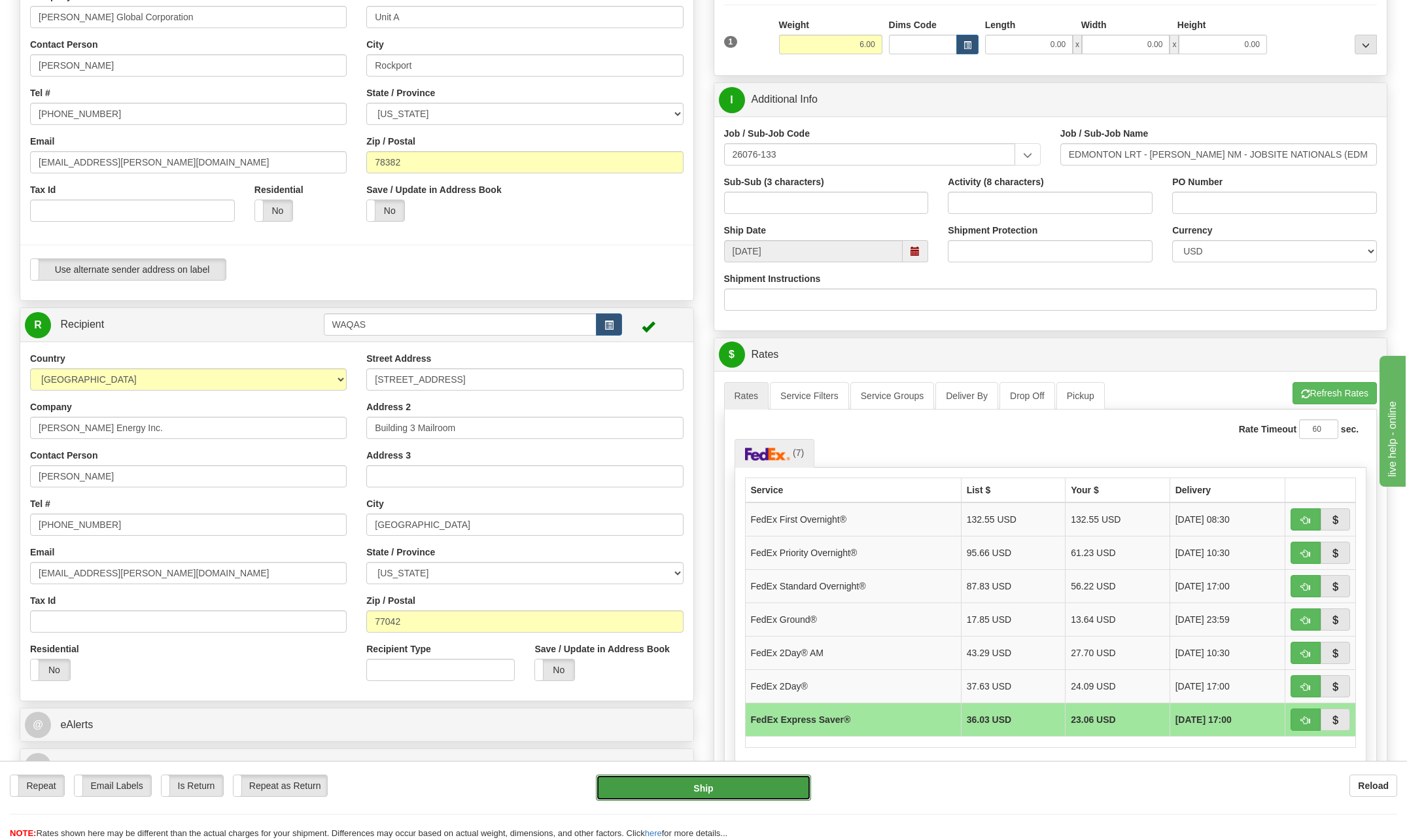
click at [754, 789] on button "Ship" at bounding box center [704, 788] width 215 height 27
type input "20"
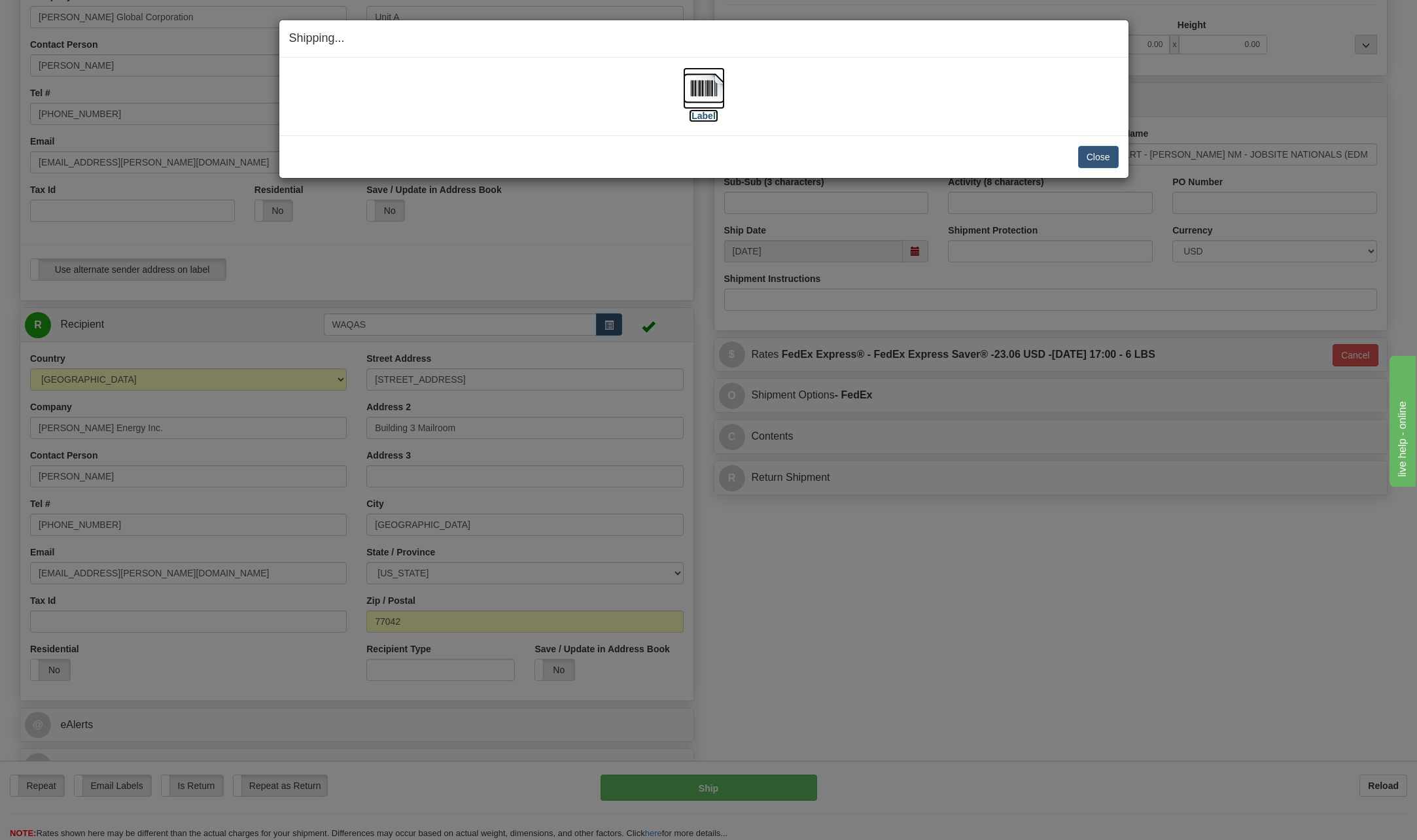
click at [710, 93] on img at bounding box center [704, 88] width 42 height 42
